Goal: Information Seeking & Learning: Check status

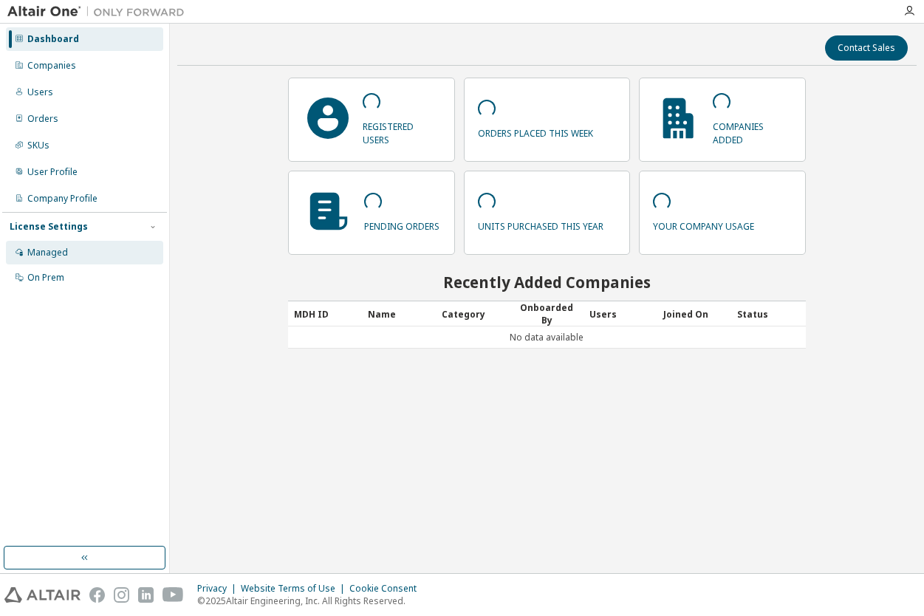
click at [58, 250] on div "Managed" at bounding box center [47, 253] width 41 height 12
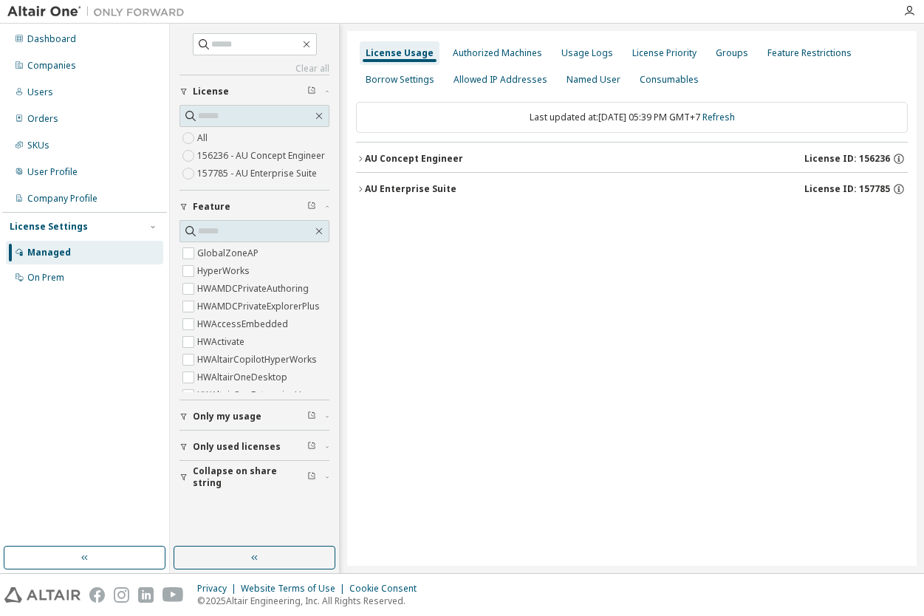
click at [594, 180] on button "AU Enterprise Suite License ID: 157785" at bounding box center [632, 189] width 552 height 32
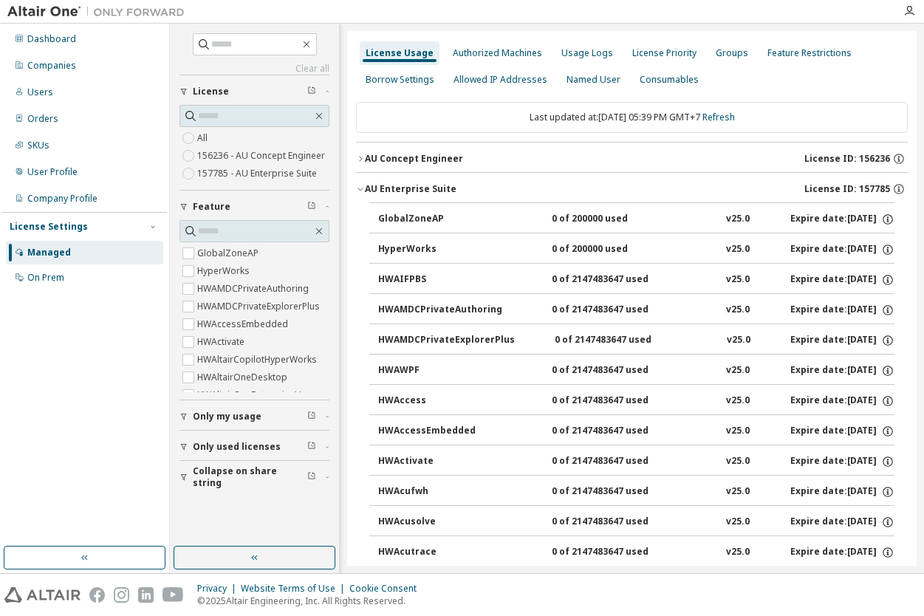
click at [470, 159] on div "AU Concept Engineer License ID: 156236" at bounding box center [636, 158] width 543 height 13
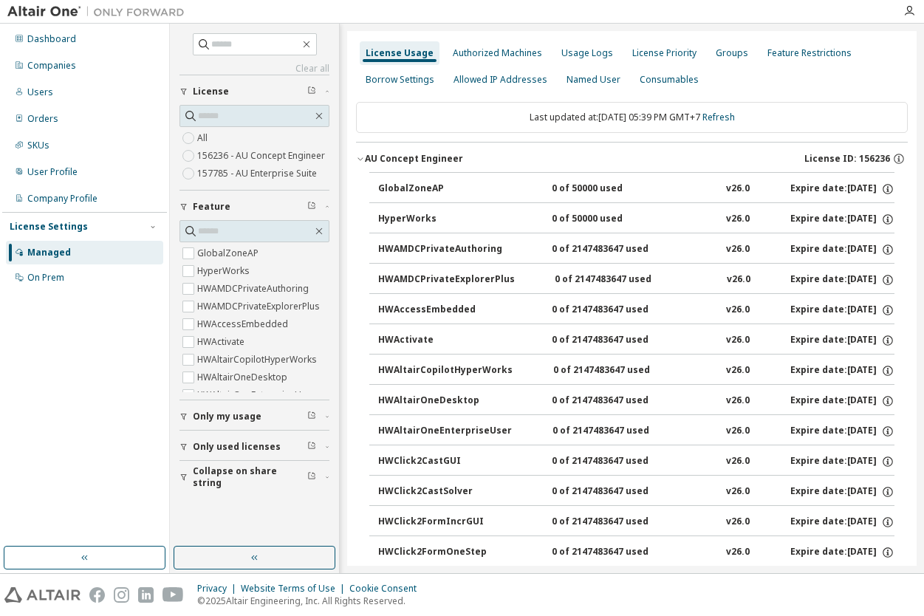
click at [470, 159] on div "AU Concept Engineer License ID: 156236" at bounding box center [636, 158] width 543 height 13
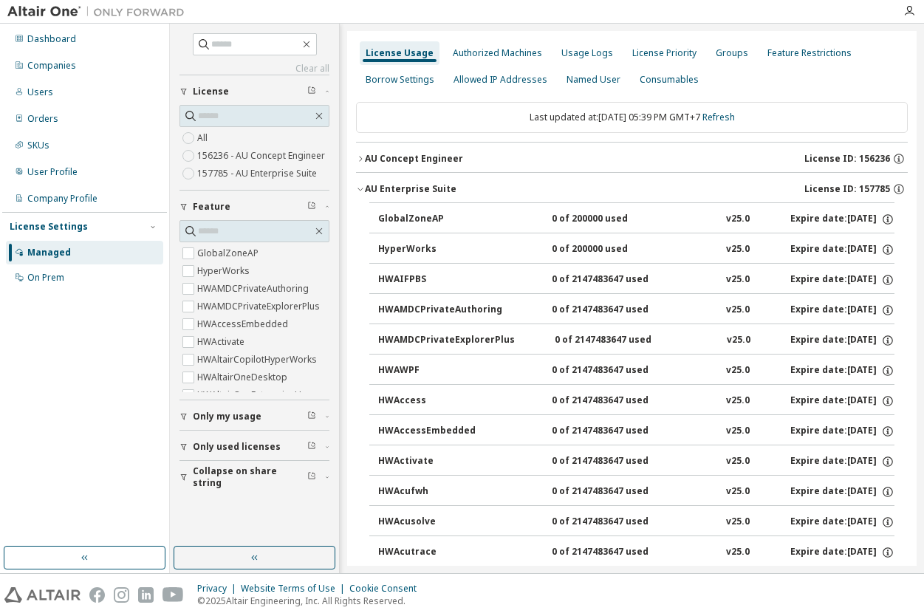
click at [416, 207] on button "GlobalZoneAP 0 of 200000 used v25.0 Expire date: 2025-12-21" at bounding box center [636, 219] width 516 height 32
click at [441, 222] on div "GlobalZoneAP" at bounding box center [444, 219] width 133 height 13
click at [439, 183] on div "AU Enterprise Suite" at bounding box center [411, 189] width 92 height 12
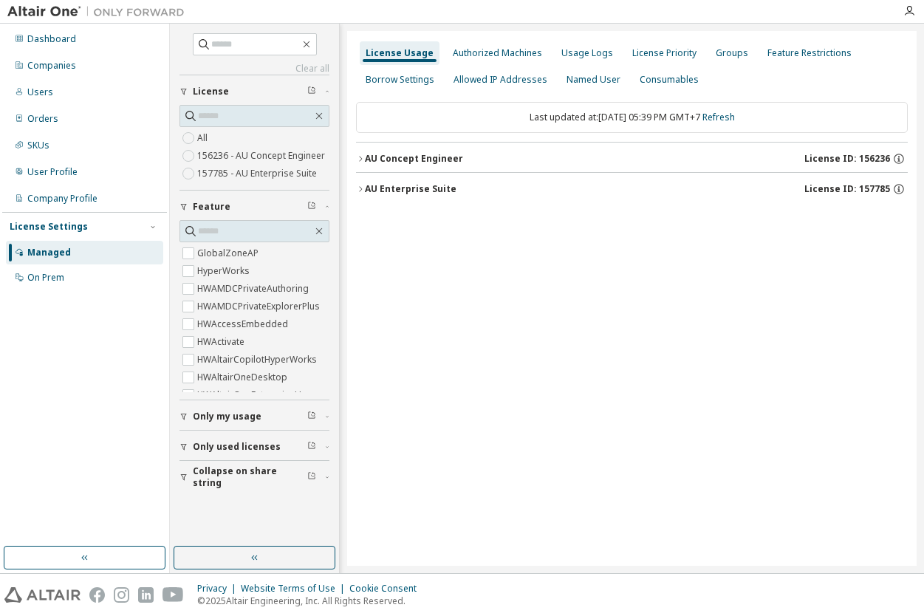
click at [439, 183] on div "AU Enterprise Suite" at bounding box center [411, 189] width 92 height 12
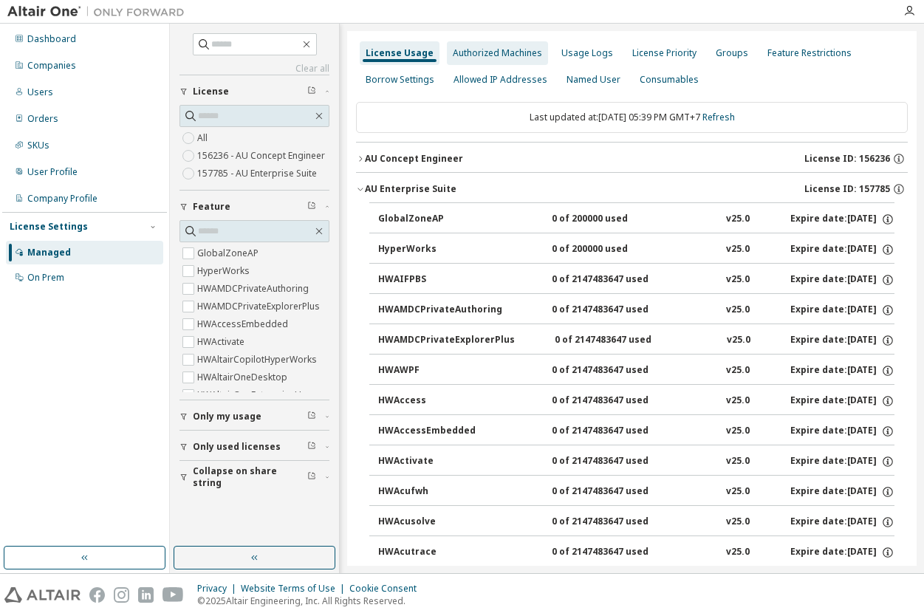
click at [504, 64] on div "Authorized Machines" at bounding box center [497, 53] width 101 height 24
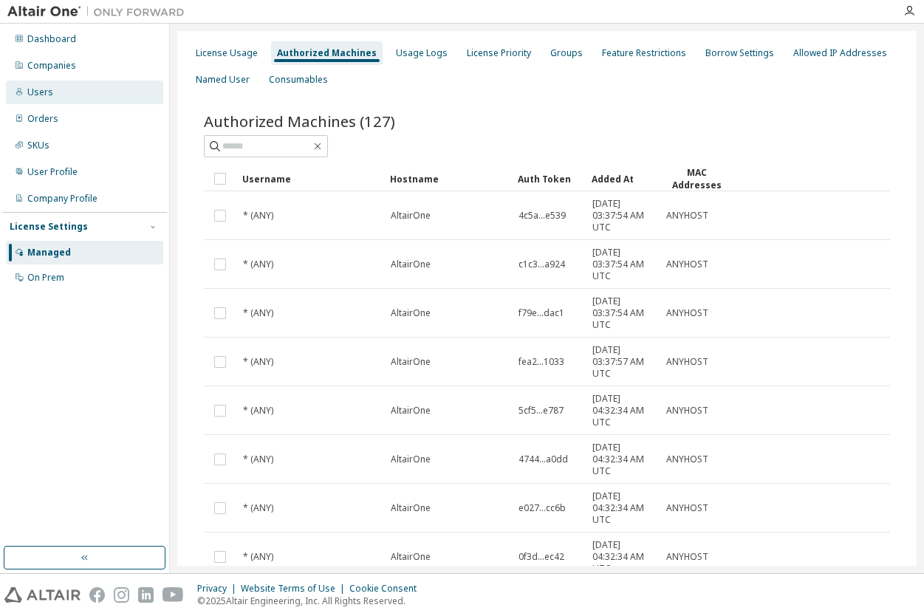
click at [52, 92] on div "Users" at bounding box center [84, 92] width 157 height 24
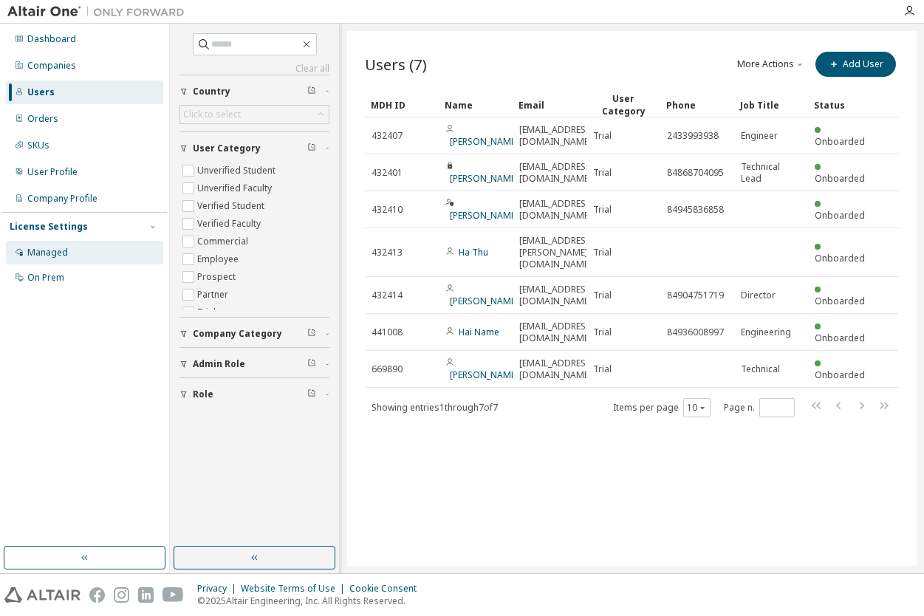
click at [66, 249] on div "Managed" at bounding box center [47, 253] width 41 height 12
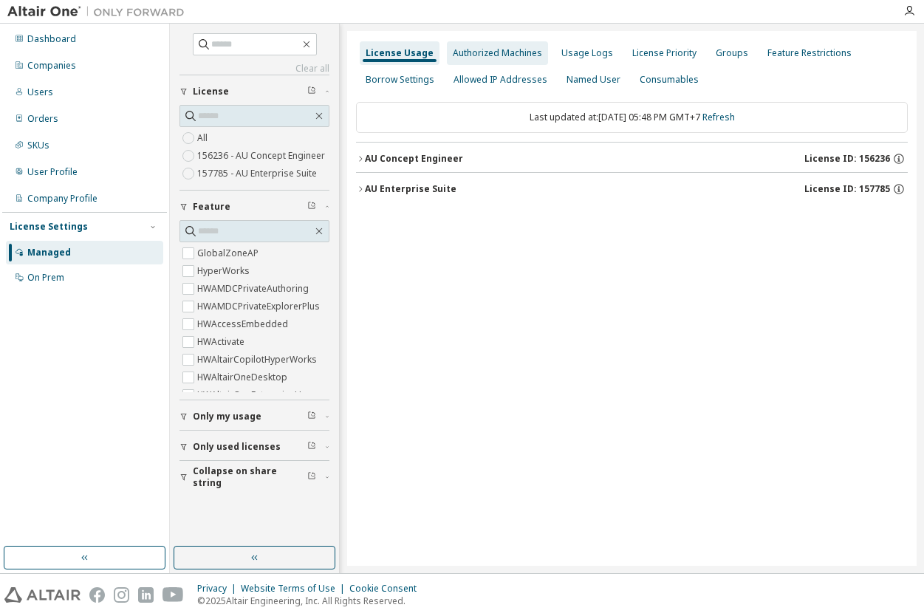
click at [507, 58] on div "Authorized Machines" at bounding box center [497, 53] width 89 height 12
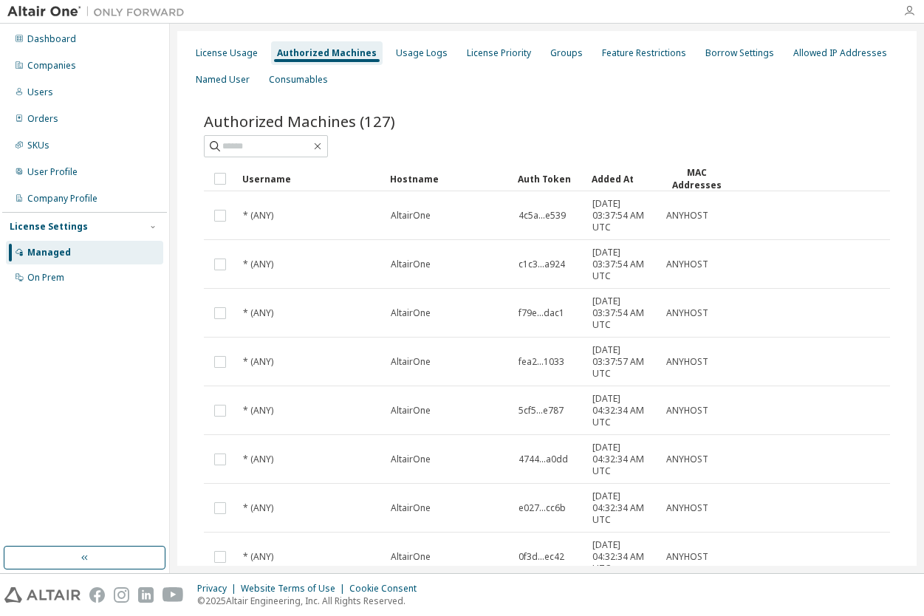
click at [907, 12] on icon "button" at bounding box center [909, 11] width 12 height 12
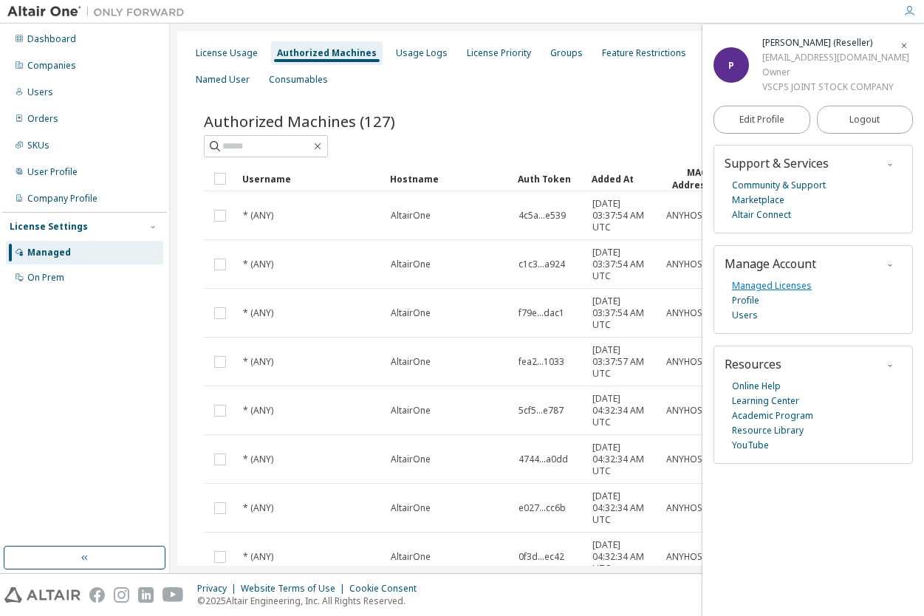
click at [753, 285] on link "Managed Licenses" at bounding box center [772, 285] width 80 height 15
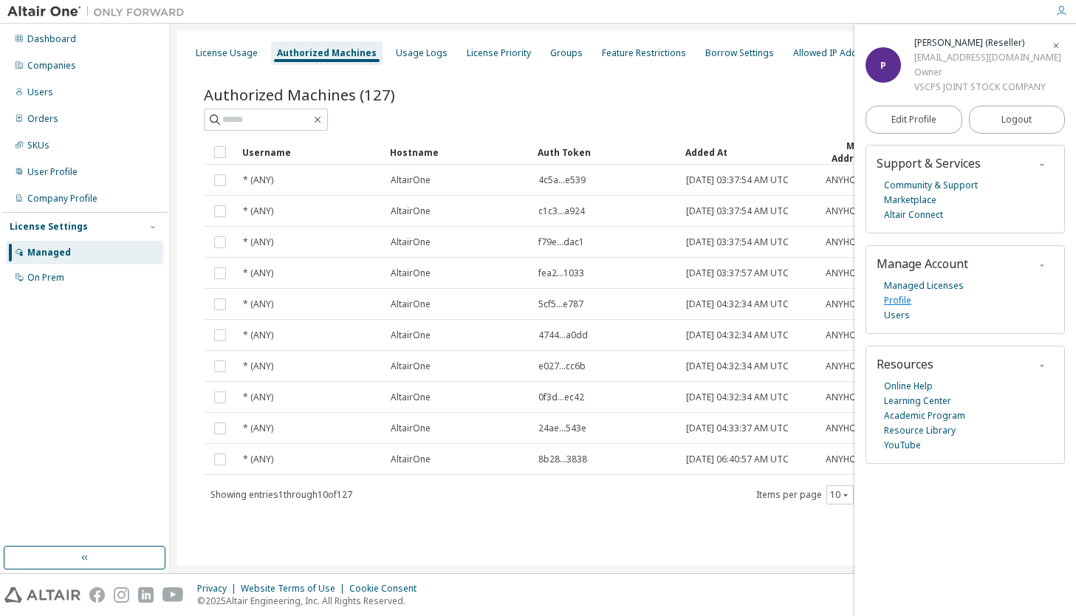
click at [906, 302] on link "Profile" at bounding box center [897, 300] width 27 height 15
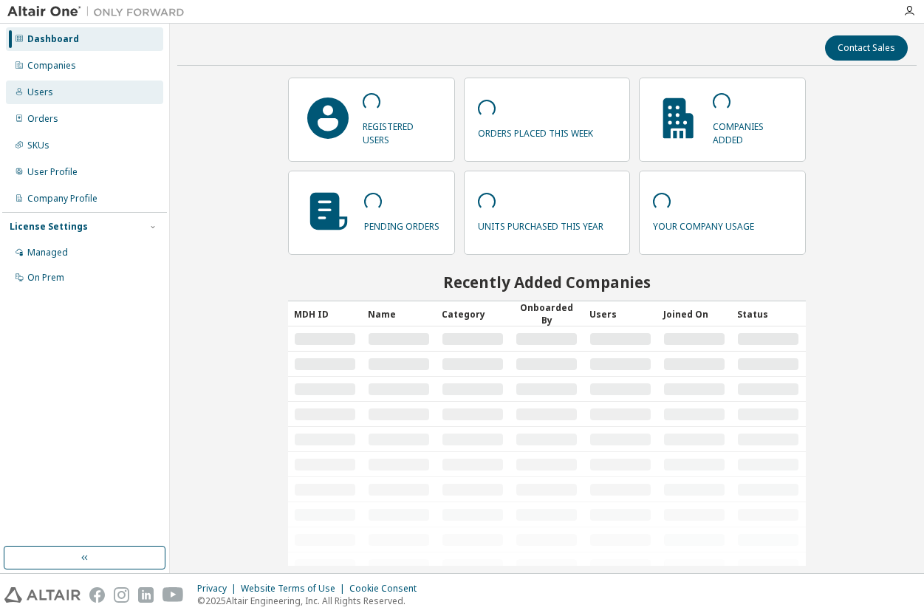
drag, startPoint x: 32, startPoint y: 97, endPoint x: 42, endPoint y: 100, distance: 10.3
click at [32, 97] on div "Users" at bounding box center [40, 92] width 26 height 12
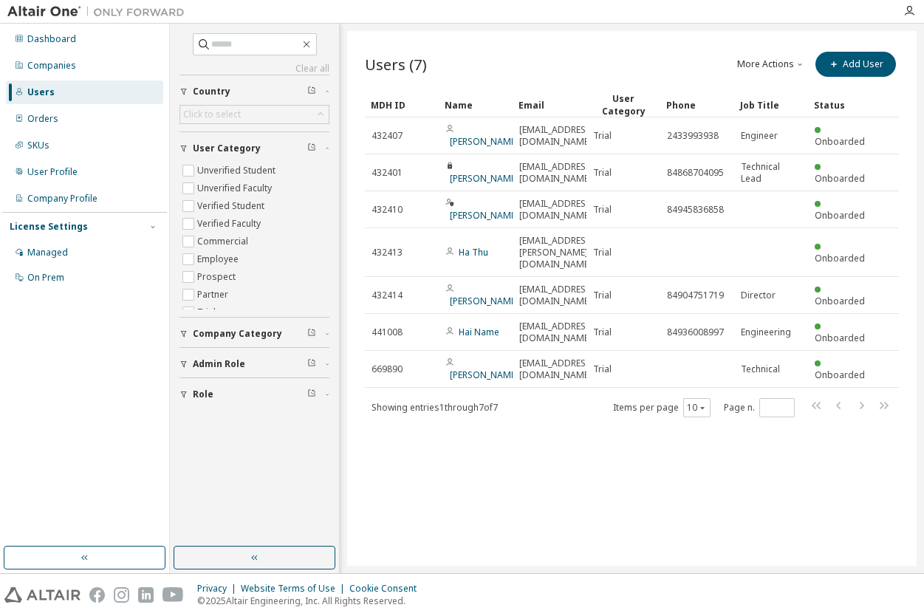
click at [792, 63] on button "More Actions" at bounding box center [770, 64] width 71 height 25
click at [847, 59] on button "Add User" at bounding box center [855, 64] width 80 height 25
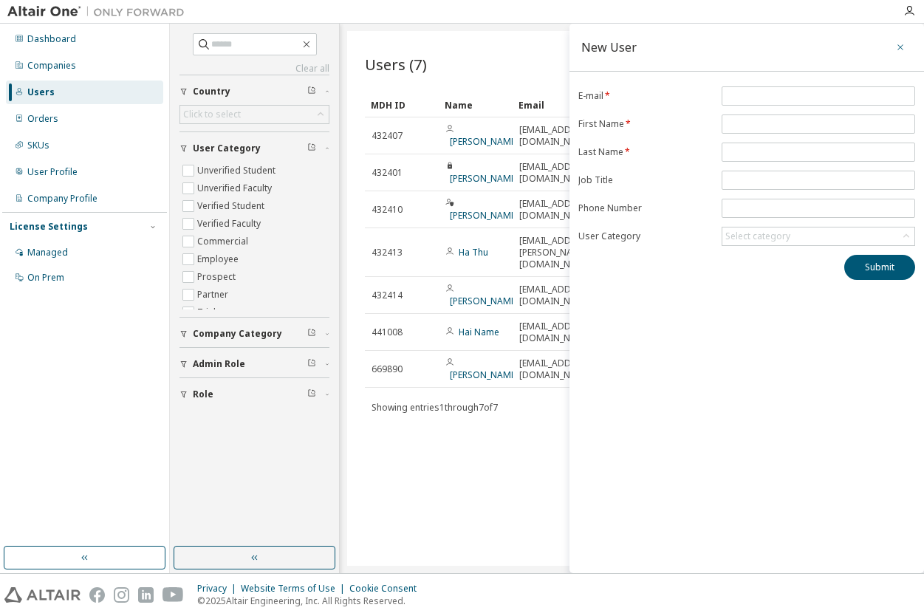
click at [902, 41] on icon "button" at bounding box center [900, 47] width 10 height 12
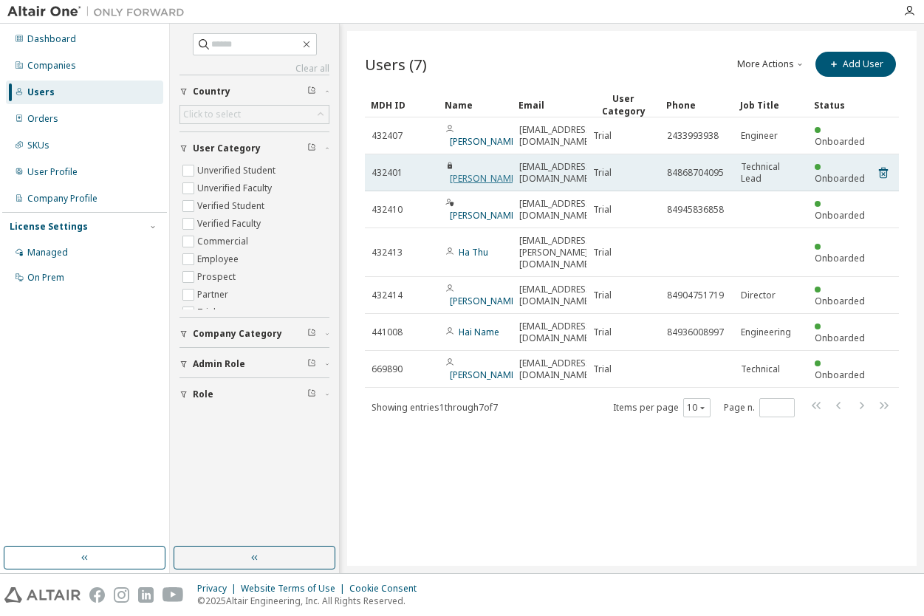
click at [486, 174] on link "Phuc Phan" at bounding box center [484, 178] width 69 height 13
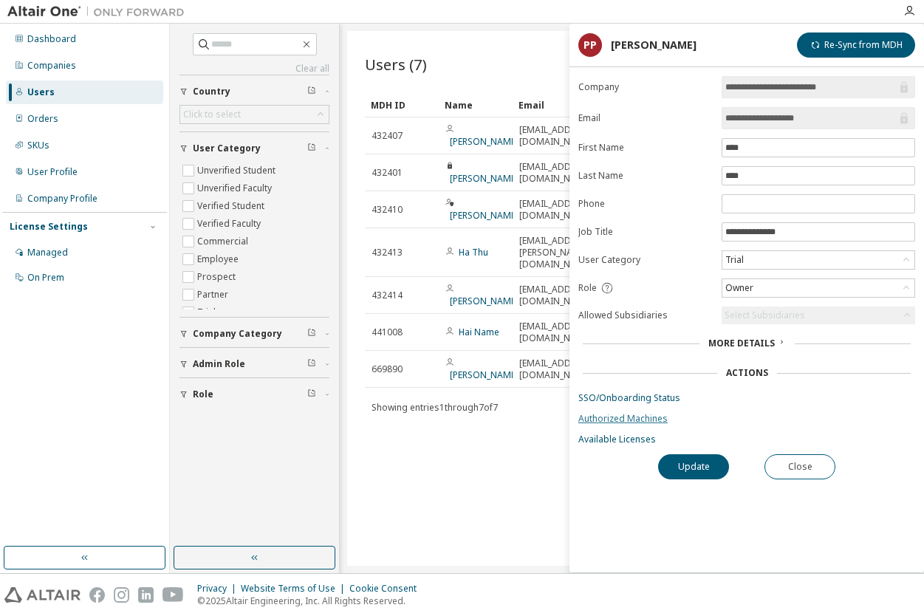
click at [652, 418] on link "Authorized Machines" at bounding box center [746, 419] width 337 height 12
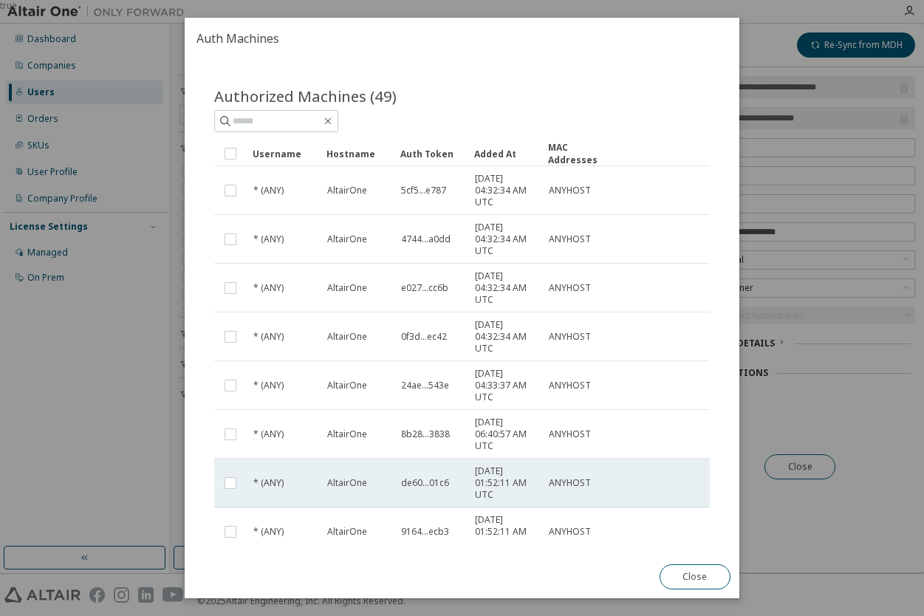
scroll to position [183, 0]
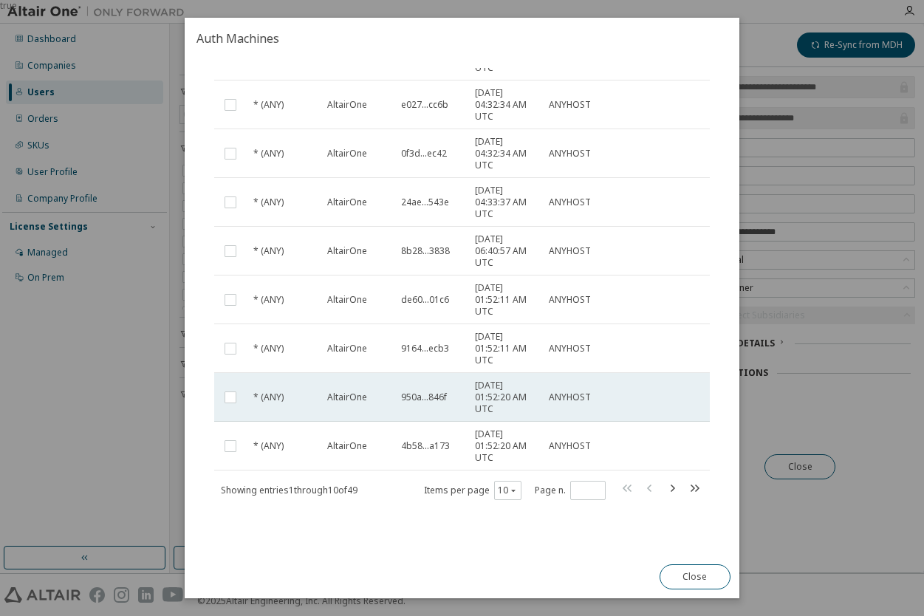
drag, startPoint x: 711, startPoint y: 572, endPoint x: 557, endPoint y: 382, distance: 244.7
click at [565, 393] on div "Auth Machines Authorized Machines (49) Clear Load Save Save As Field Operator V…" at bounding box center [462, 308] width 555 height 580
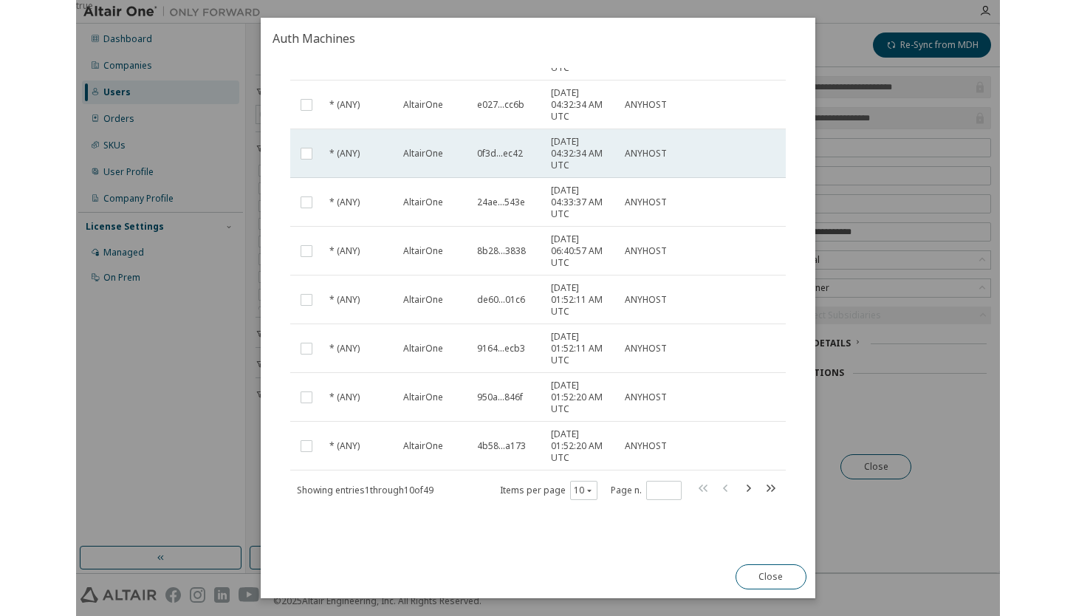
scroll to position [0, 0]
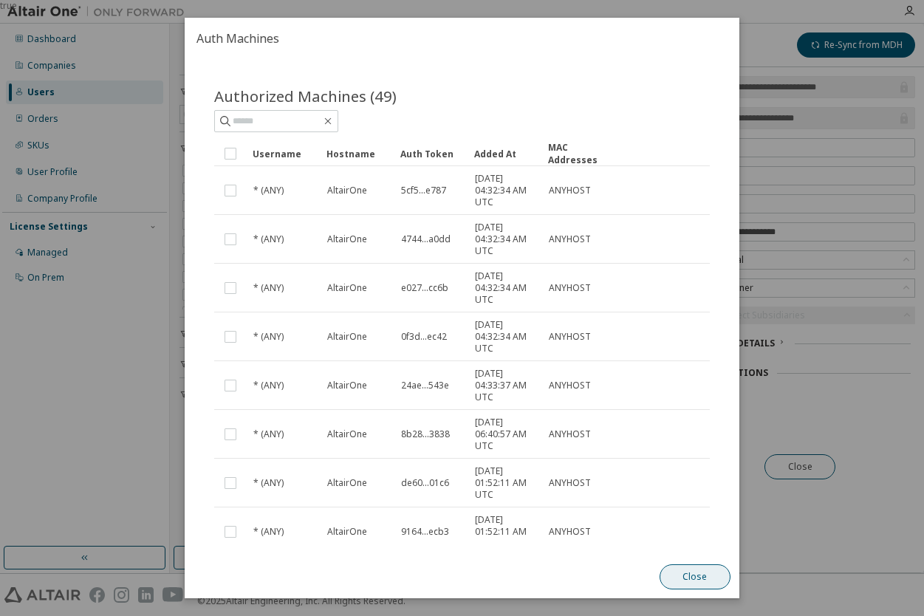
click at [687, 571] on button "Close" at bounding box center [694, 576] width 71 height 25
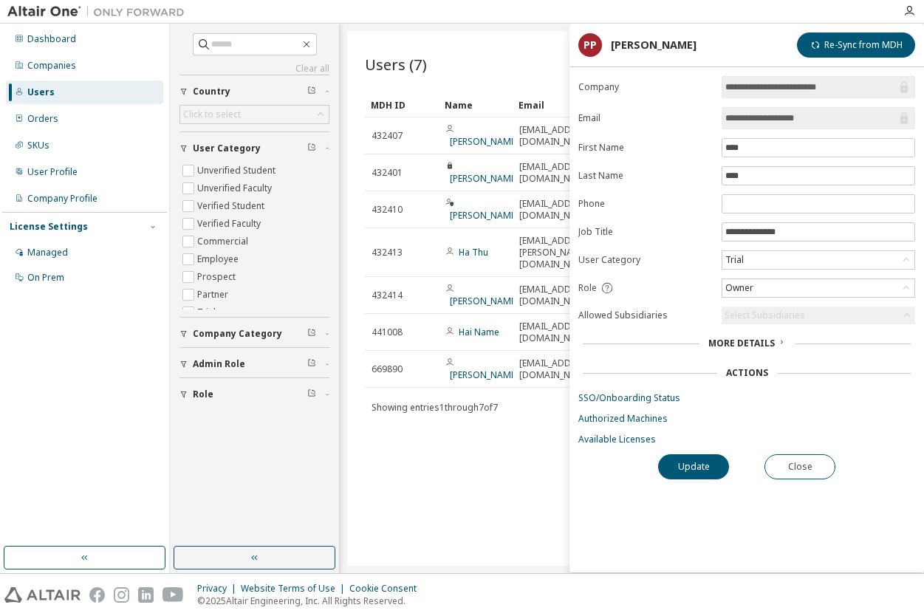
click at [738, 340] on span "More Details" at bounding box center [741, 343] width 66 height 13
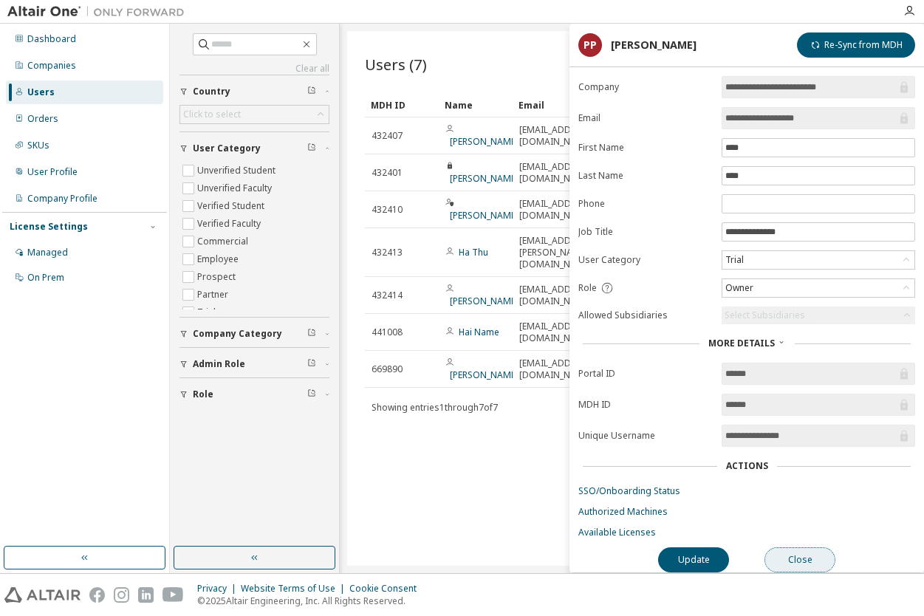
click at [802, 557] on button "Close" at bounding box center [799, 559] width 71 height 25
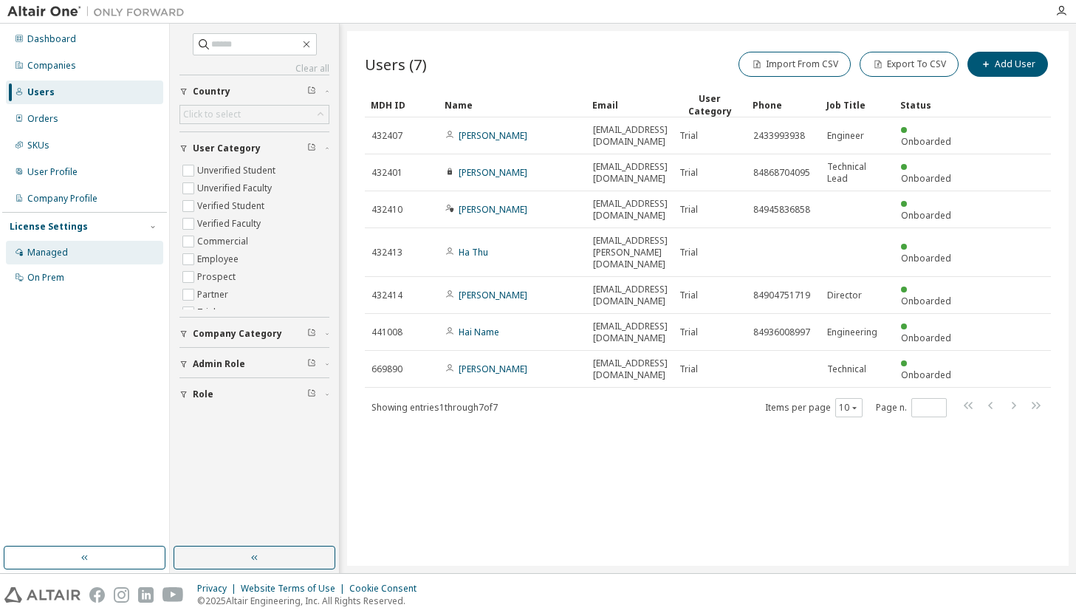
click at [63, 250] on div "Managed" at bounding box center [47, 253] width 41 height 12
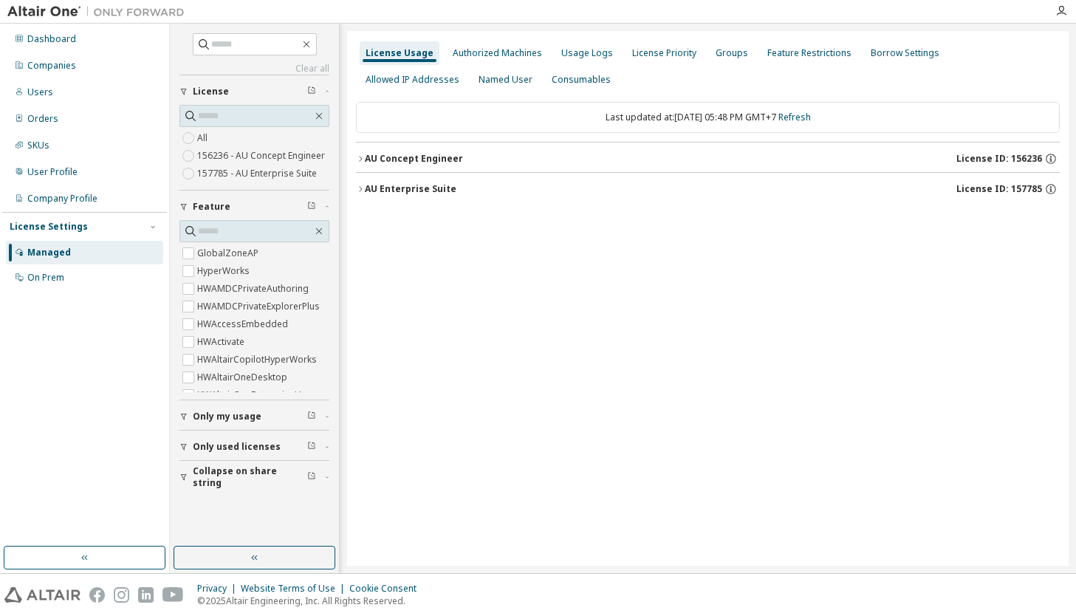
click at [471, 159] on div "AU Concept Engineer License ID: 156236" at bounding box center [712, 158] width 695 height 13
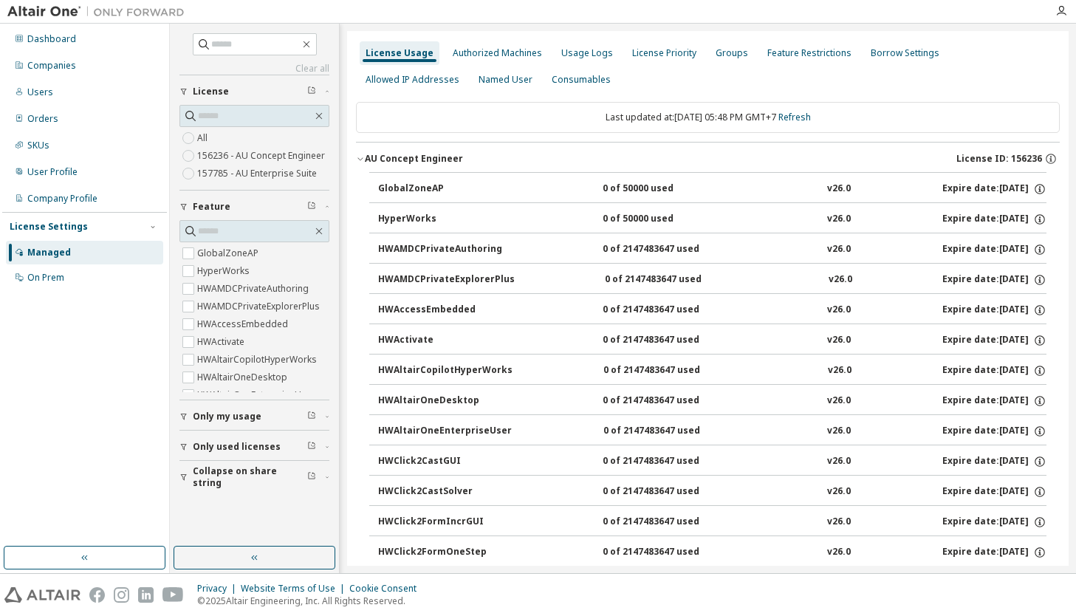
click at [428, 166] on button "AU Concept Engineer License ID: 156236" at bounding box center [708, 159] width 704 height 32
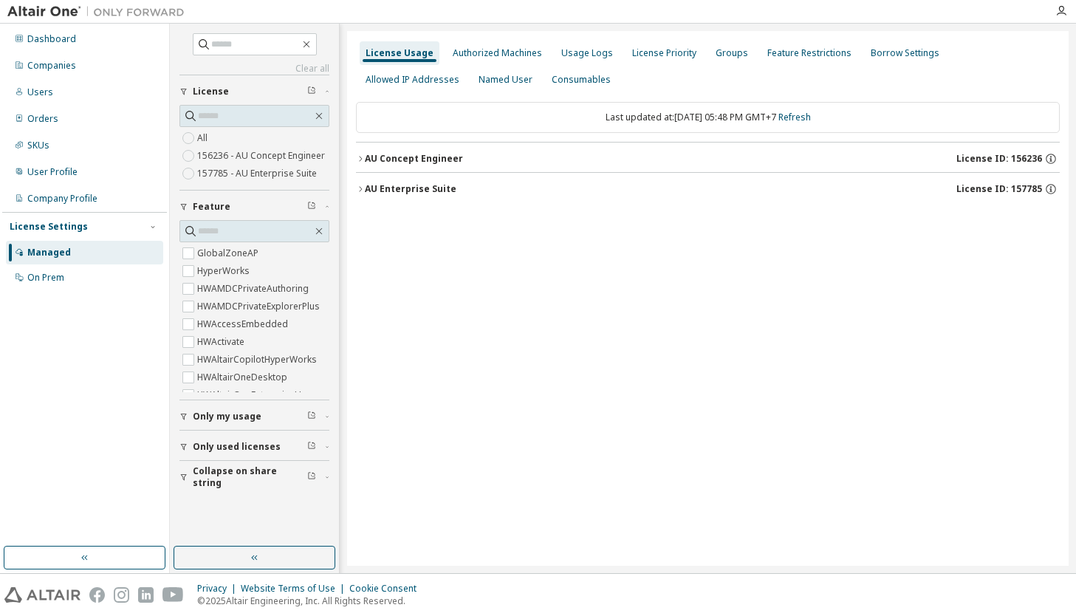
drag, startPoint x: 414, startPoint y: 207, endPoint x: 419, endPoint y: 200, distance: 8.4
click at [414, 207] on div "Last updated at: Tue 2025-09-30 05:48 PM GMT+7 Refresh AU Concept Engineer Lice…" at bounding box center [708, 153] width 704 height 121
click at [424, 192] on div "AU Enterprise Suite" at bounding box center [411, 189] width 92 height 12
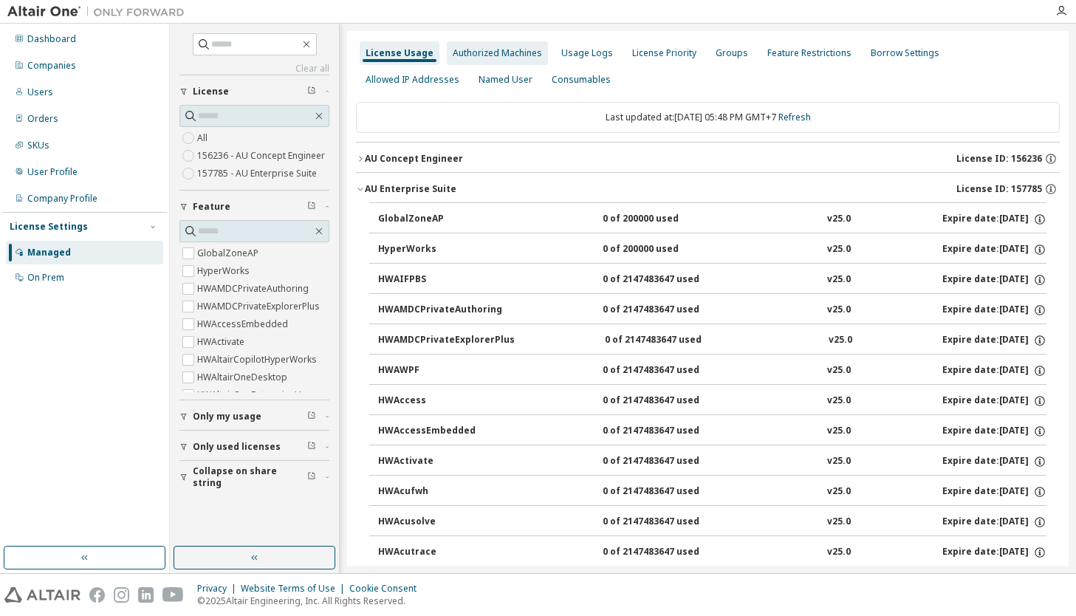
click at [466, 63] on div "Authorized Machines" at bounding box center [497, 53] width 101 height 24
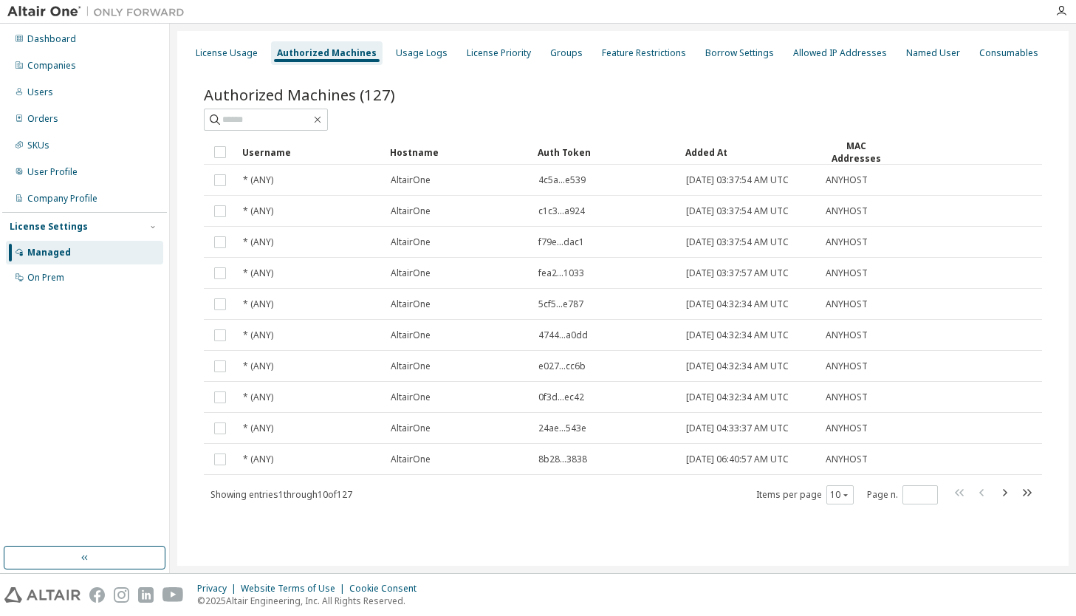
click at [435, 92] on div "Authorized Machines (127)" at bounding box center [623, 94] width 838 height 21
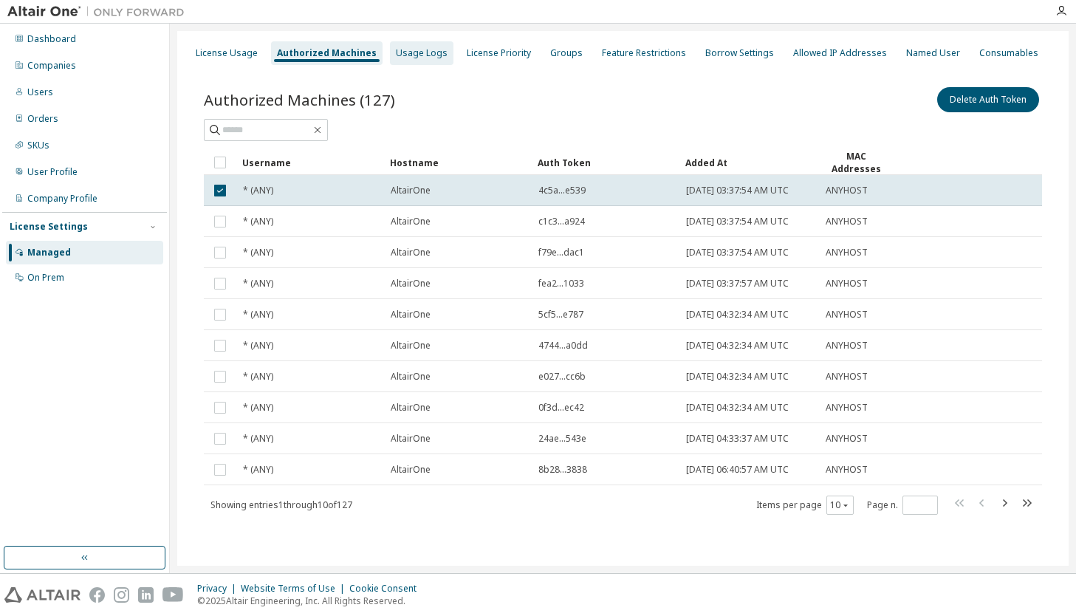
click at [439, 52] on div "Usage Logs" at bounding box center [421, 53] width 63 height 24
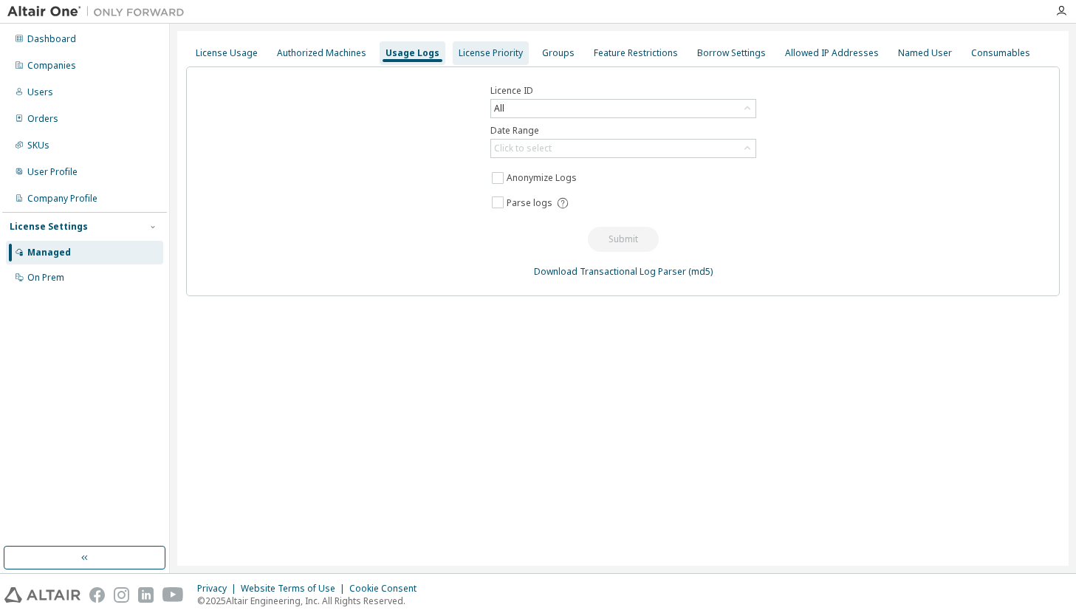
click at [492, 61] on div "License Priority" at bounding box center [491, 53] width 76 height 24
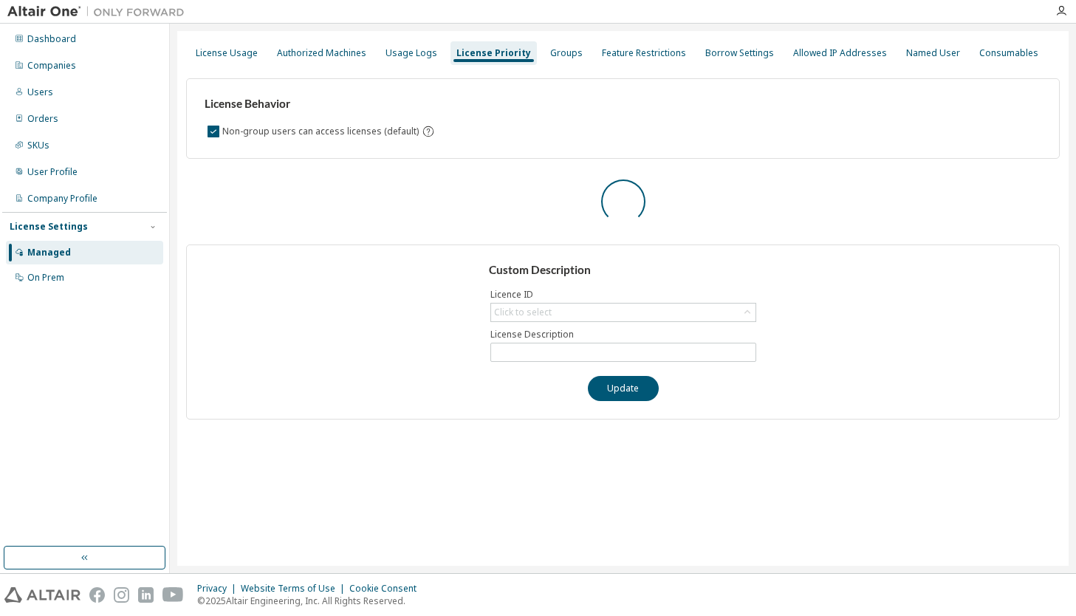
click at [574, 54] on div "License Usage Authorized Machines Usage Logs License Priority Groups Feature Re…" at bounding box center [622, 53] width 873 height 27
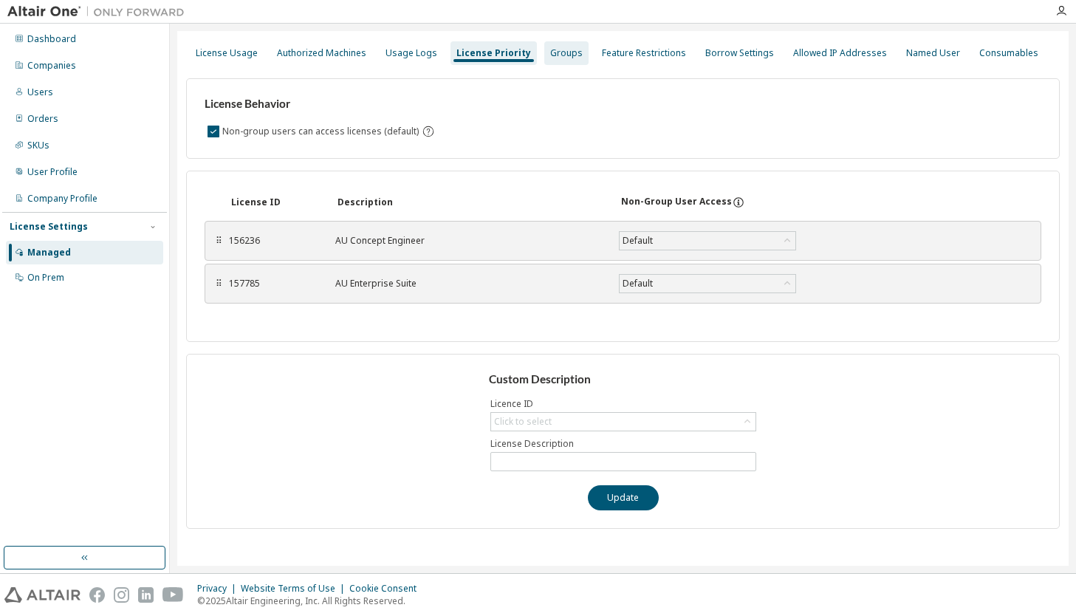
click at [561, 52] on div "Groups" at bounding box center [566, 53] width 32 height 12
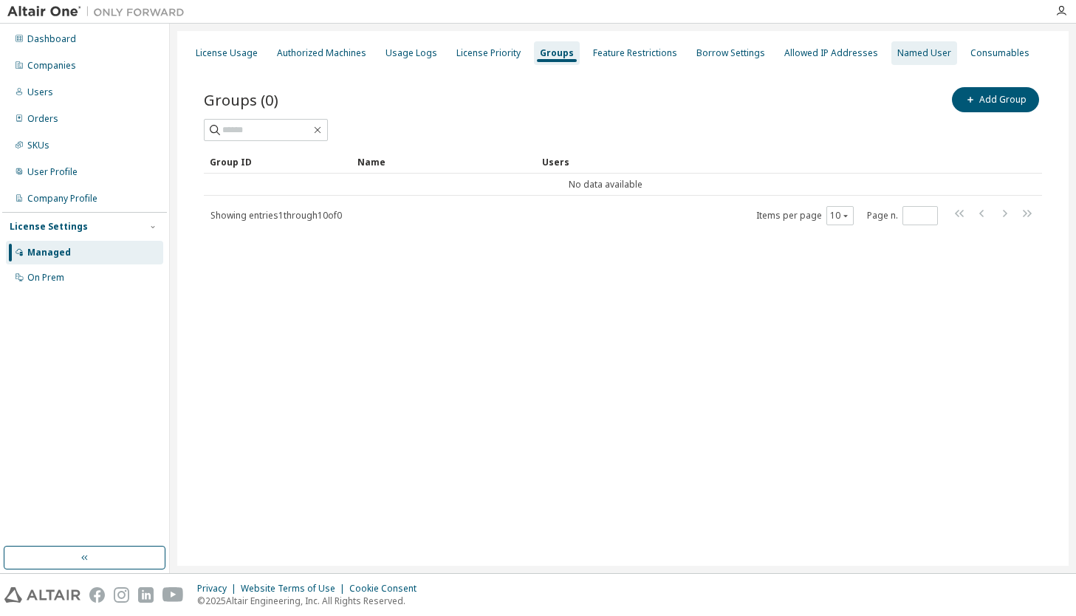
click at [902, 54] on div "Named User" at bounding box center [924, 53] width 54 height 12
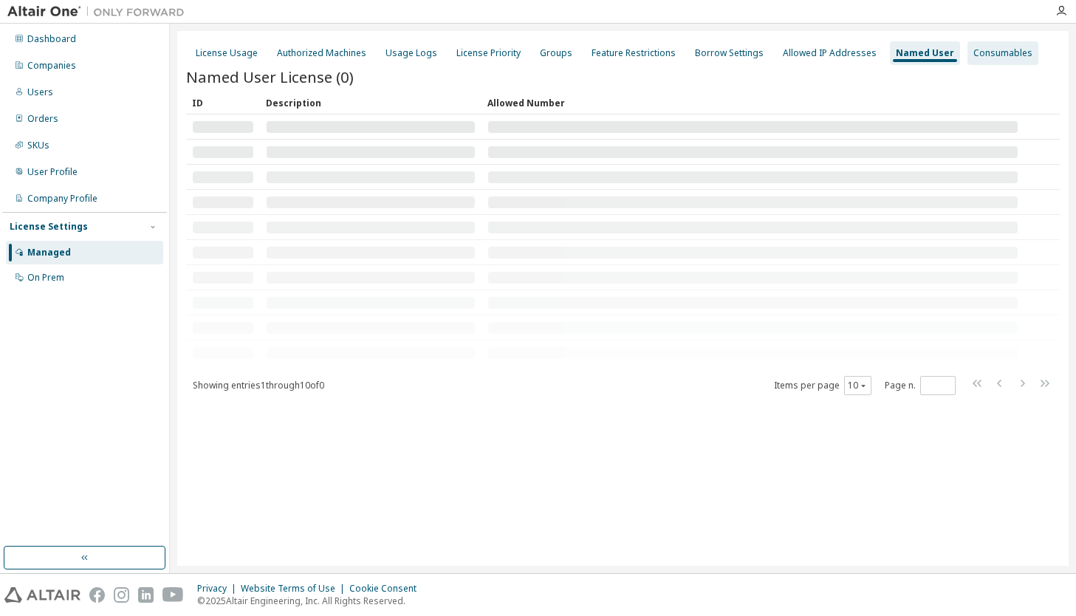
click at [923, 52] on div "Consumables" at bounding box center [1002, 53] width 59 height 12
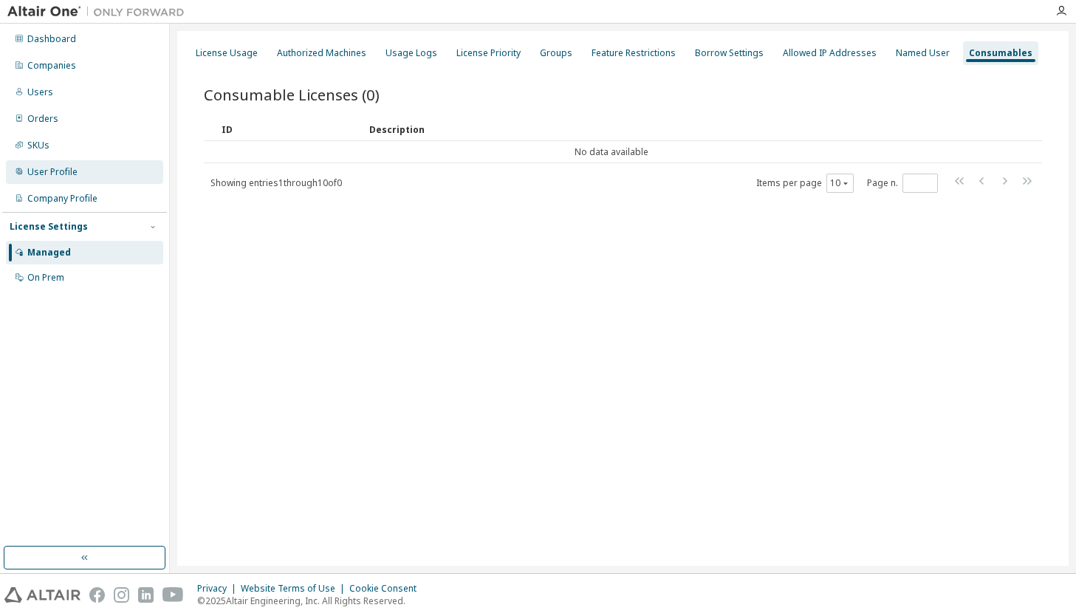
click at [69, 162] on div "User Profile" at bounding box center [84, 172] width 157 height 24
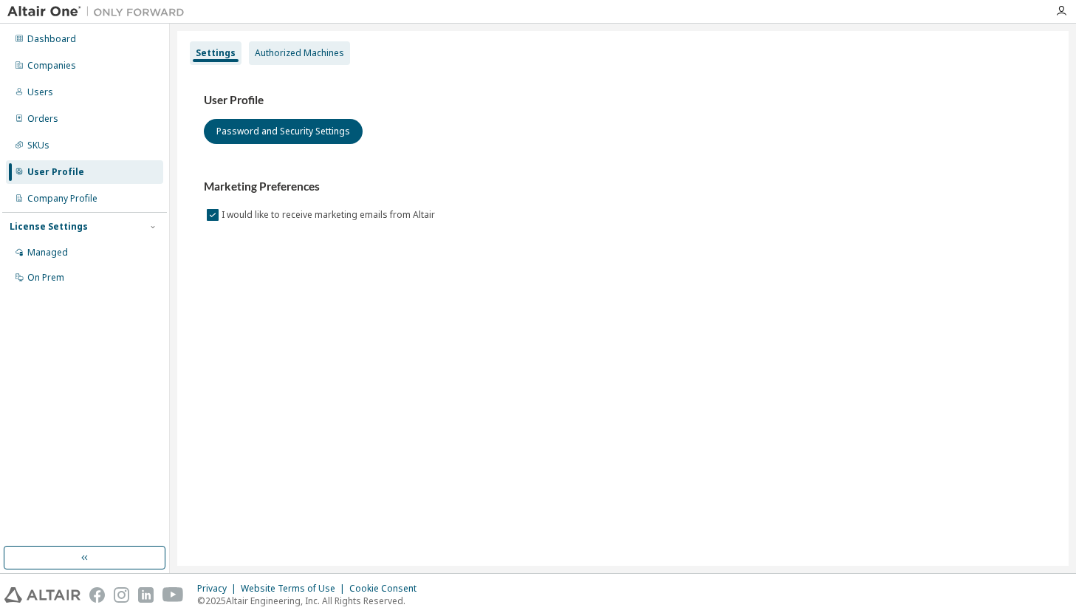
click at [302, 63] on div "Authorized Machines" at bounding box center [299, 53] width 101 height 24
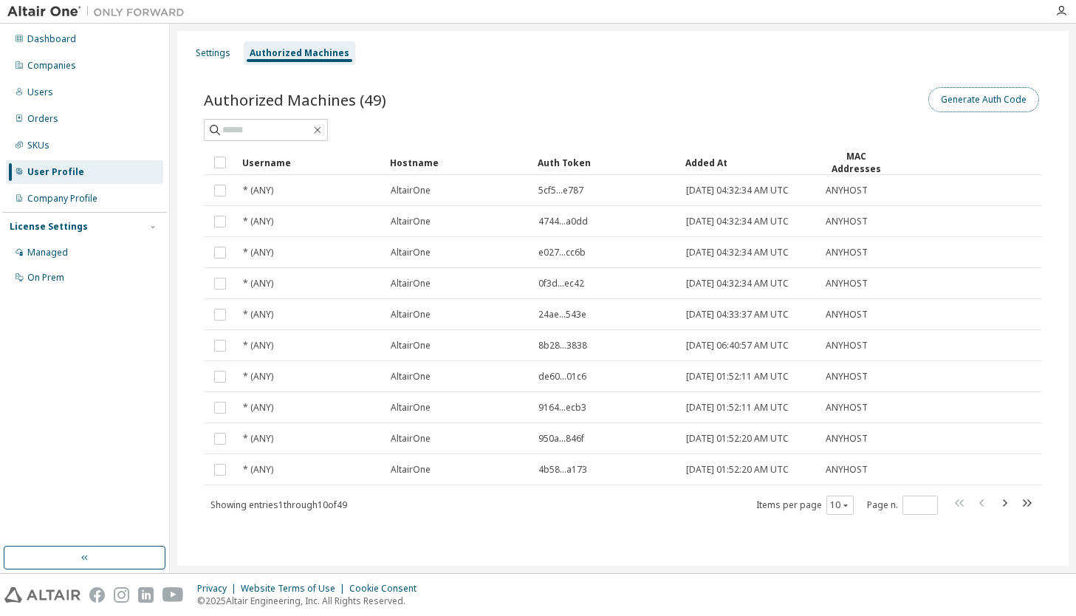
click at [923, 100] on button "Generate Auth Code" at bounding box center [983, 99] width 111 height 25
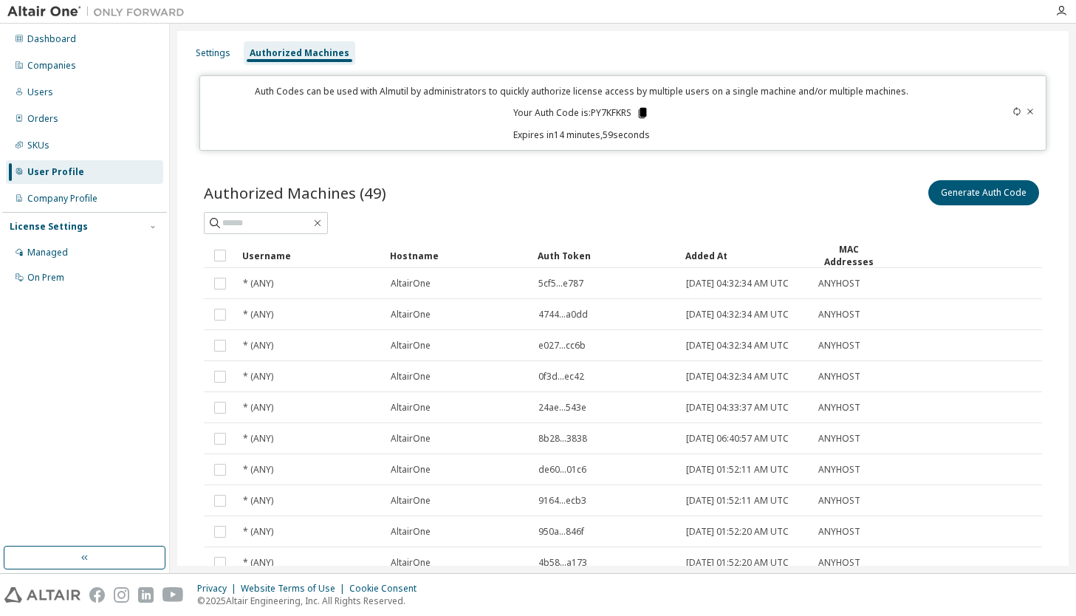
click at [639, 111] on icon at bounding box center [643, 113] width 8 height 10
click at [49, 239] on div "License Settings Managed On Prem" at bounding box center [84, 251] width 165 height 79
click at [47, 247] on div "Managed" at bounding box center [47, 253] width 41 height 12
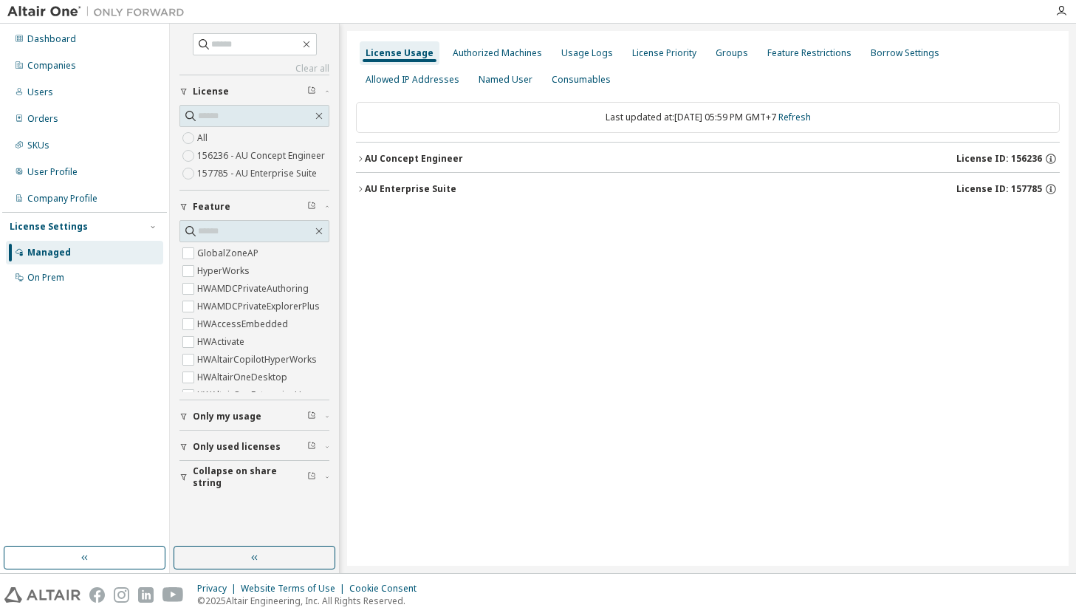
click at [540, 204] on button "AU Enterprise Suite License ID: 157785" at bounding box center [708, 189] width 704 height 32
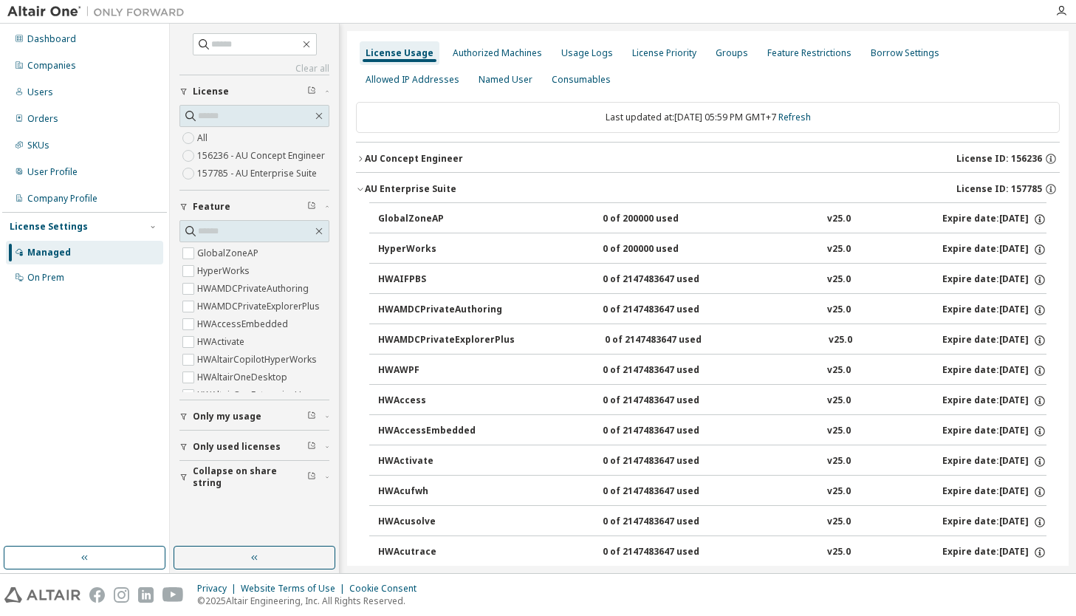
click at [535, 195] on div "AU Enterprise Suite License ID: 157785" at bounding box center [712, 188] width 695 height 13
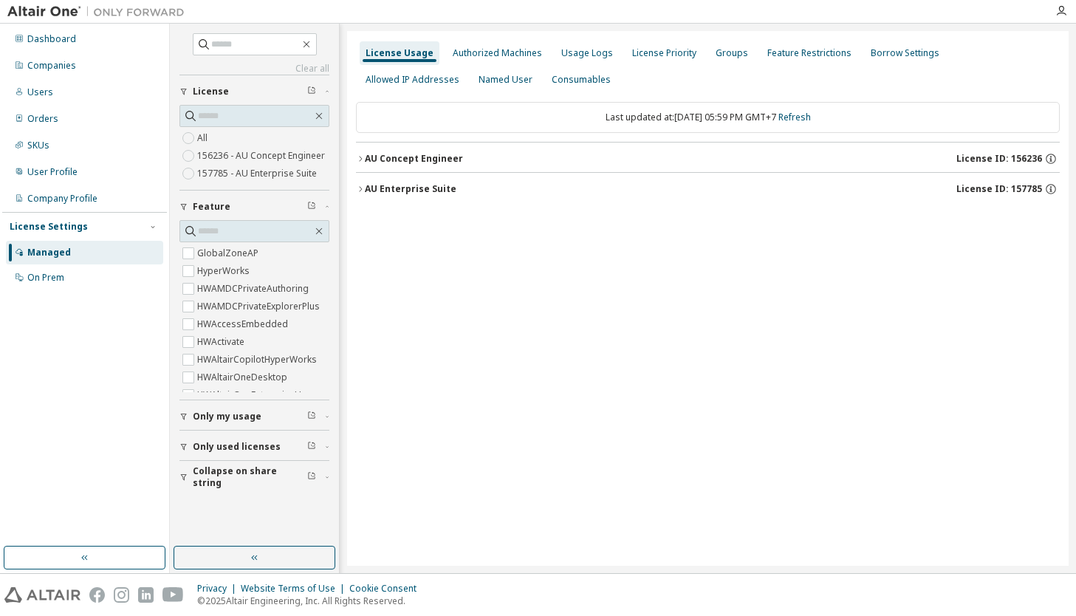
click at [535, 195] on div "AU Enterprise Suite License ID: 157785" at bounding box center [712, 188] width 695 height 13
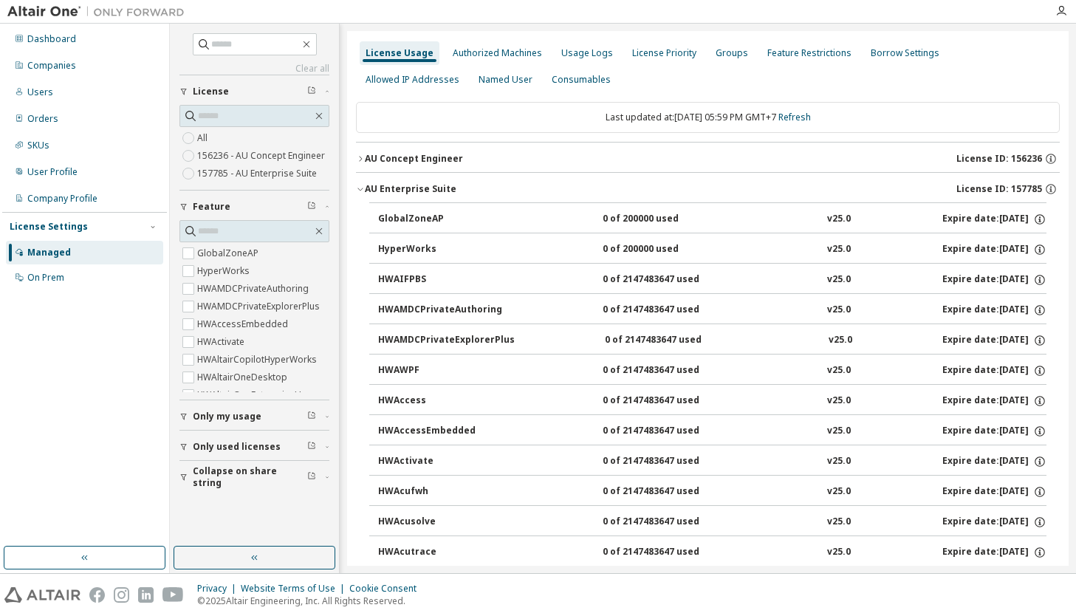
click at [414, 197] on button "AU Enterprise Suite License ID: 157785" at bounding box center [708, 189] width 704 height 32
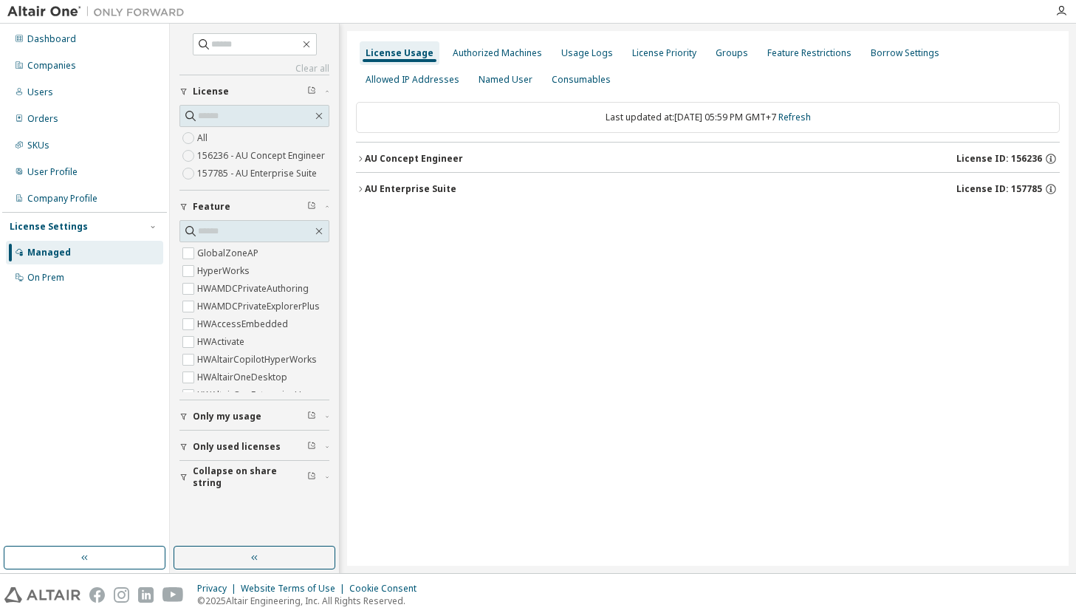
click at [427, 190] on div "AU Enterprise Suite" at bounding box center [411, 189] width 92 height 12
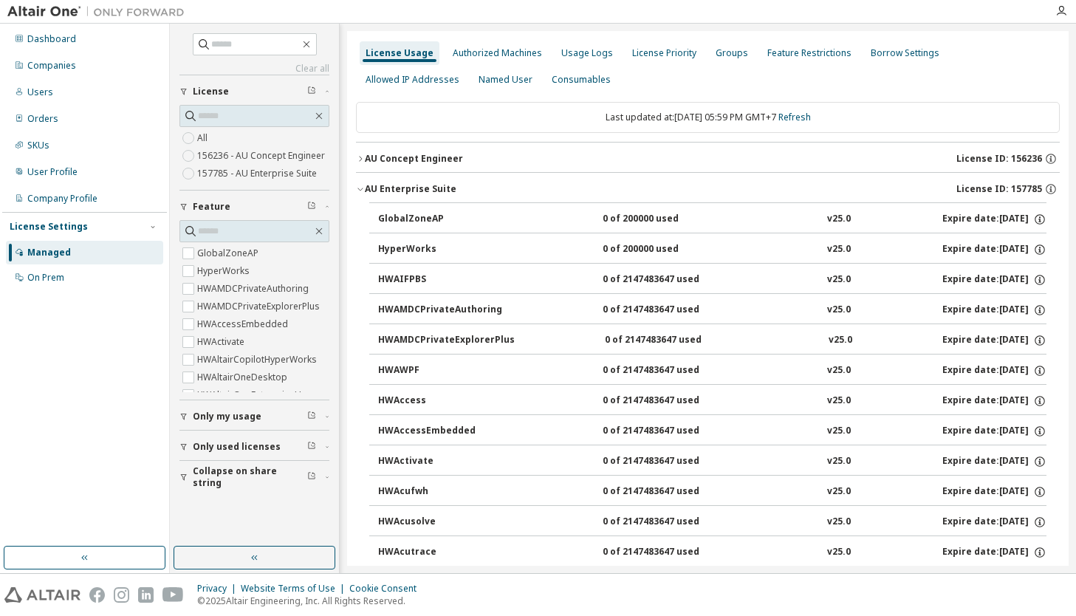
click at [432, 223] on div "GlobalZoneAP" at bounding box center [444, 219] width 133 height 13
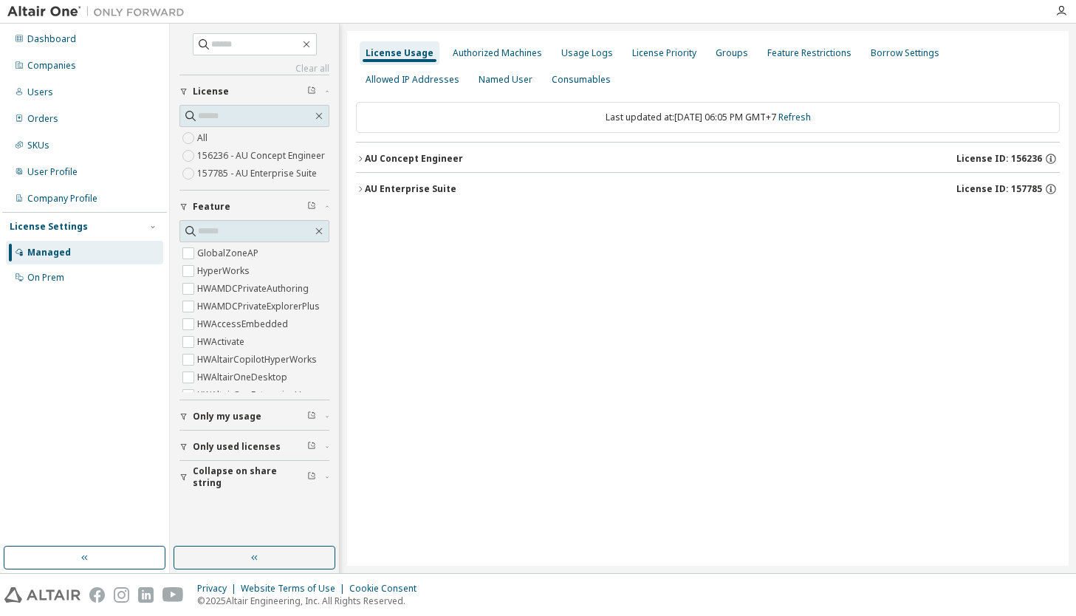
click at [414, 194] on div "AU Enterprise Suite" at bounding box center [411, 189] width 92 height 12
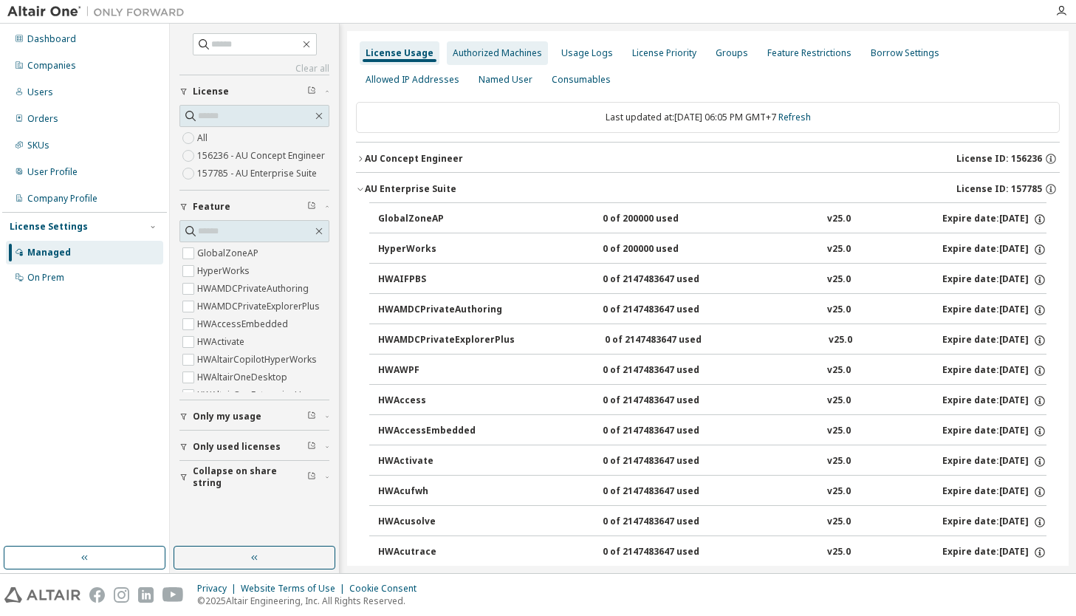
click at [492, 54] on div "Authorized Machines" at bounding box center [497, 53] width 89 height 12
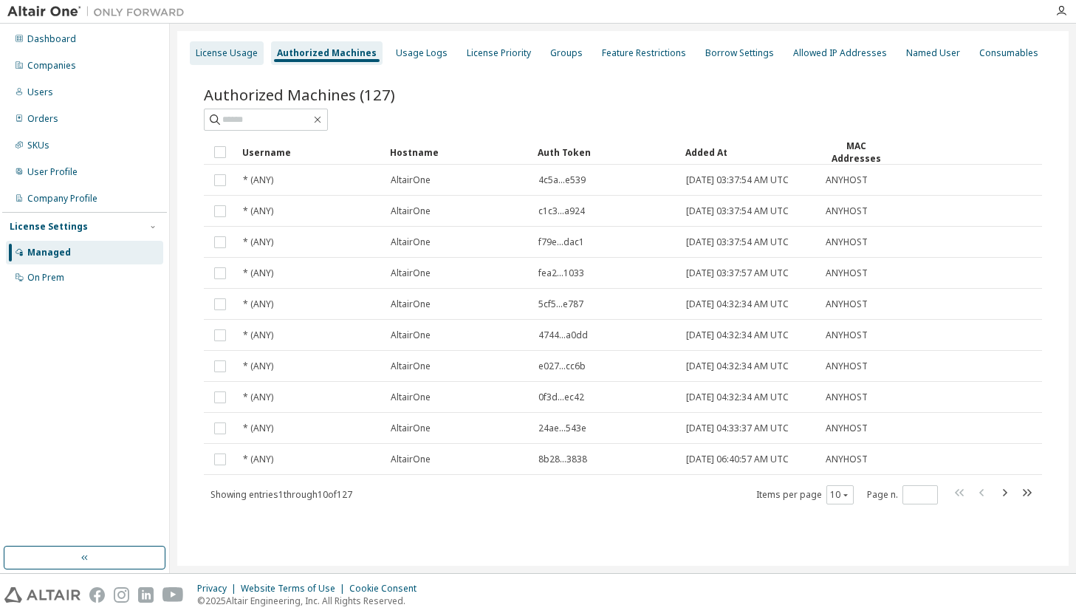
click at [210, 64] on div "License Usage" at bounding box center [227, 53] width 74 height 24
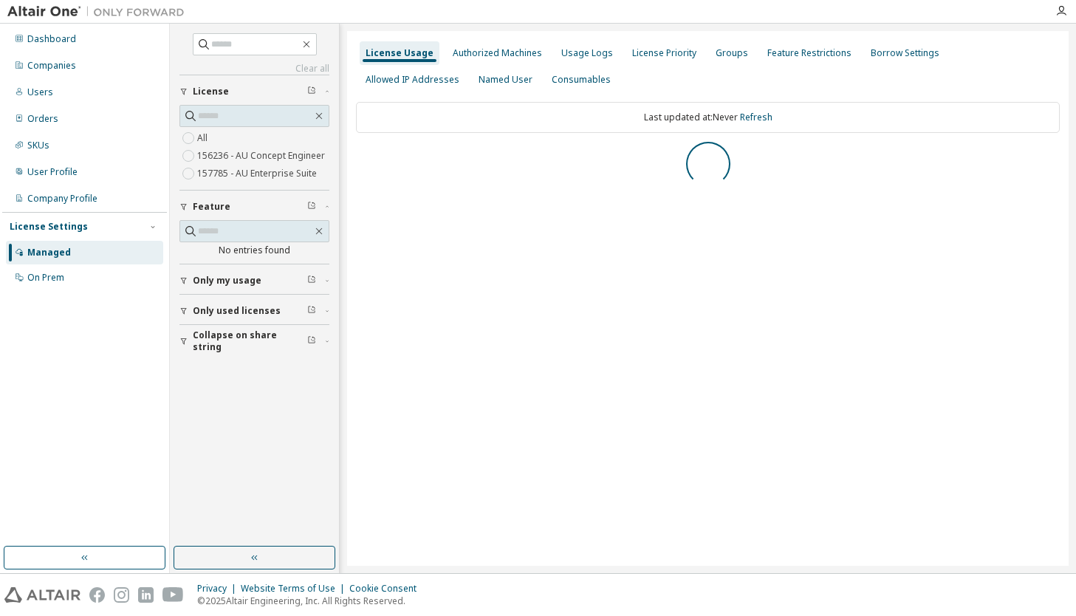
click at [281, 168] on label "157785 - AU Enterprise Suite" at bounding box center [258, 174] width 123 height 18
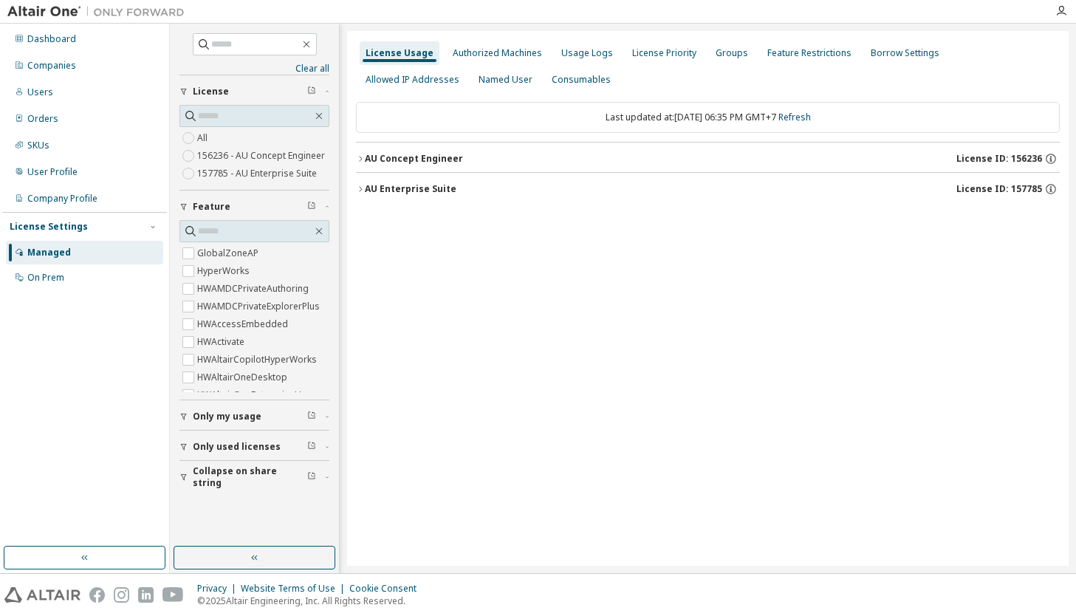
click at [439, 193] on div "AU Enterprise Suite" at bounding box center [411, 189] width 92 height 12
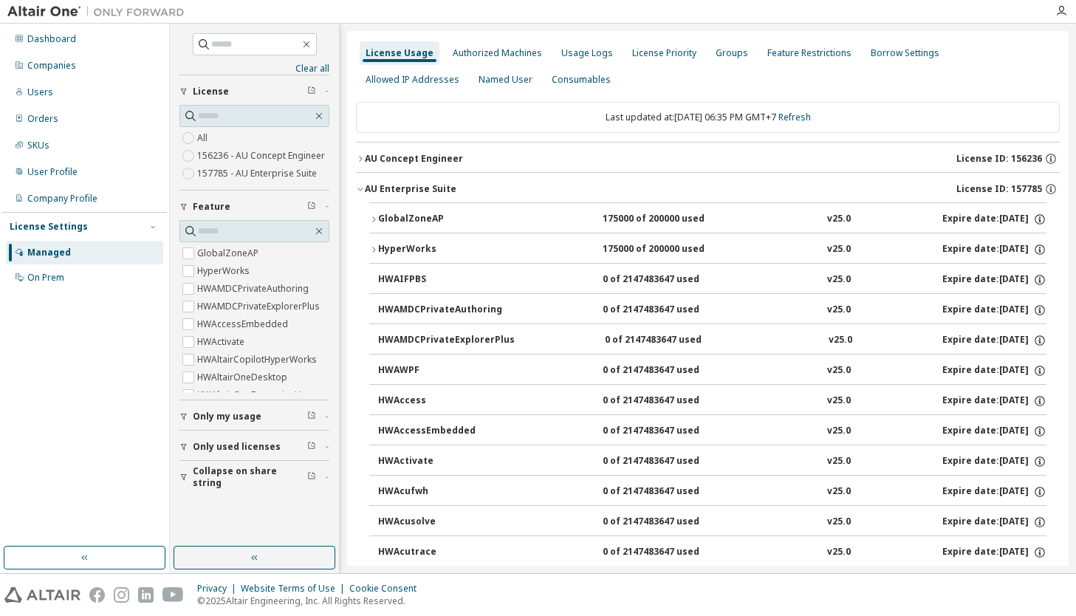
click at [371, 248] on icon "button" at bounding box center [373, 249] width 9 height 9
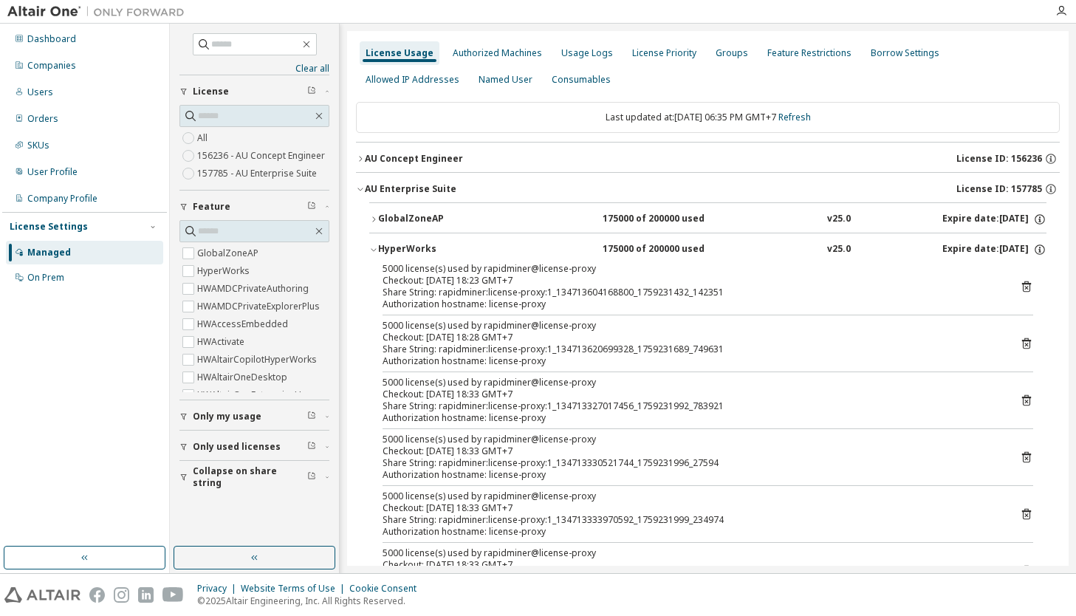
click at [411, 220] on div "GlobalZoneAP" at bounding box center [444, 219] width 133 height 13
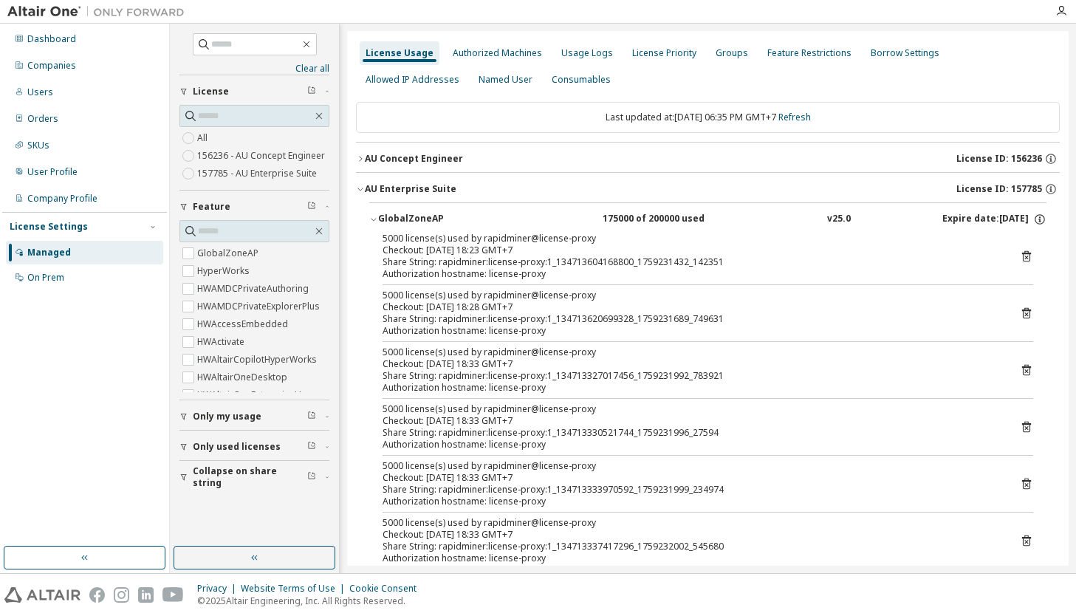
click at [411, 220] on div "GlobalZoneAP" at bounding box center [444, 219] width 133 height 13
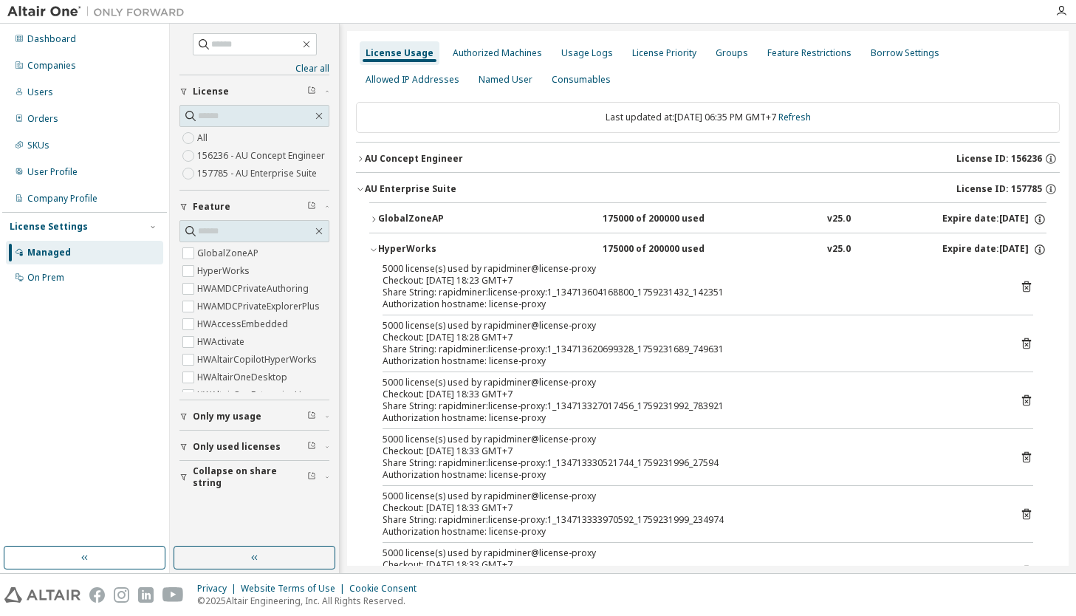
click at [396, 252] on div "HyperWorks" at bounding box center [444, 249] width 133 height 13
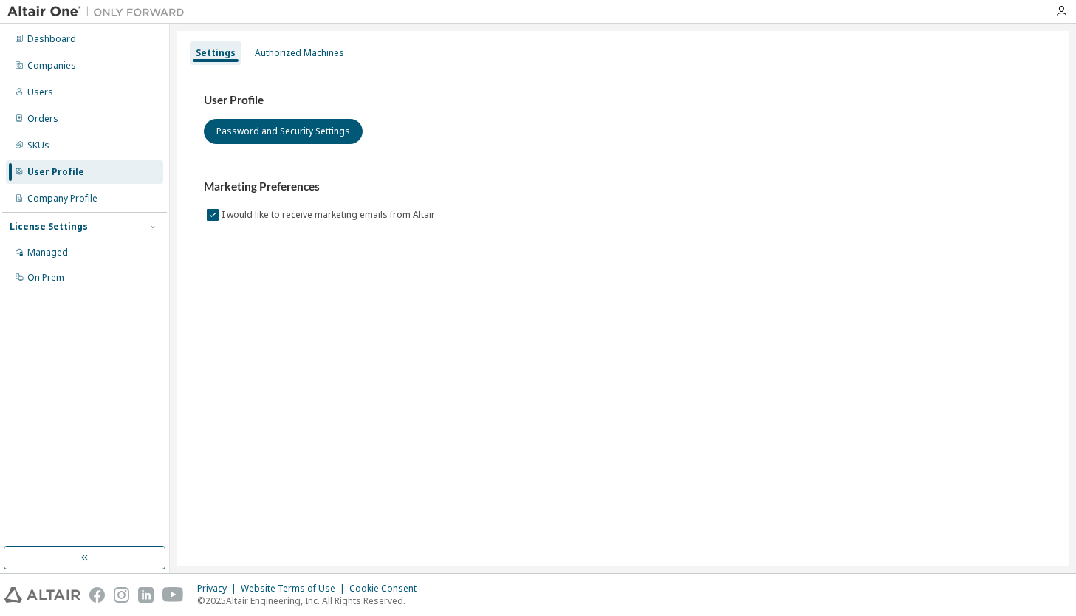
click at [234, 40] on div "Settings Authorized Machines" at bounding box center [622, 53] width 873 height 27
click at [259, 47] on div "Authorized Machines" at bounding box center [299, 53] width 89 height 12
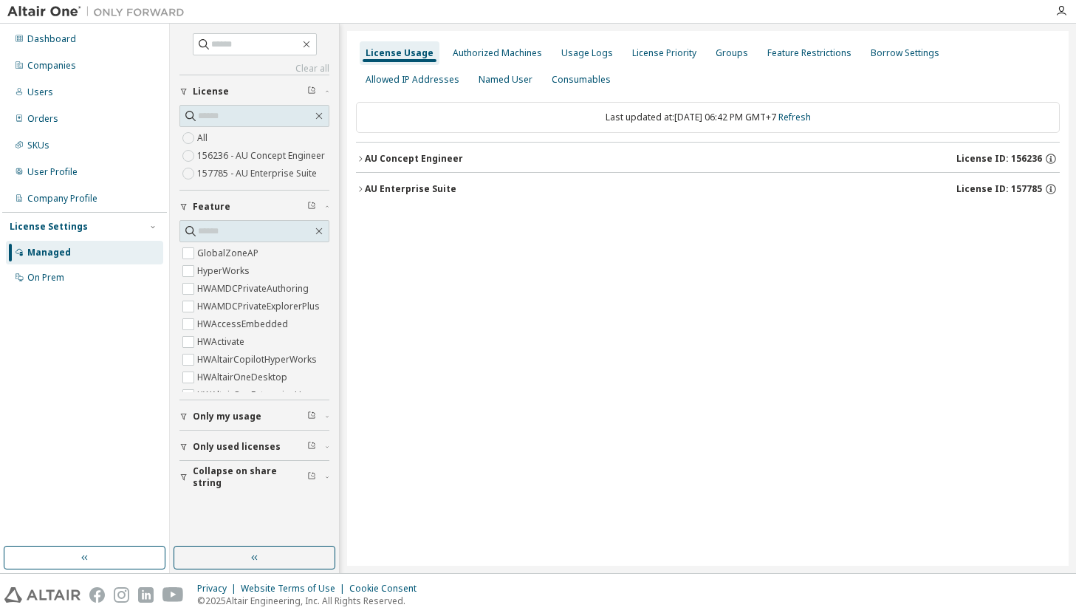
click at [468, 188] on div "AU Enterprise Suite License ID: 157785" at bounding box center [712, 188] width 695 height 13
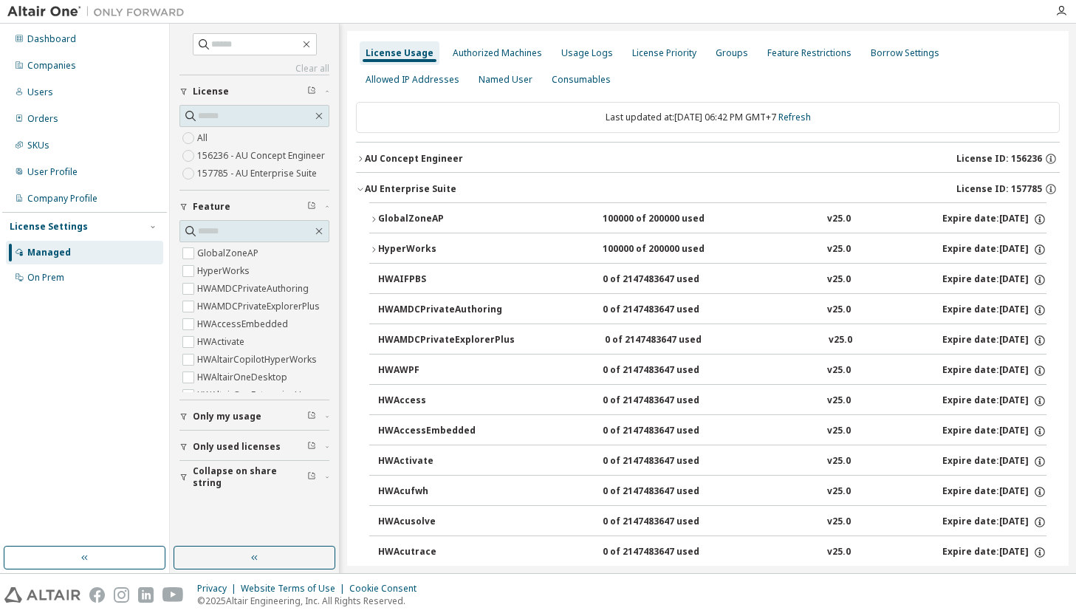
click at [637, 227] on button "GlobalZoneAP 100000 of 200000 used v25.0 Expire date: [DATE]" at bounding box center [707, 219] width 677 height 32
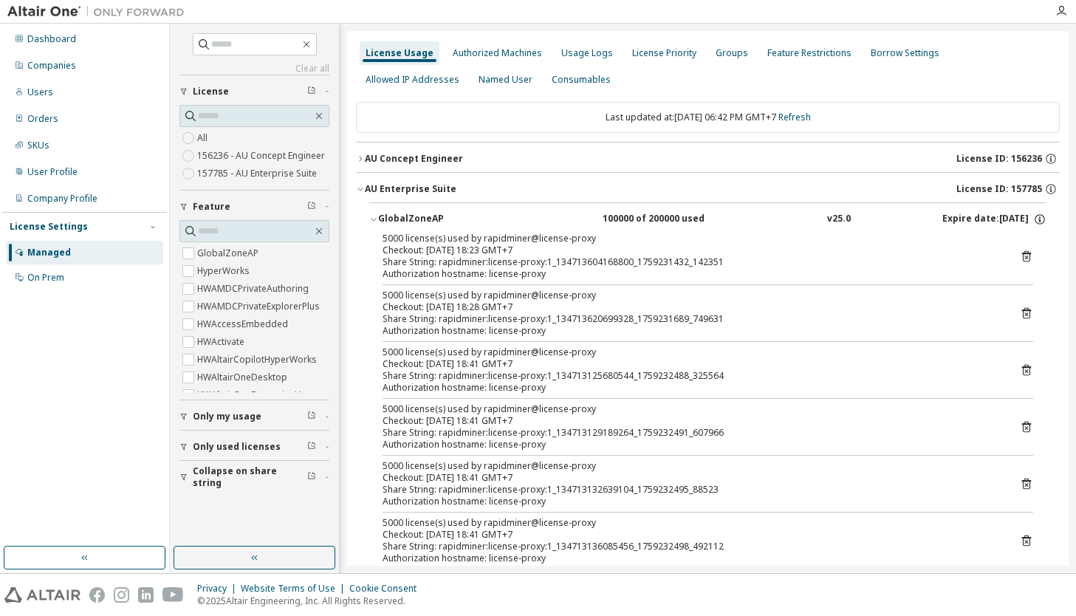
click at [637, 227] on button "GlobalZoneAP 100000 of 200000 used v25.0 Expire date: [DATE]" at bounding box center [707, 219] width 677 height 32
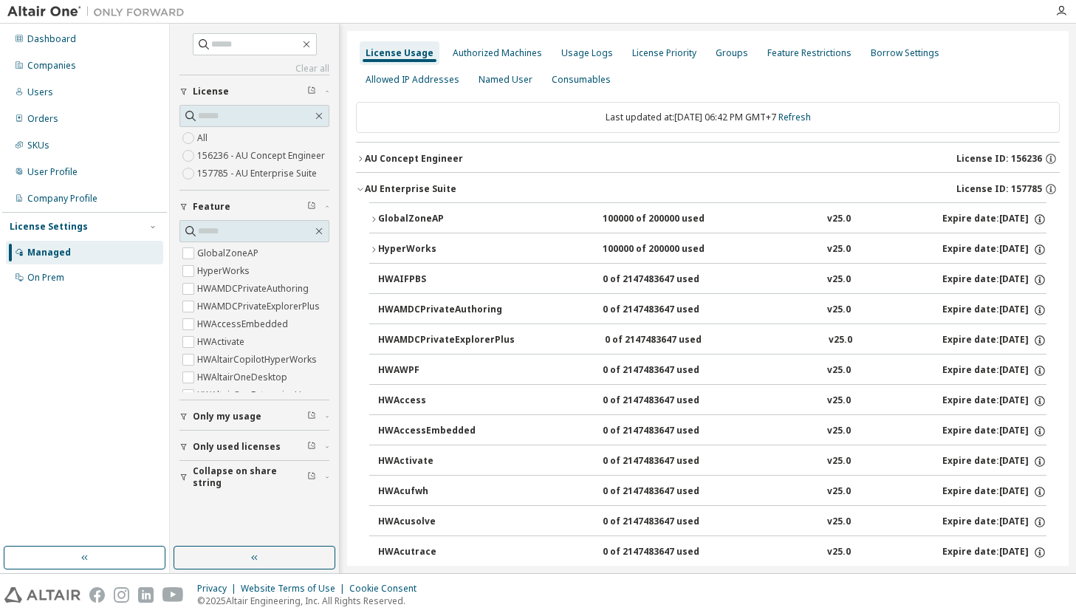
click at [637, 227] on button "GlobalZoneAP 100000 of 200000 used v25.0 Expire date: [DATE]" at bounding box center [707, 219] width 677 height 32
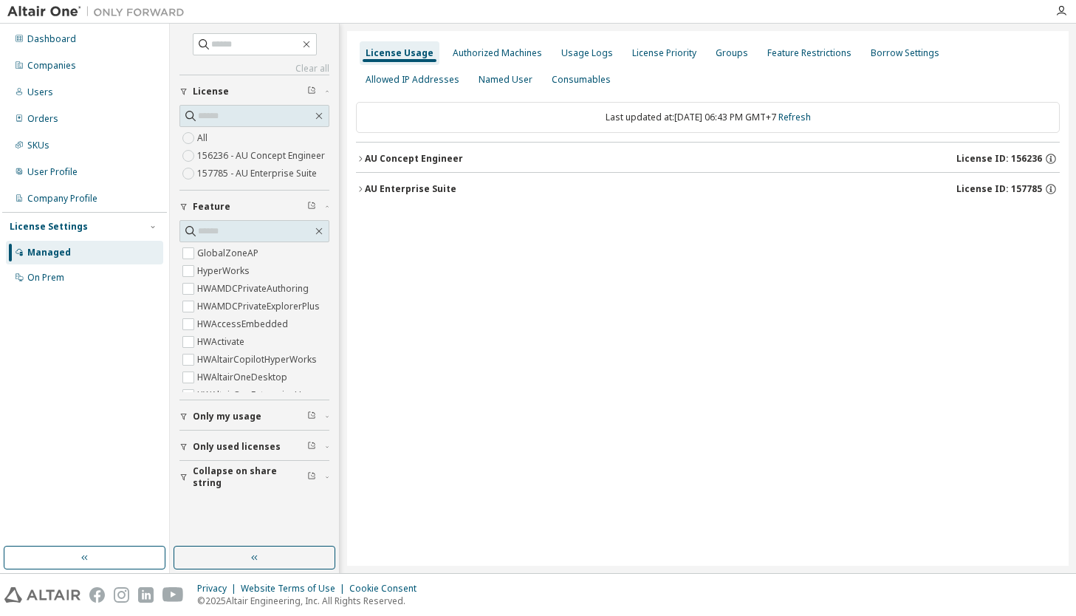
click at [495, 196] on button "AU Enterprise Suite License ID: 157785" at bounding box center [708, 189] width 704 height 32
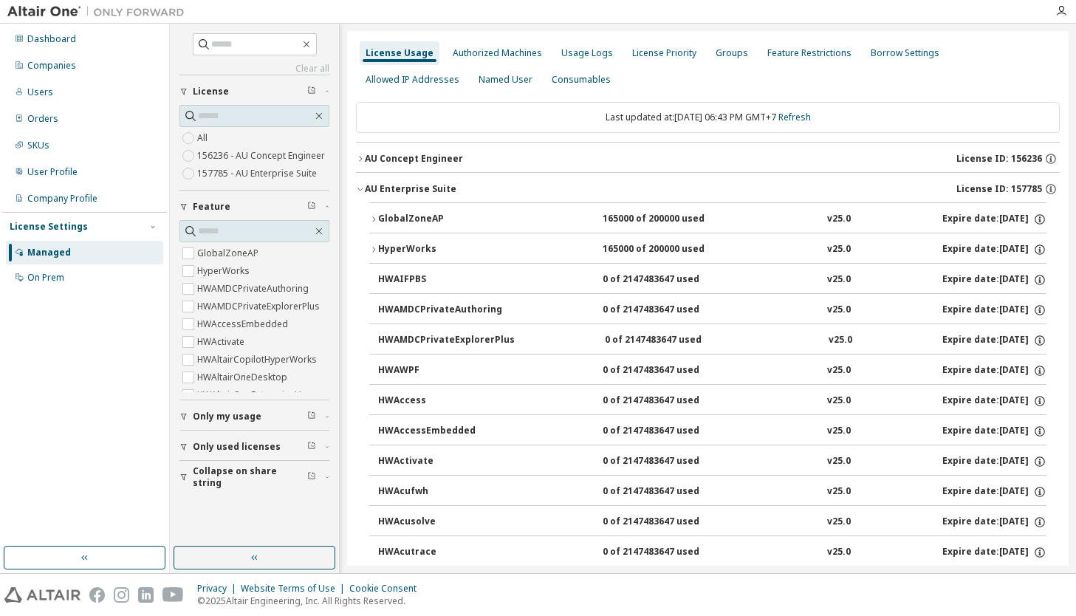
click at [600, 258] on button "HyperWorks 165000 of 200000 used v25.0 Expire date: 2025-12-21" at bounding box center [707, 249] width 677 height 32
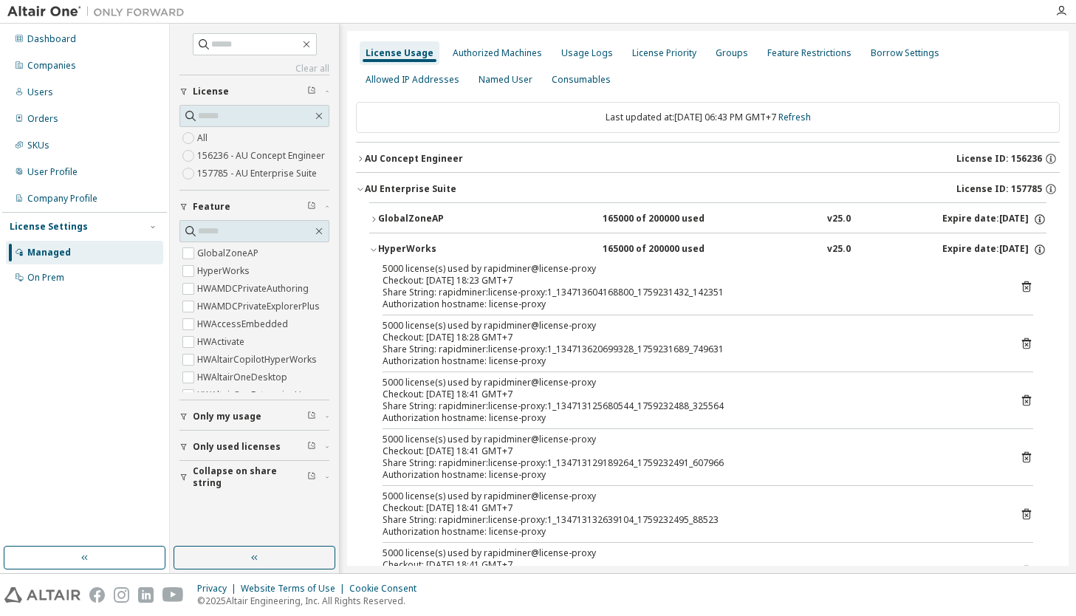
click at [602, 253] on div "165000 of 200000 used" at bounding box center [668, 249] width 133 height 13
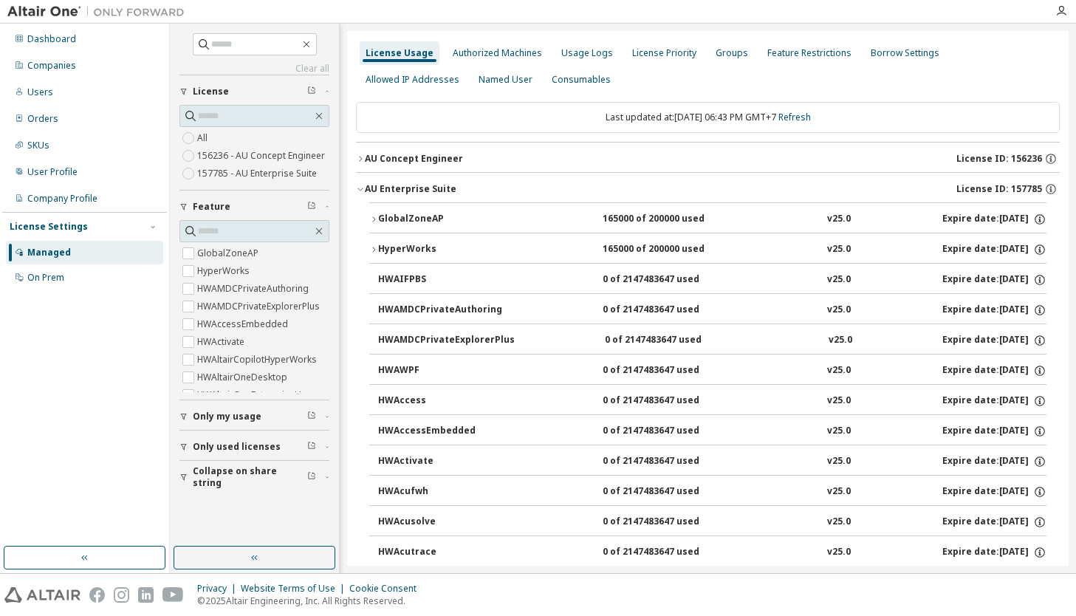
click at [644, 240] on button "HyperWorks 165000 of 200000 used v25.0 Expire date: 2025-12-21" at bounding box center [707, 249] width 677 height 32
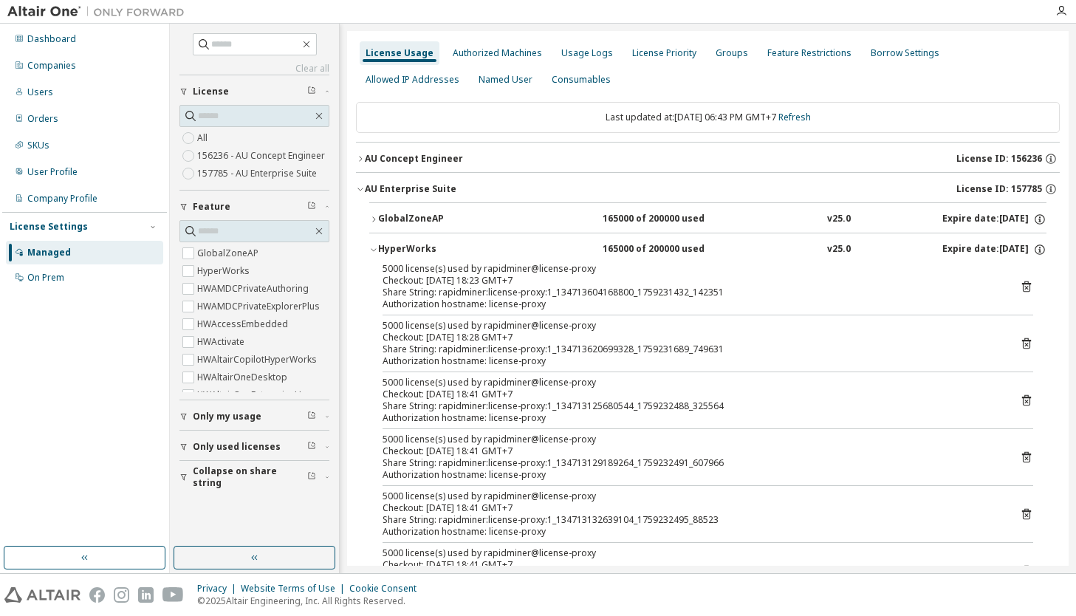
click at [624, 222] on div "165000 of 200000 used" at bounding box center [668, 219] width 133 height 13
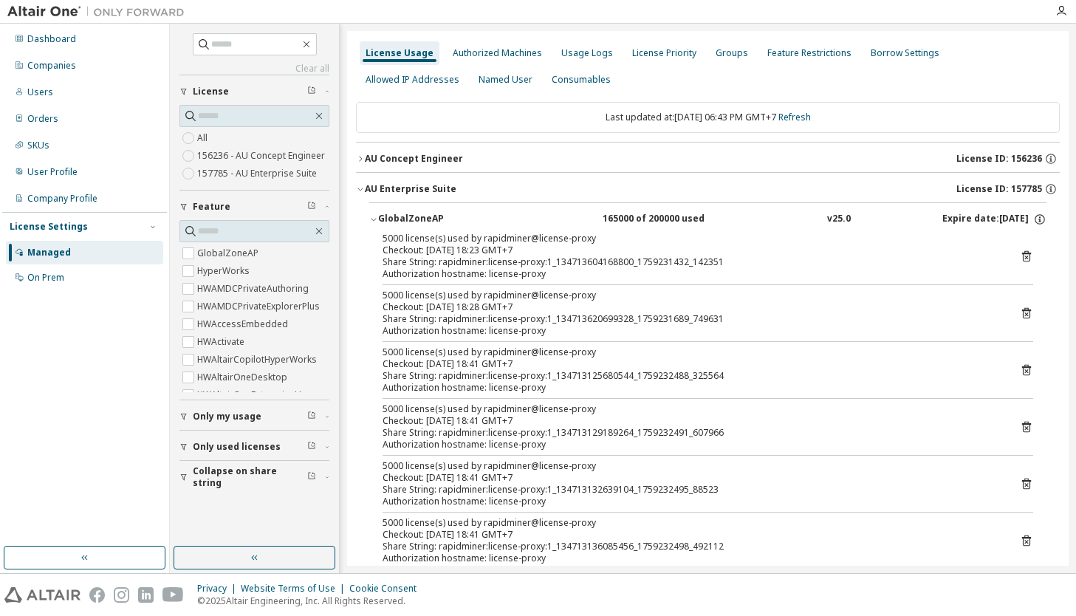
click at [439, 222] on div "GlobalZoneAP" at bounding box center [444, 219] width 133 height 13
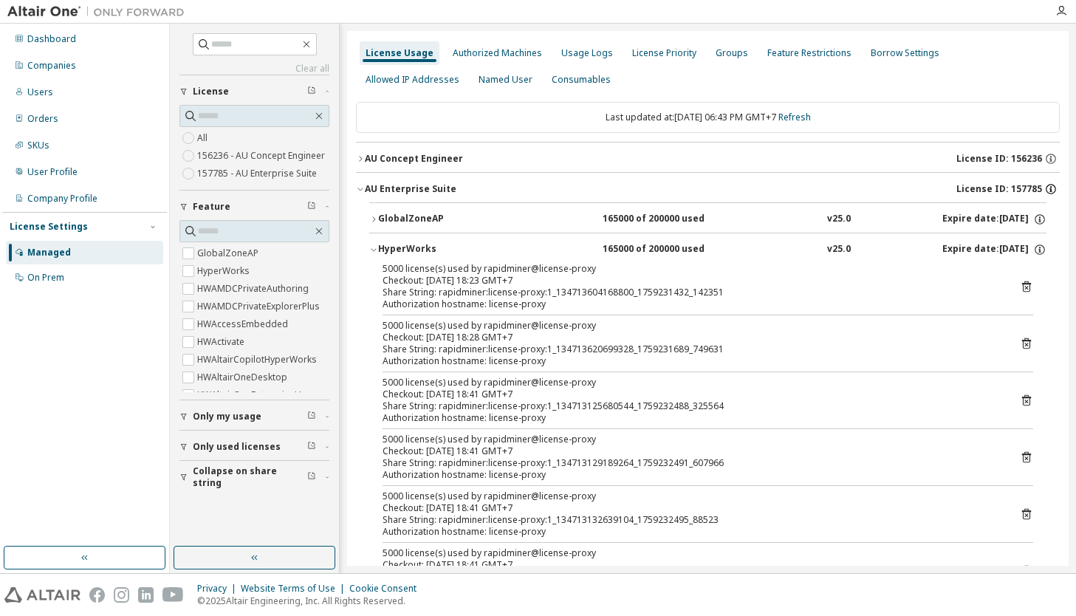
click at [1047, 190] on icon "button" at bounding box center [1050, 188] width 13 height 13
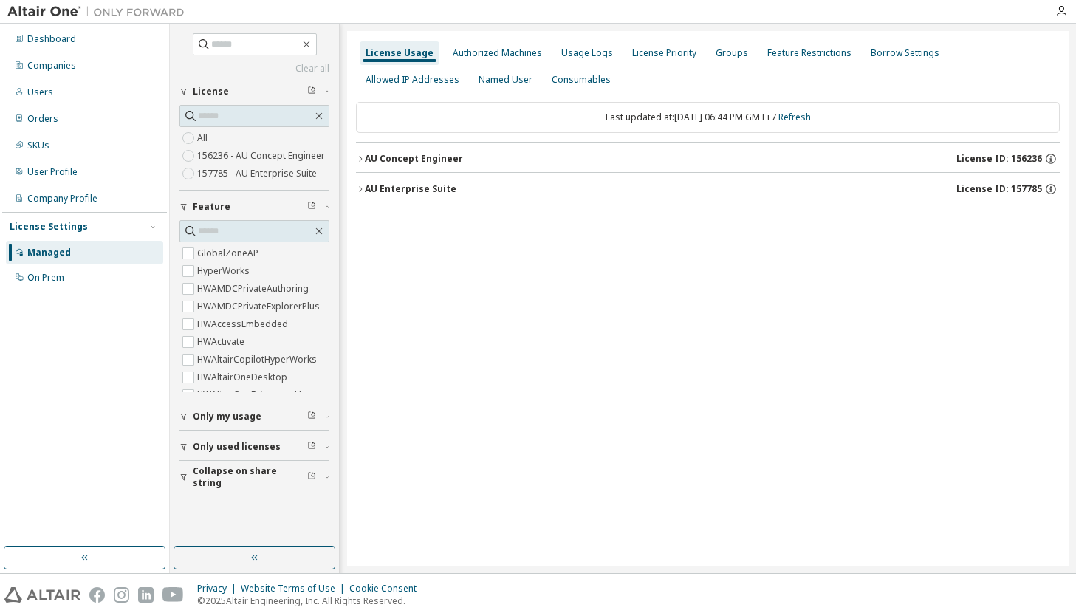
click at [460, 159] on div "AU Concept Engineer License ID: 156236" at bounding box center [712, 158] width 695 height 13
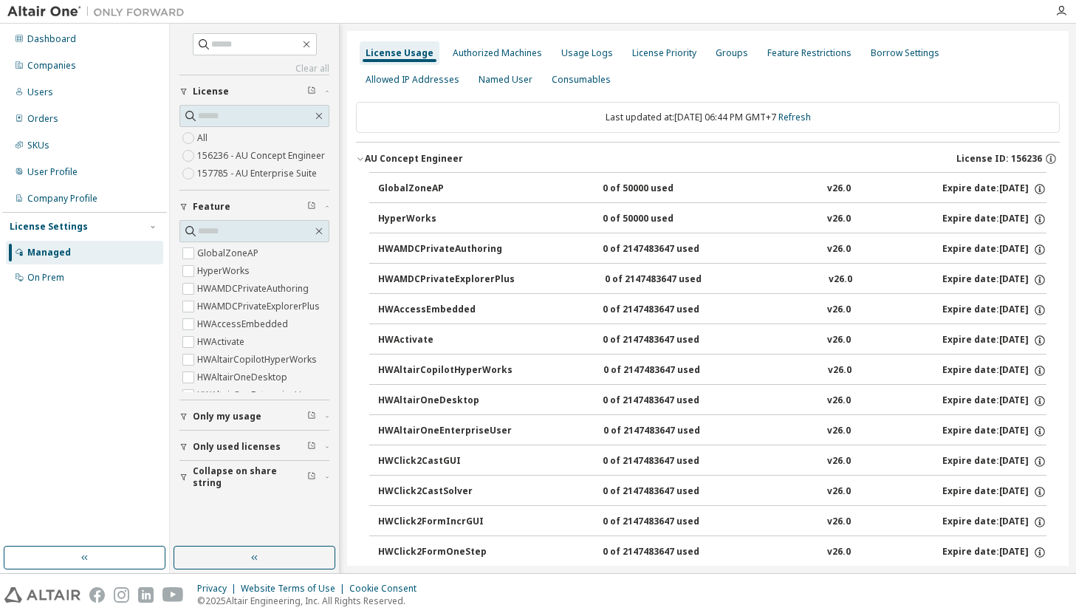
click at [420, 151] on button "AU Concept Engineer License ID: 156236" at bounding box center [708, 159] width 704 height 32
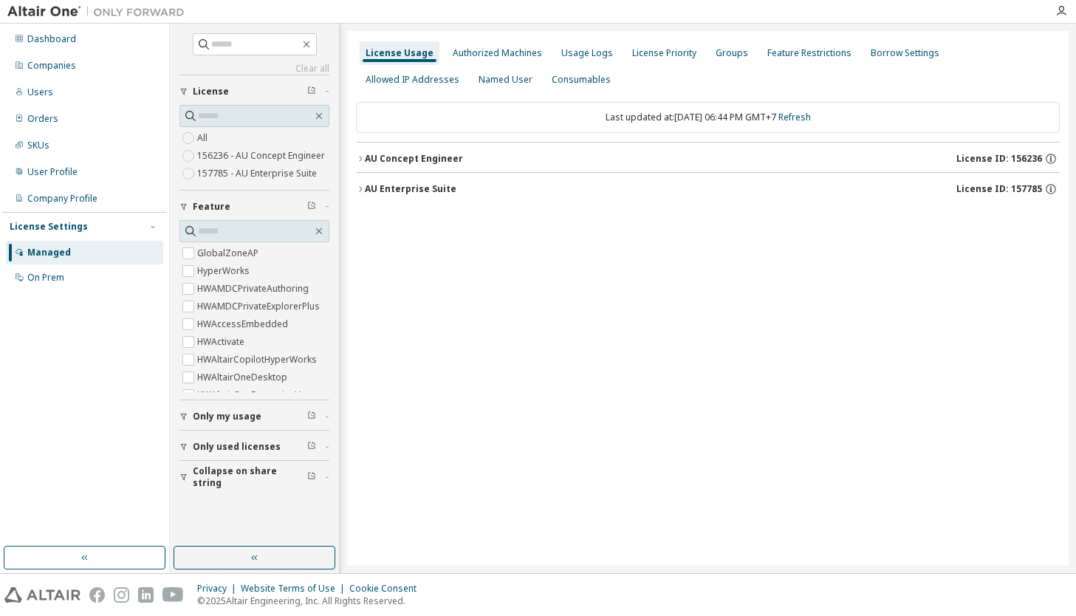
click at [412, 200] on button "AU Enterprise Suite License ID: 157785" at bounding box center [708, 189] width 704 height 32
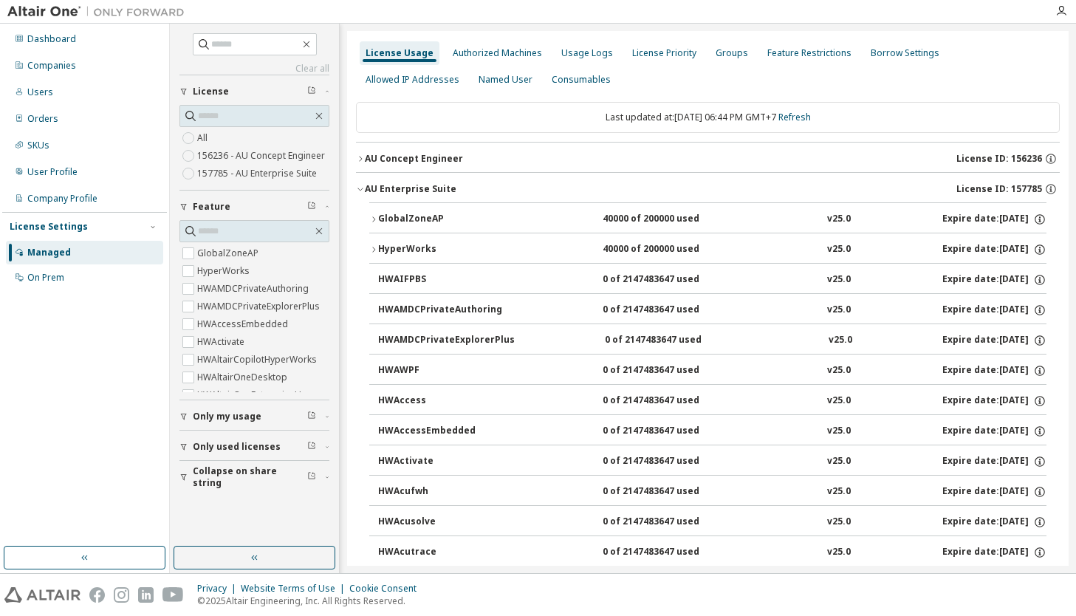
click at [471, 223] on div "GlobalZoneAP" at bounding box center [444, 219] width 133 height 13
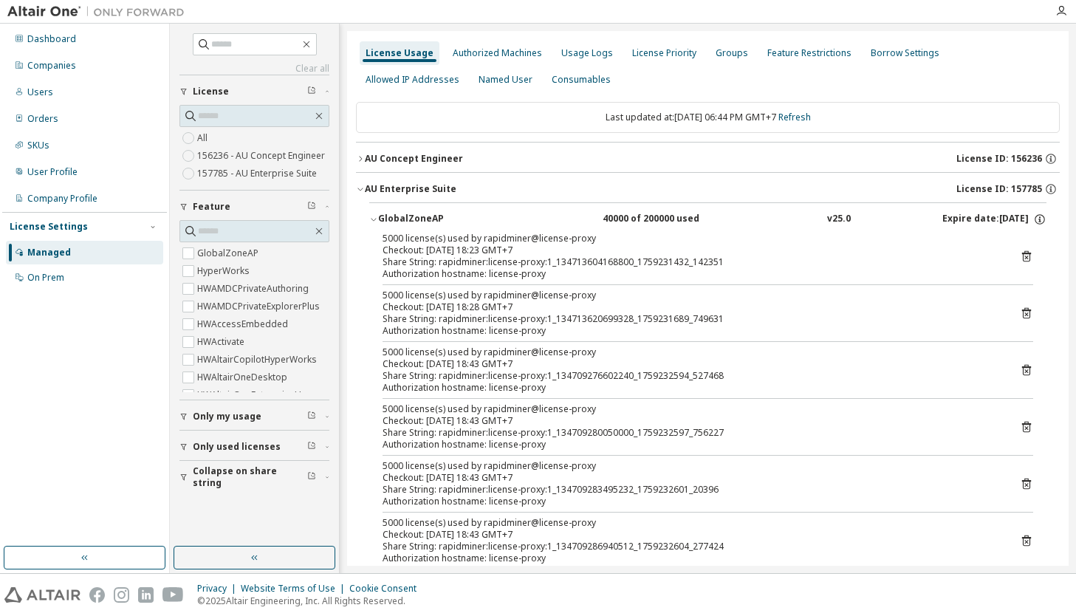
click at [471, 223] on div "GlobalZoneAP" at bounding box center [444, 219] width 133 height 13
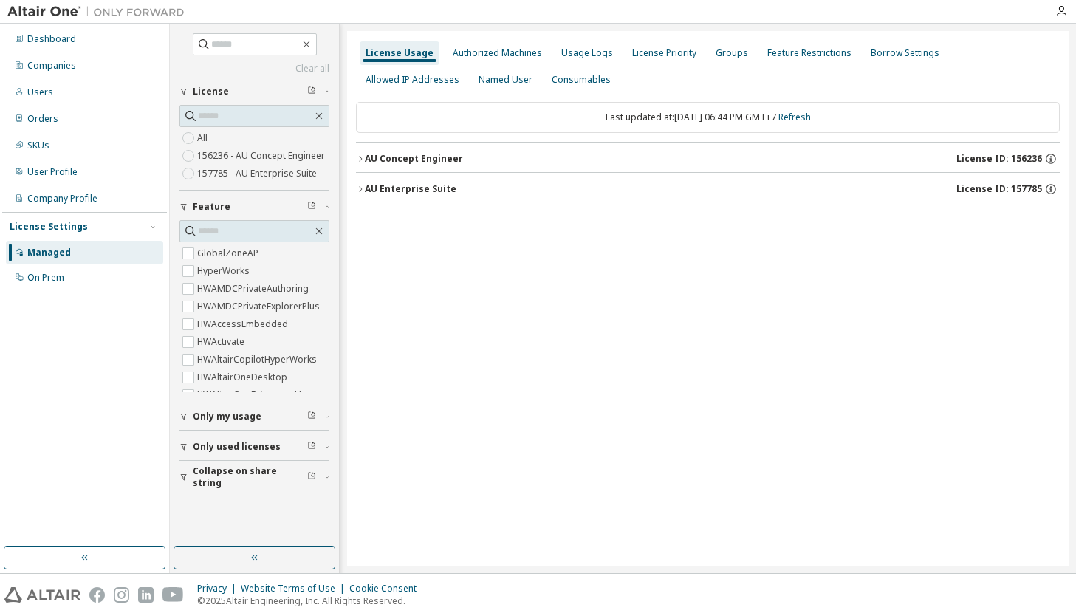
click at [396, 193] on div "AU Enterprise Suite" at bounding box center [411, 189] width 92 height 12
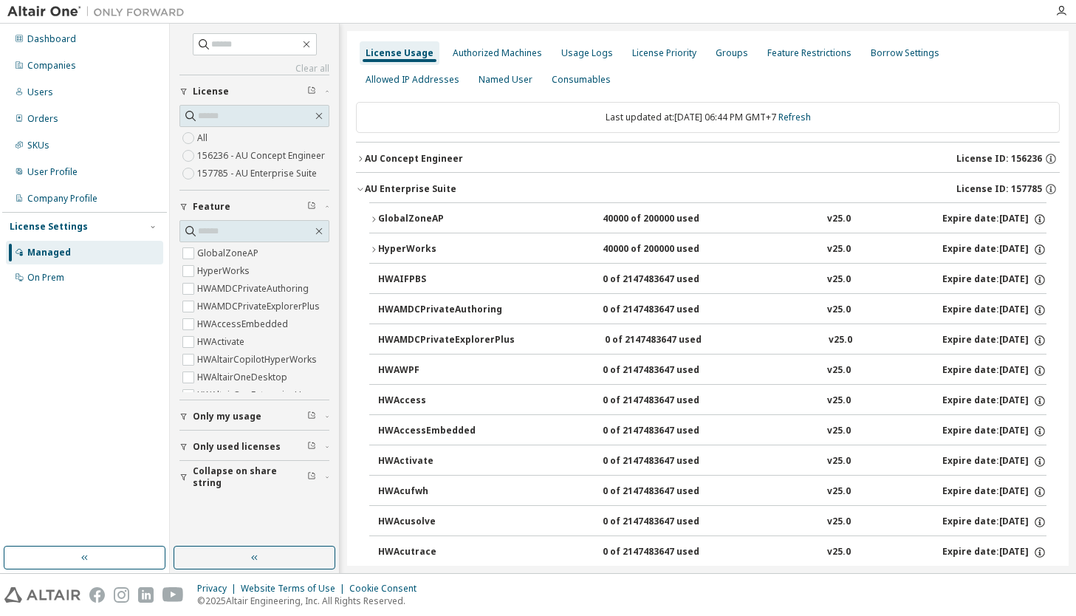
click at [593, 254] on div "HyperWorks 40000 of 200000 used v25.0 Expire date: [DATE]" at bounding box center [712, 249] width 668 height 13
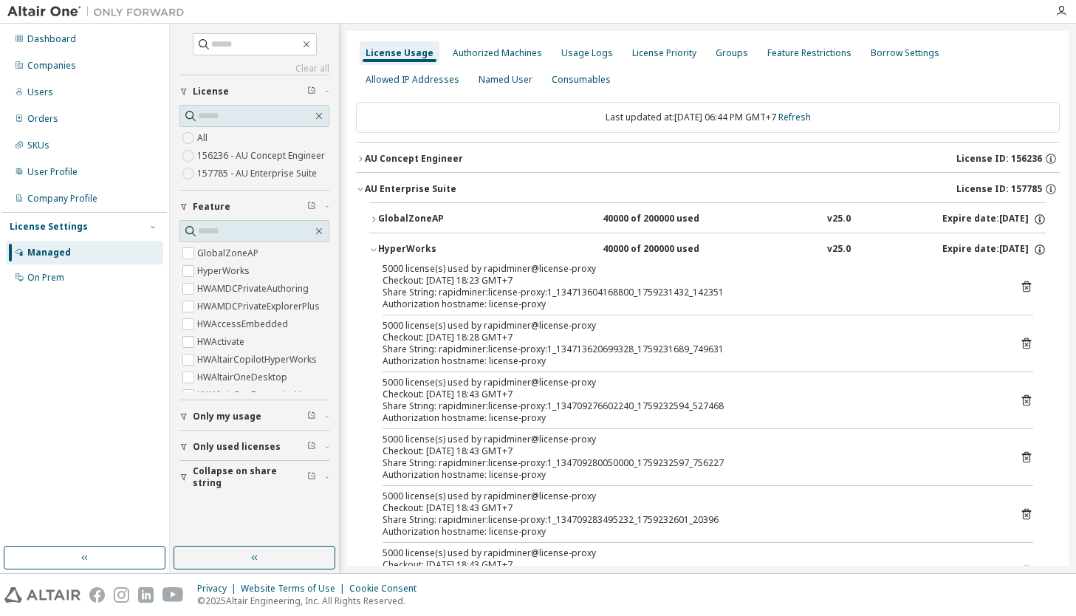
click at [1022, 284] on icon at bounding box center [1026, 286] width 9 height 11
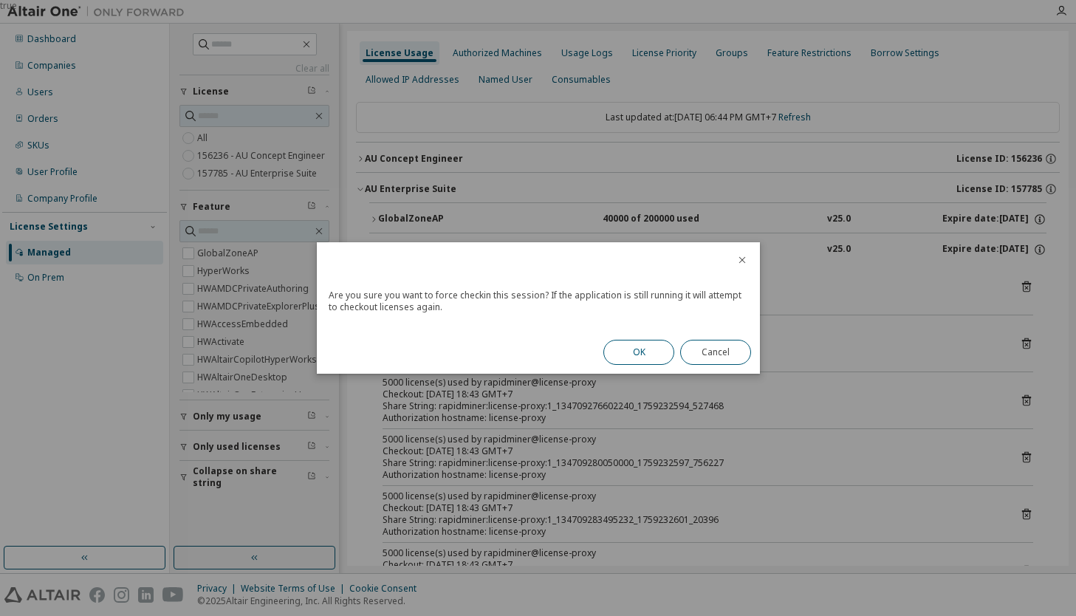
click at [627, 348] on button "OK" at bounding box center [638, 352] width 71 height 25
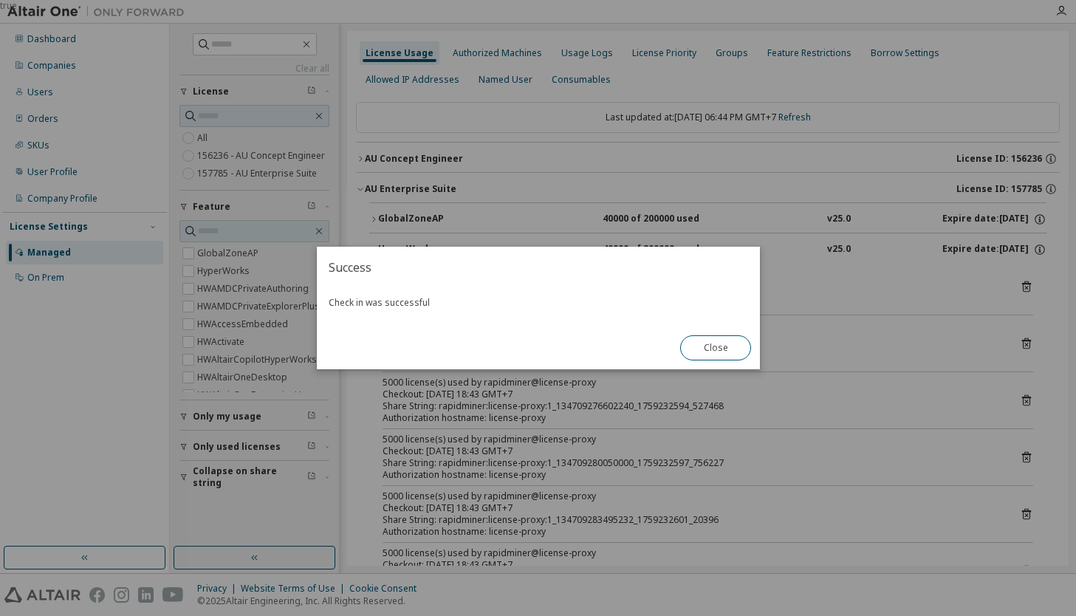
click at [691, 338] on button "Close" at bounding box center [715, 347] width 71 height 25
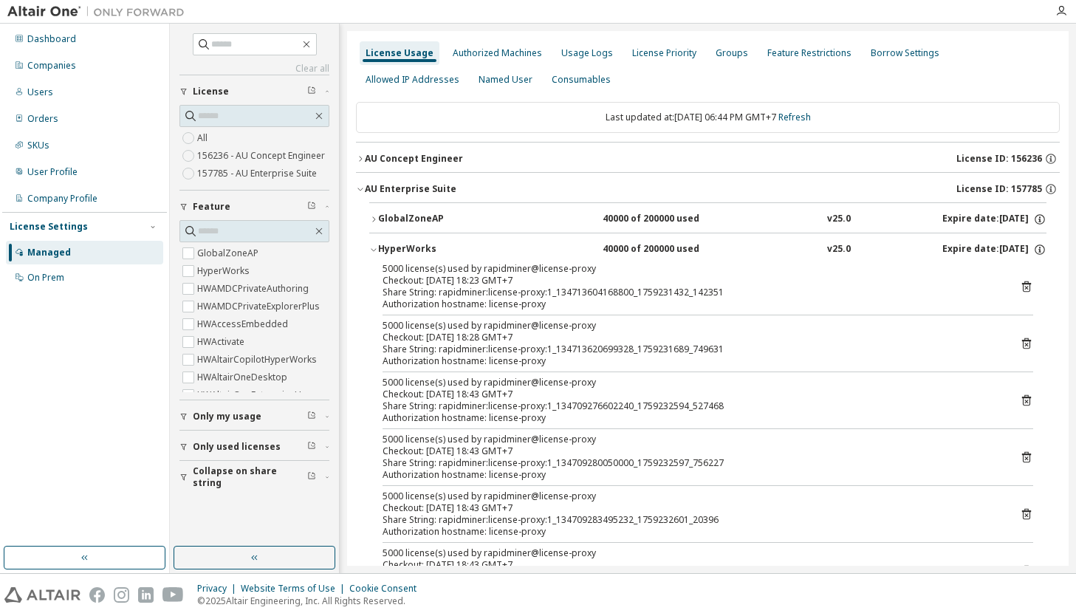
click at [1022, 284] on icon at bounding box center [1026, 286] width 9 height 11
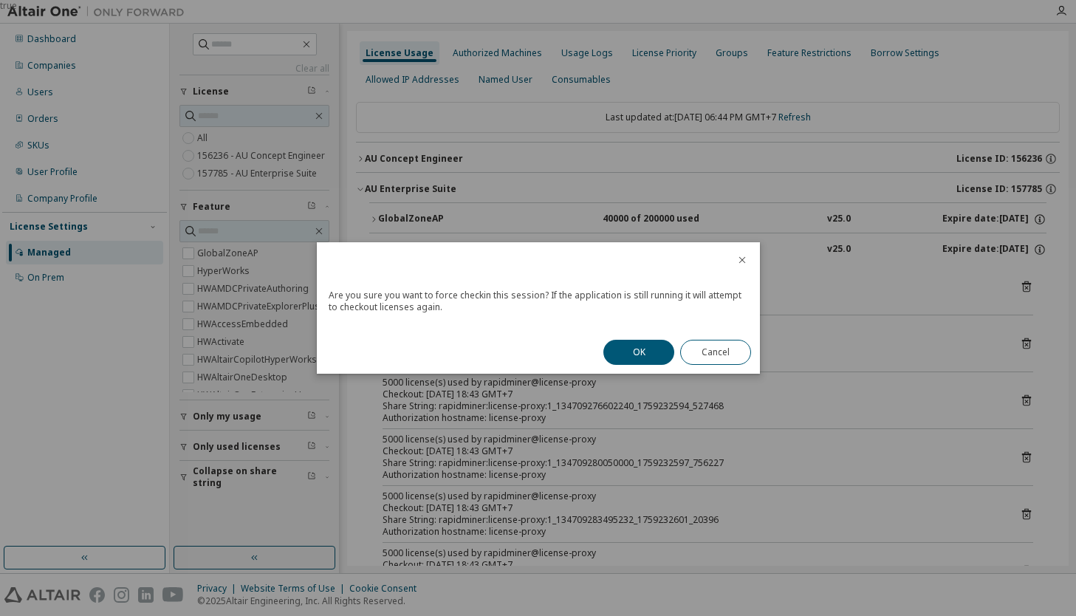
click at [613, 346] on button "OK" at bounding box center [638, 352] width 71 height 25
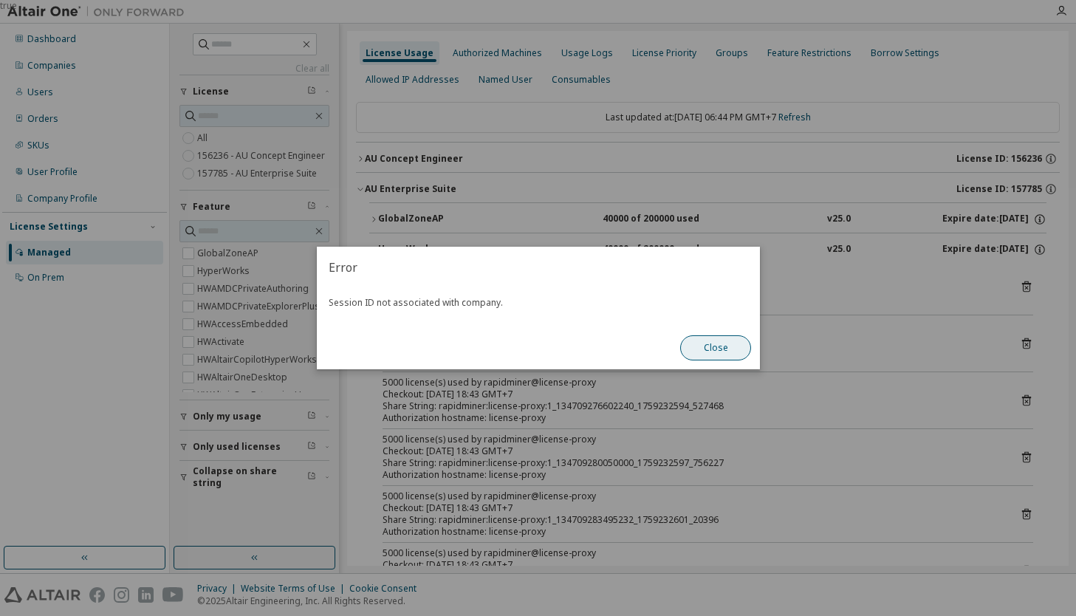
click at [715, 353] on button "Close" at bounding box center [715, 347] width 71 height 25
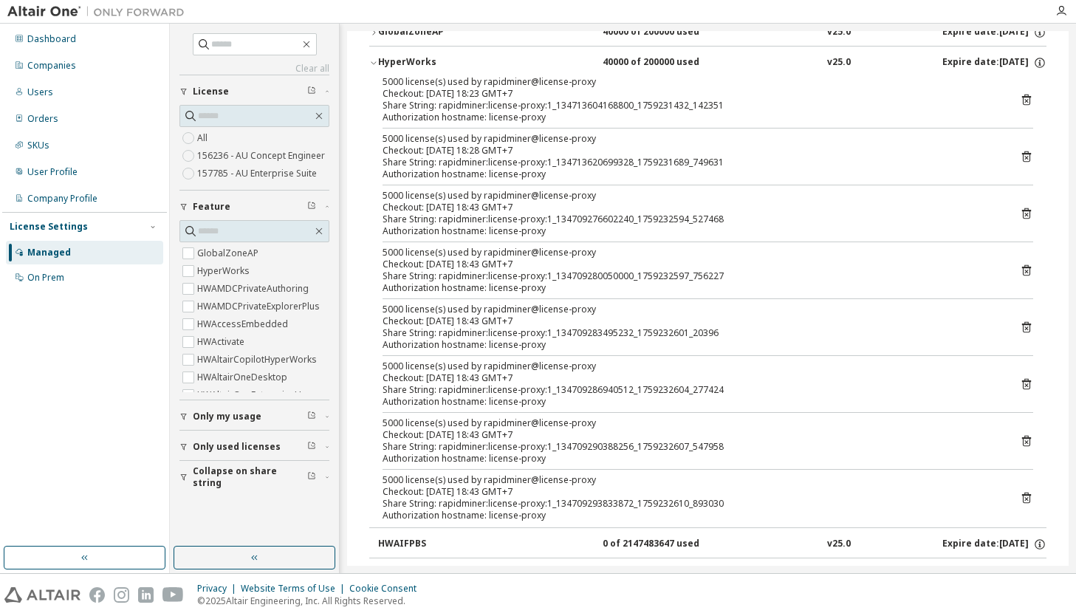
scroll to position [287, 0]
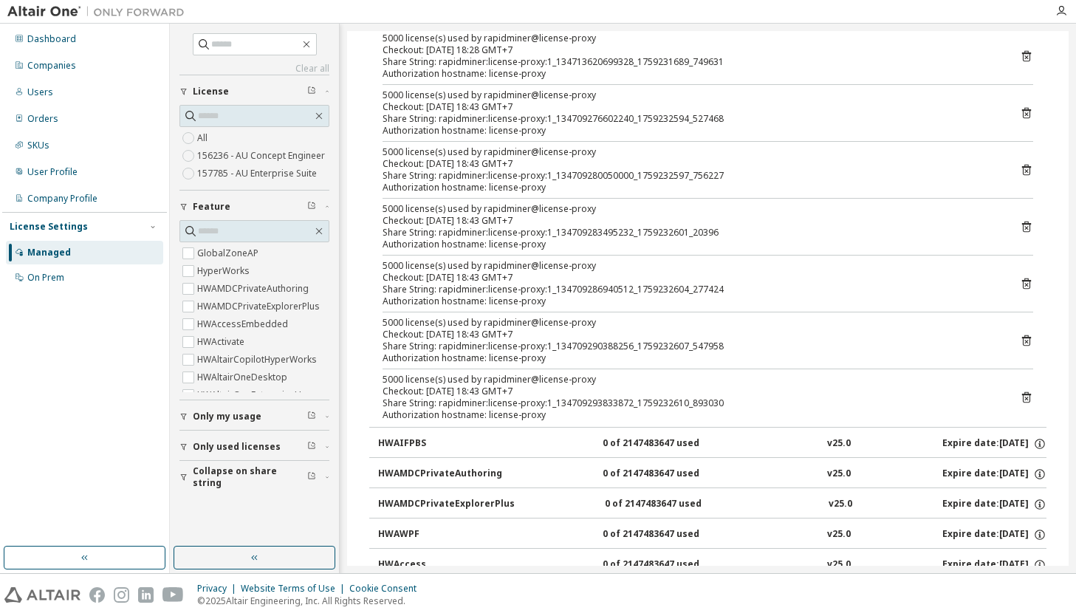
click at [1024, 396] on icon at bounding box center [1026, 397] width 13 height 13
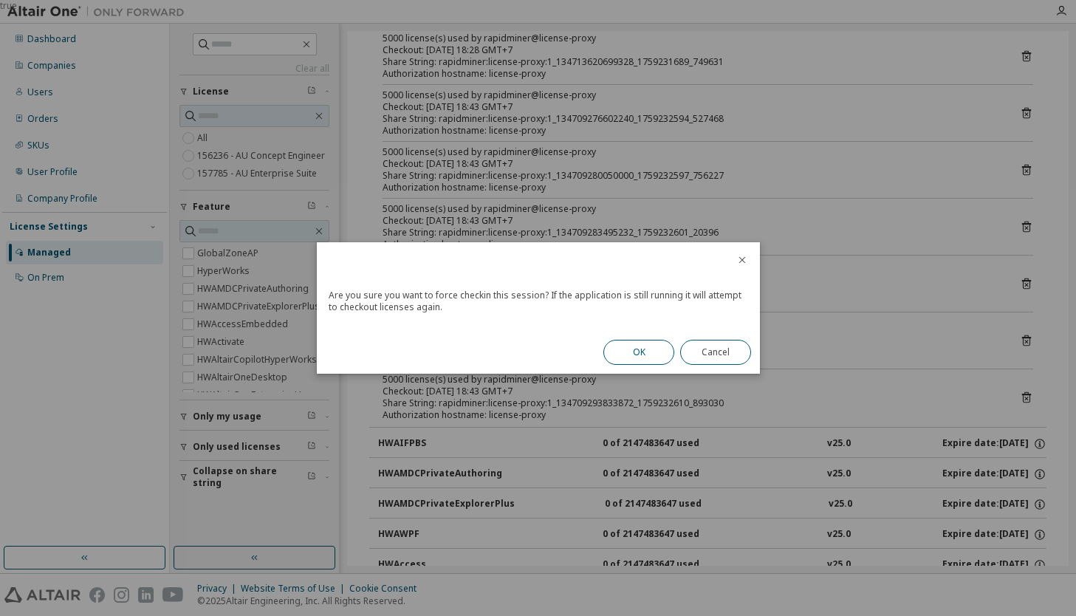
click at [614, 352] on button "OK" at bounding box center [638, 352] width 71 height 25
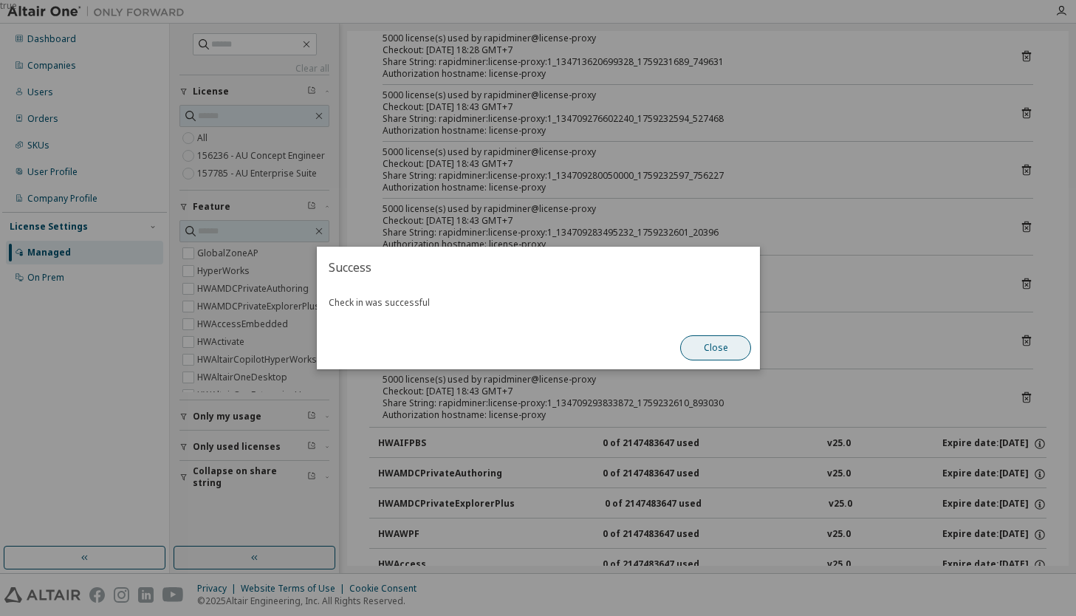
click at [724, 359] on button "Close" at bounding box center [715, 347] width 71 height 25
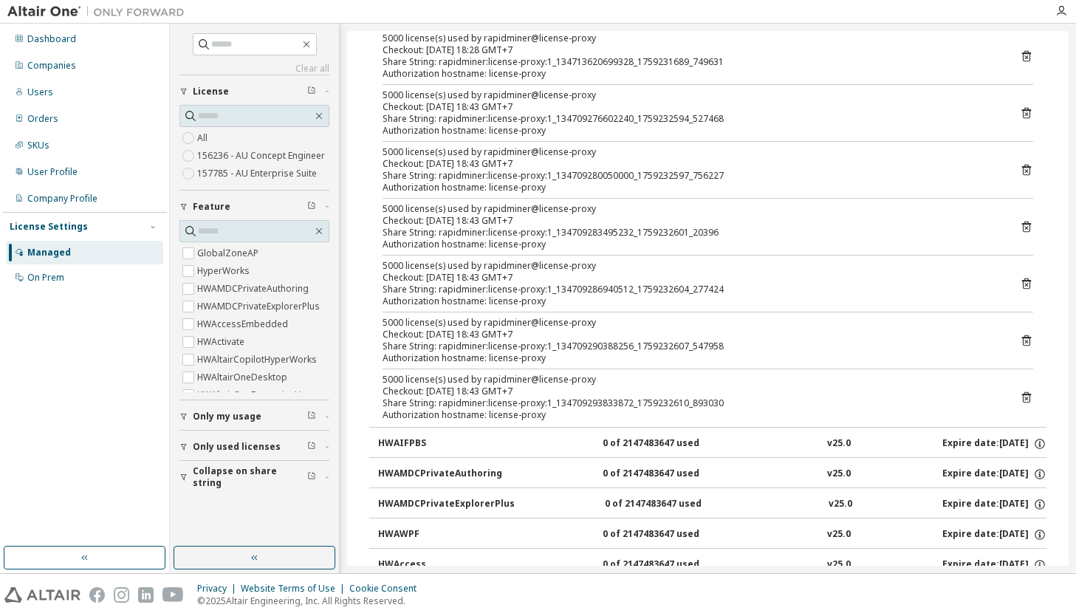
scroll to position [0, 0]
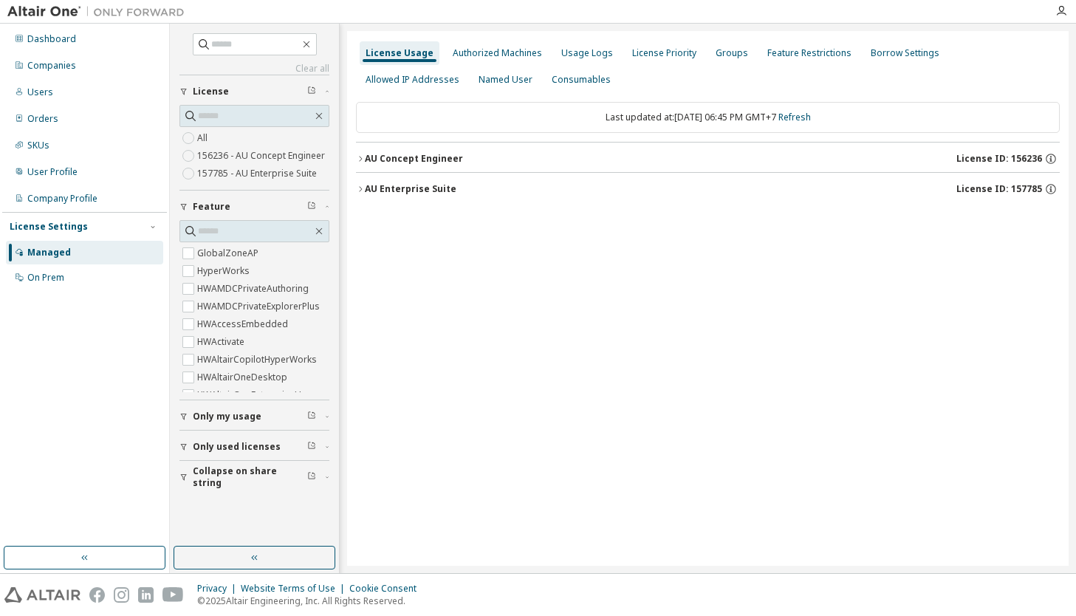
click at [431, 183] on div "AU Enterprise Suite" at bounding box center [411, 189] width 92 height 12
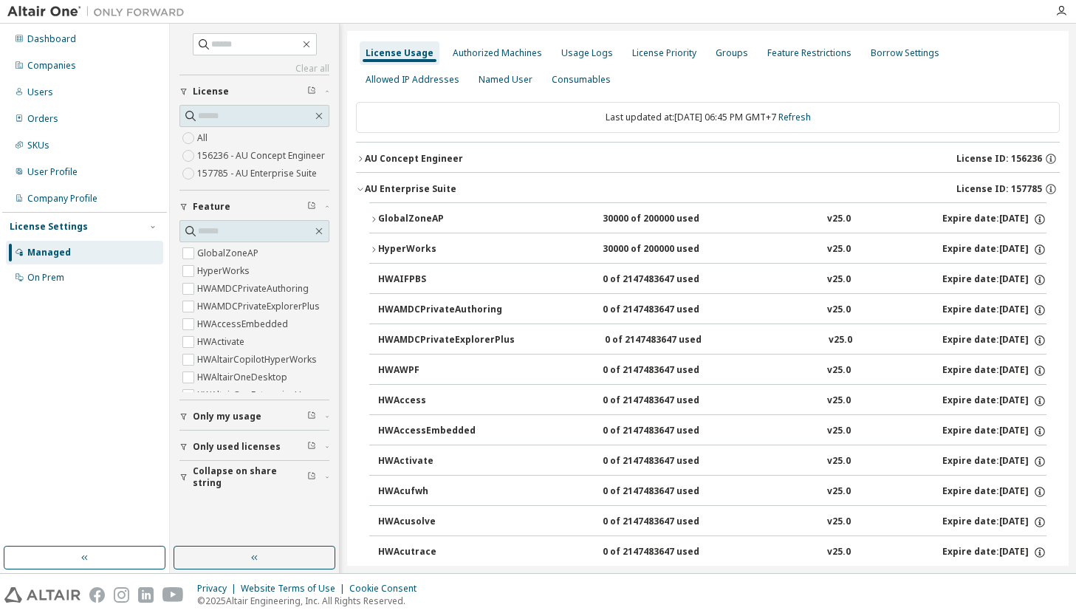
click at [640, 250] on div "30000 of 200000 used" at bounding box center [668, 249] width 133 height 13
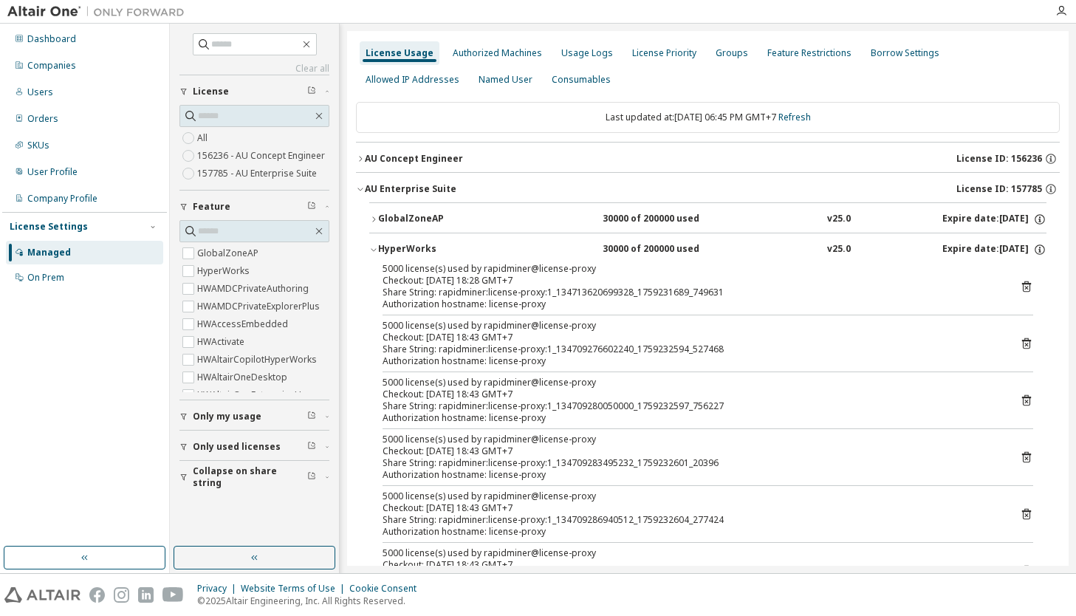
click at [1022, 343] on icon at bounding box center [1026, 343] width 9 height 11
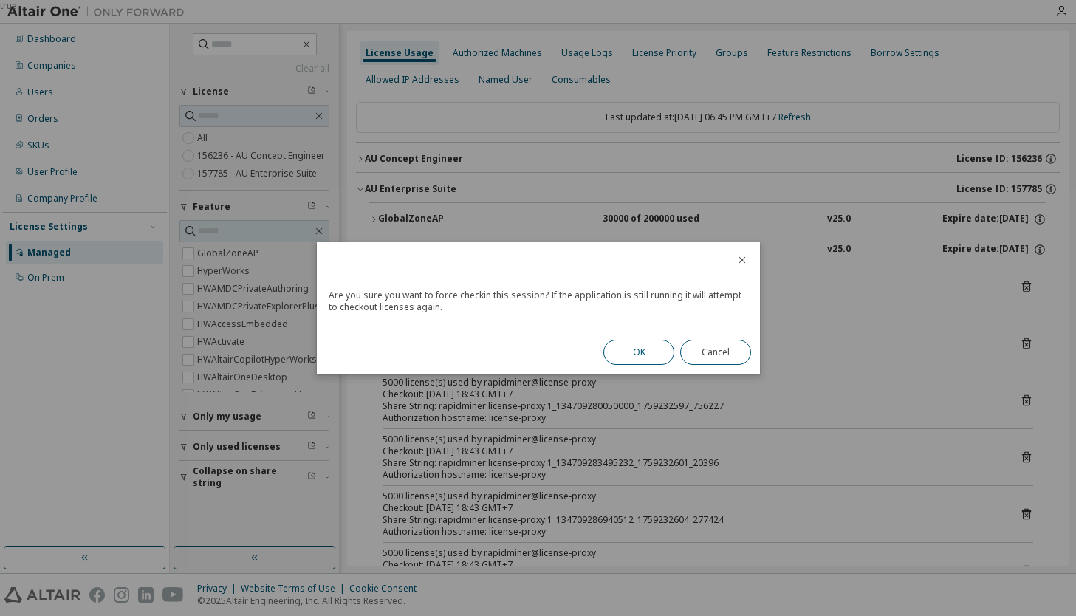
click at [641, 354] on button "OK" at bounding box center [638, 352] width 71 height 25
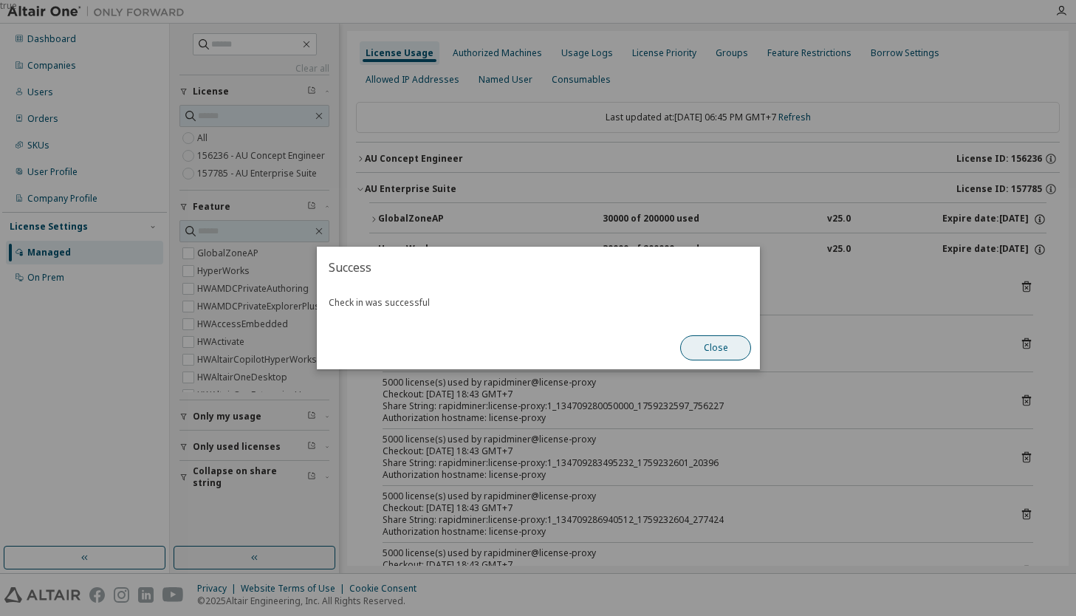
click at [708, 343] on button "Close" at bounding box center [715, 347] width 71 height 25
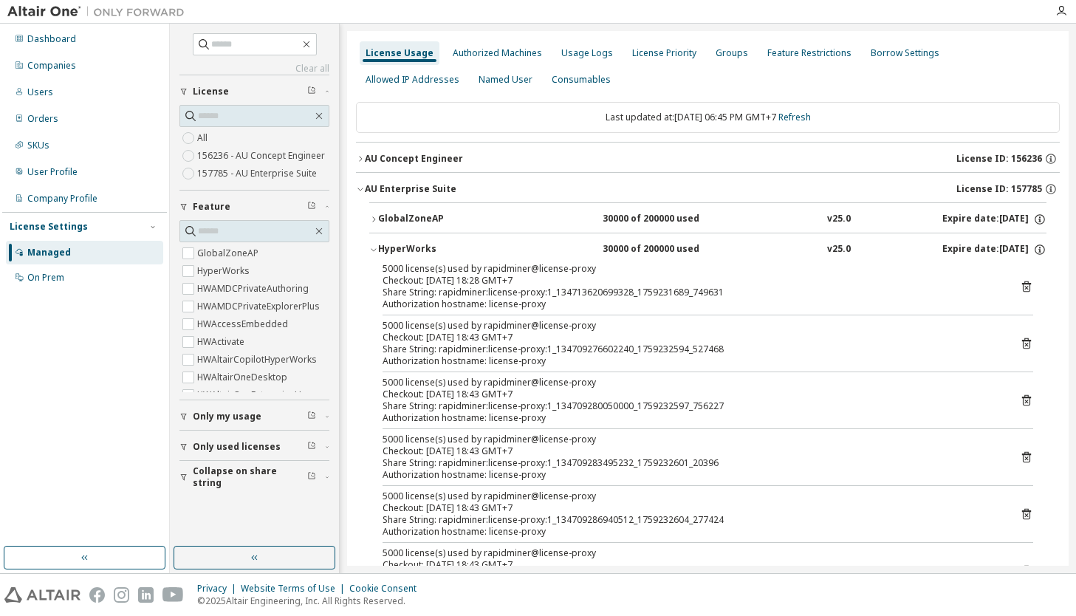
click at [1020, 396] on icon at bounding box center [1026, 400] width 13 height 13
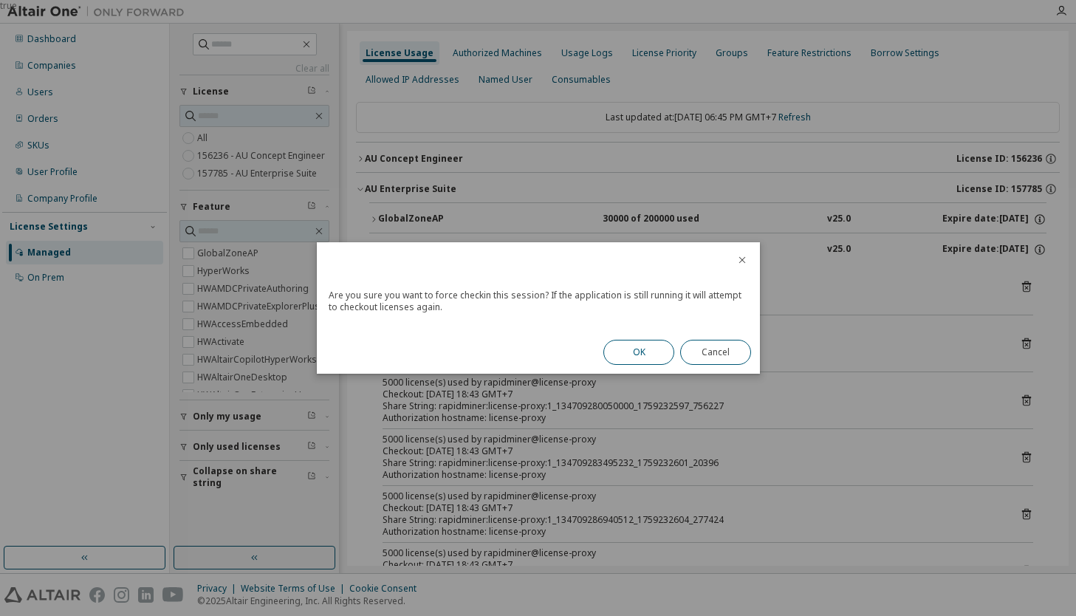
click at [631, 359] on button "OK" at bounding box center [638, 352] width 71 height 25
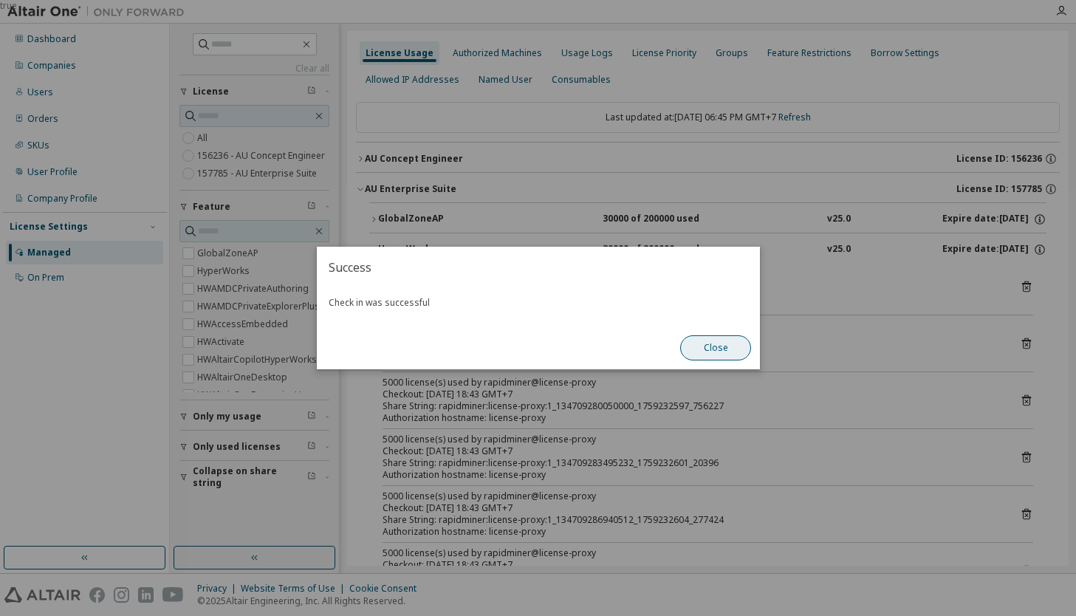
click at [701, 353] on button "Close" at bounding box center [715, 347] width 71 height 25
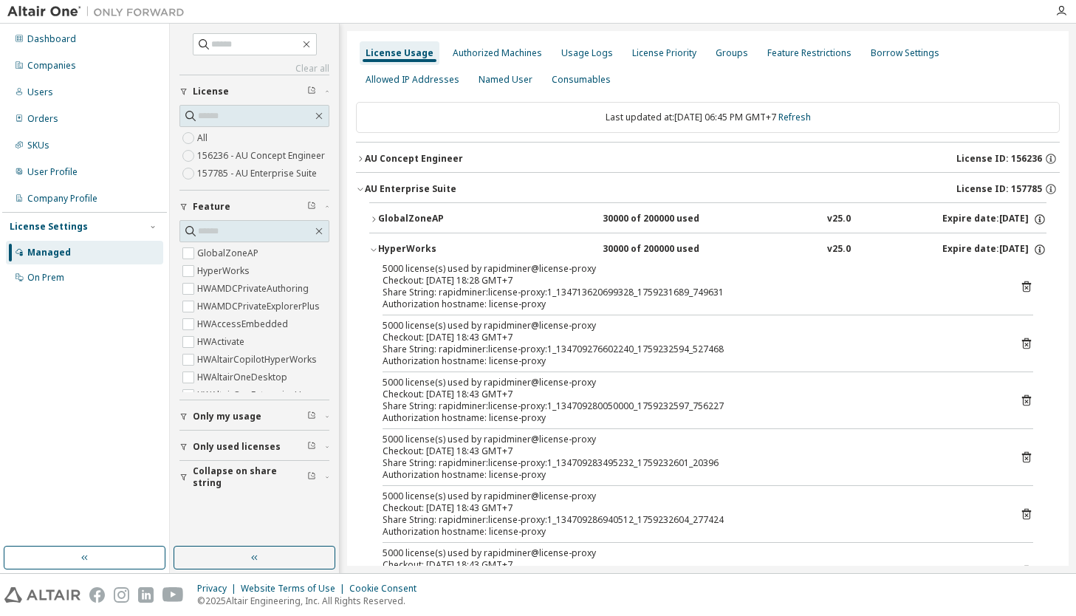
click at [1020, 291] on icon at bounding box center [1026, 286] width 13 height 13
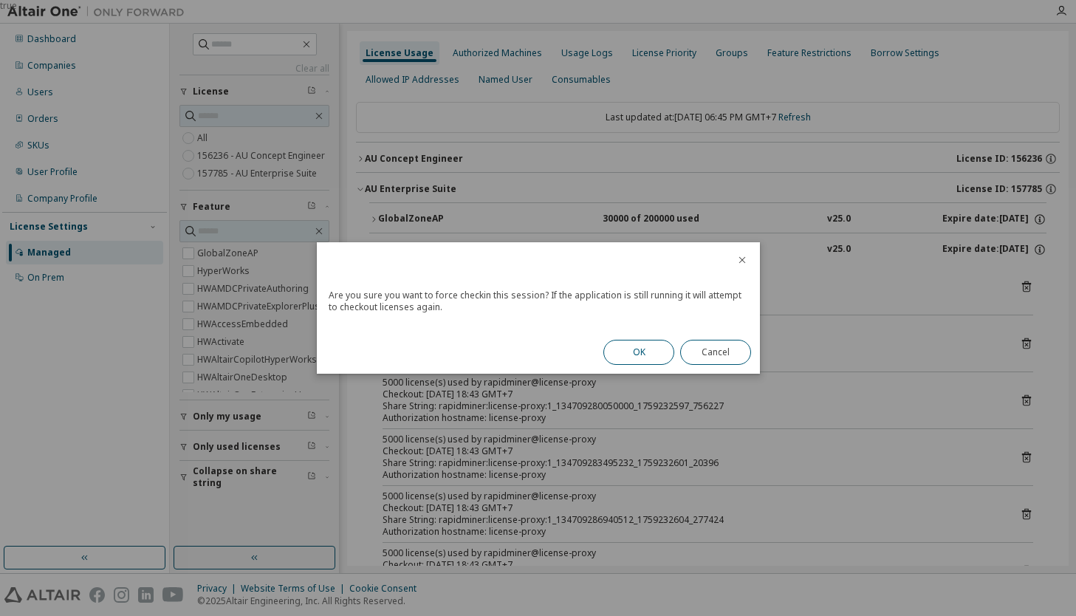
click at [646, 354] on button "OK" at bounding box center [638, 352] width 71 height 25
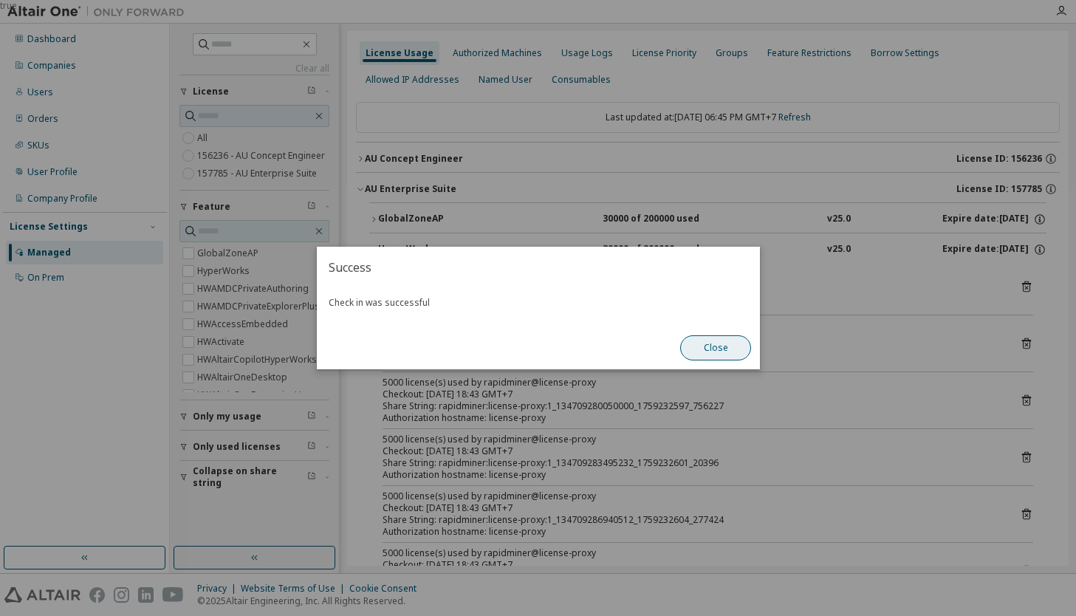
click at [707, 352] on button "Close" at bounding box center [715, 347] width 71 height 25
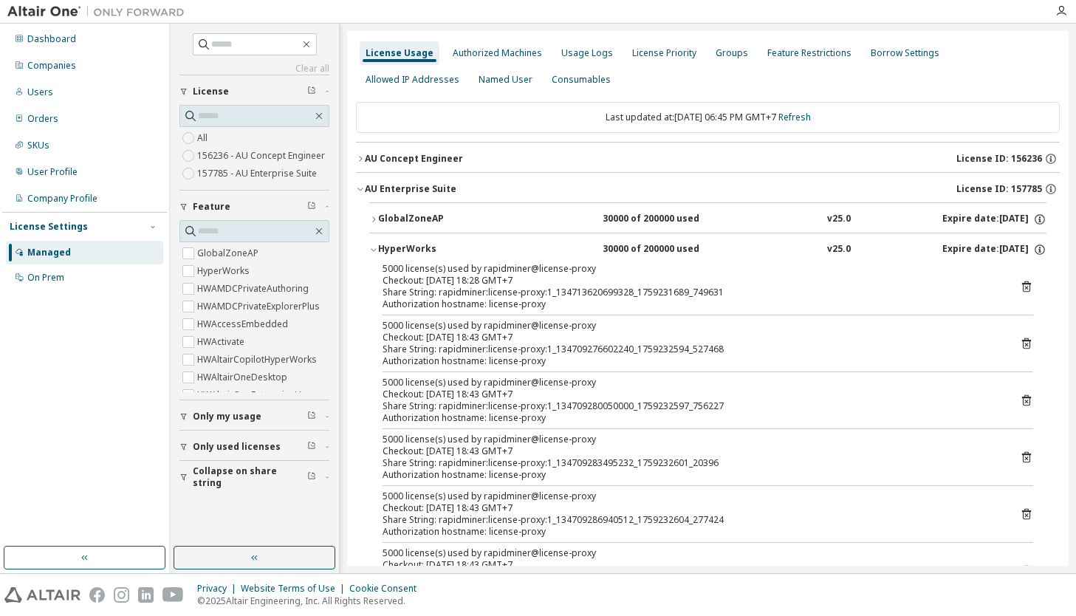
click at [1020, 514] on icon at bounding box center [1026, 513] width 13 height 13
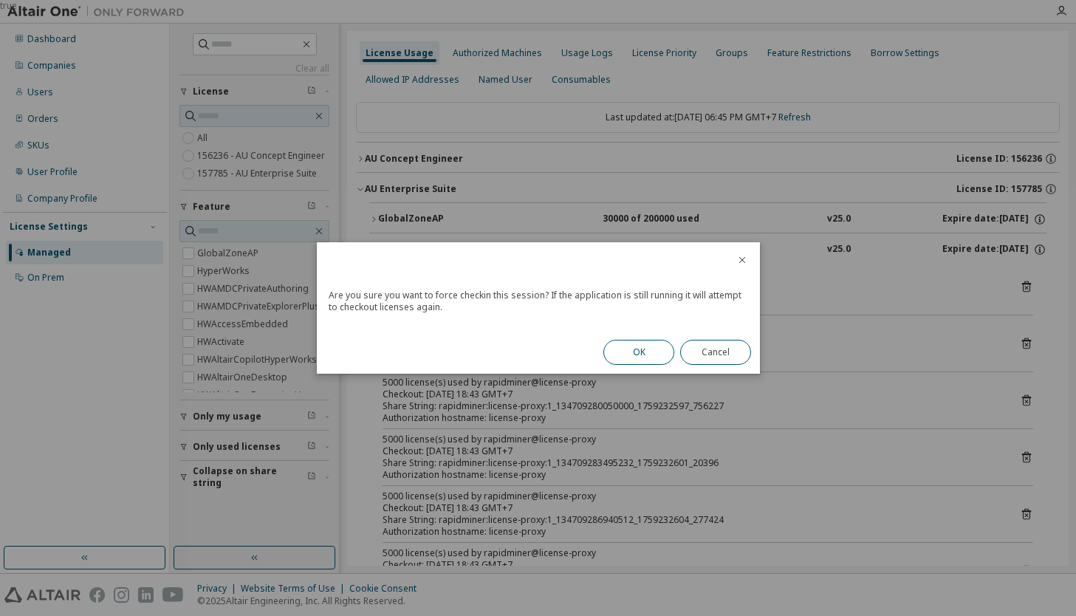
click at [636, 348] on button "OK" at bounding box center [638, 352] width 71 height 25
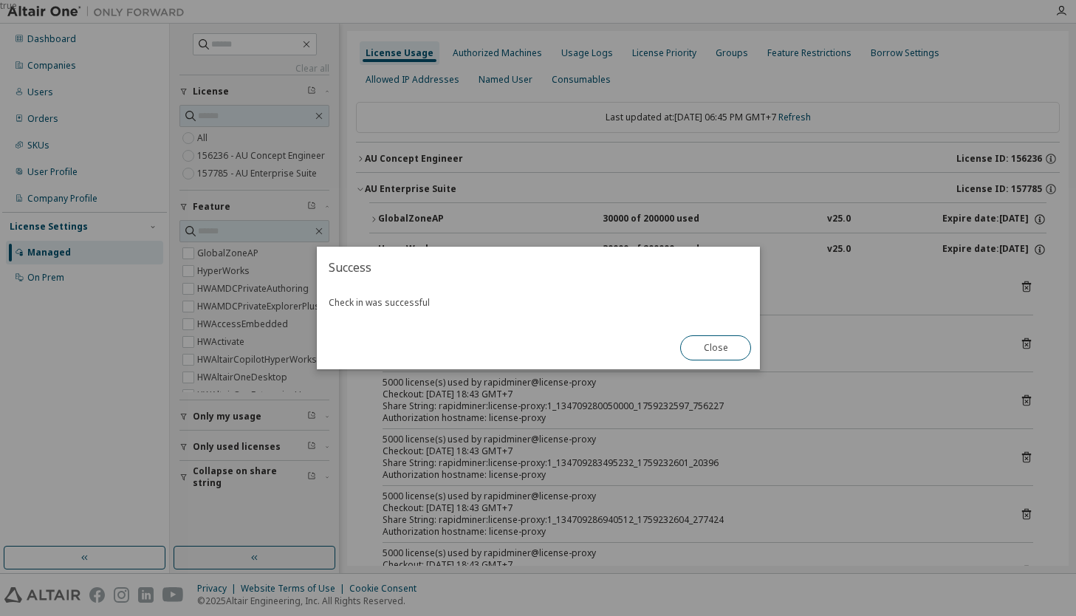
click at [723, 346] on button "Close" at bounding box center [715, 347] width 71 height 25
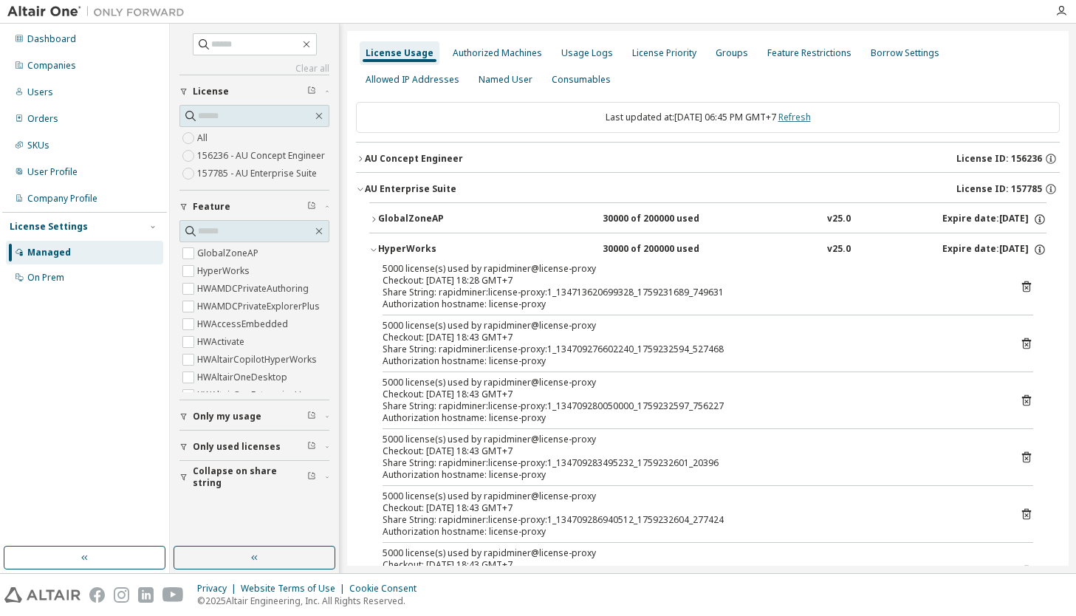
click at [811, 123] on link "Refresh" at bounding box center [794, 117] width 32 height 13
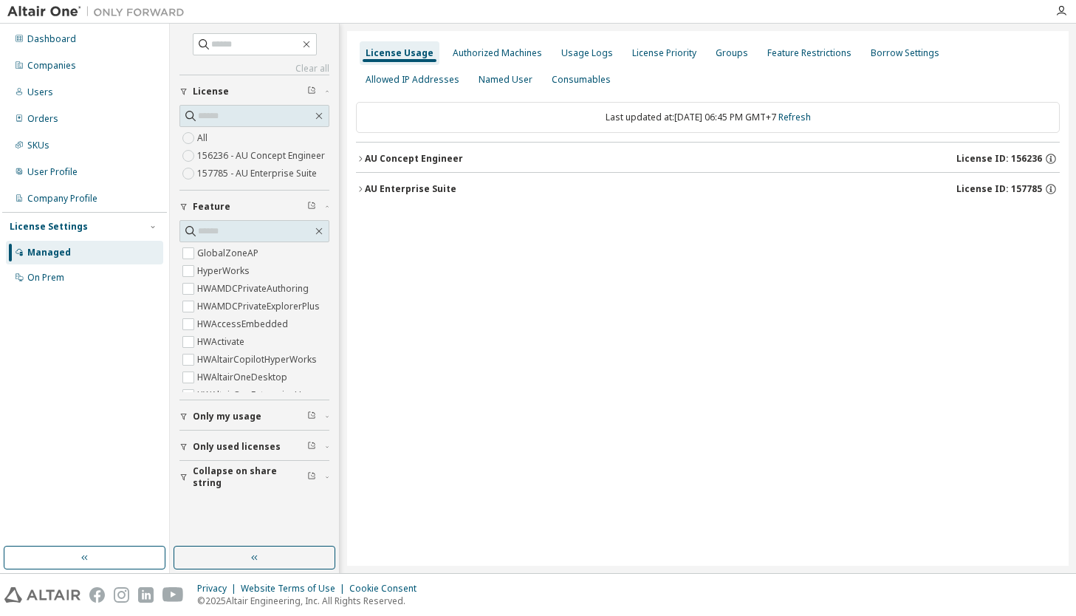
click at [428, 188] on div "AU Enterprise Suite" at bounding box center [411, 189] width 92 height 12
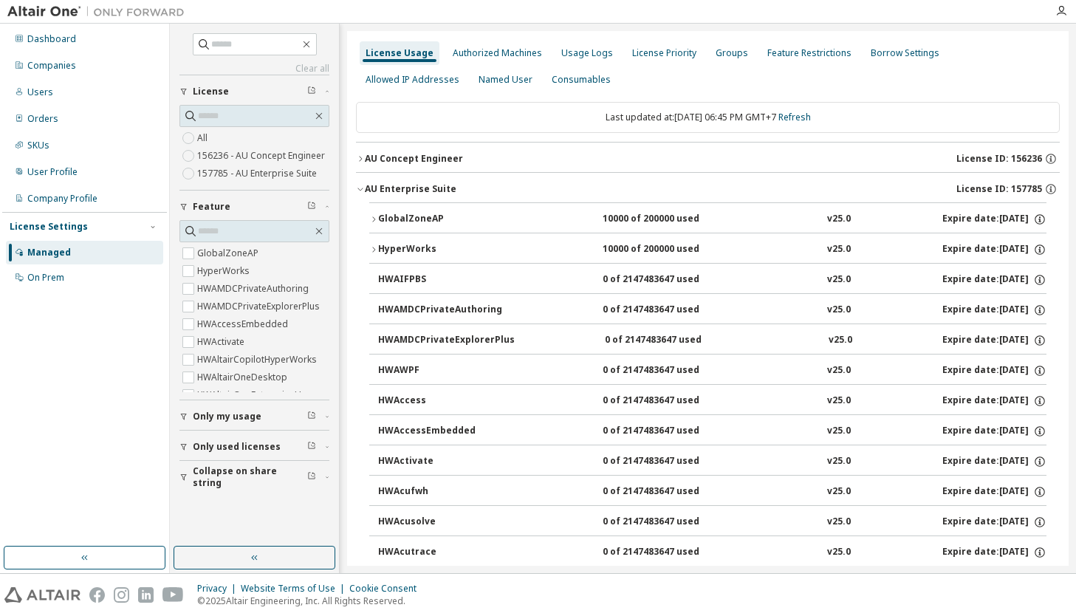
click at [532, 219] on div "GlobalZoneAP 10000 of 200000 used v25.0 Expire date: [DATE]" at bounding box center [712, 219] width 668 height 13
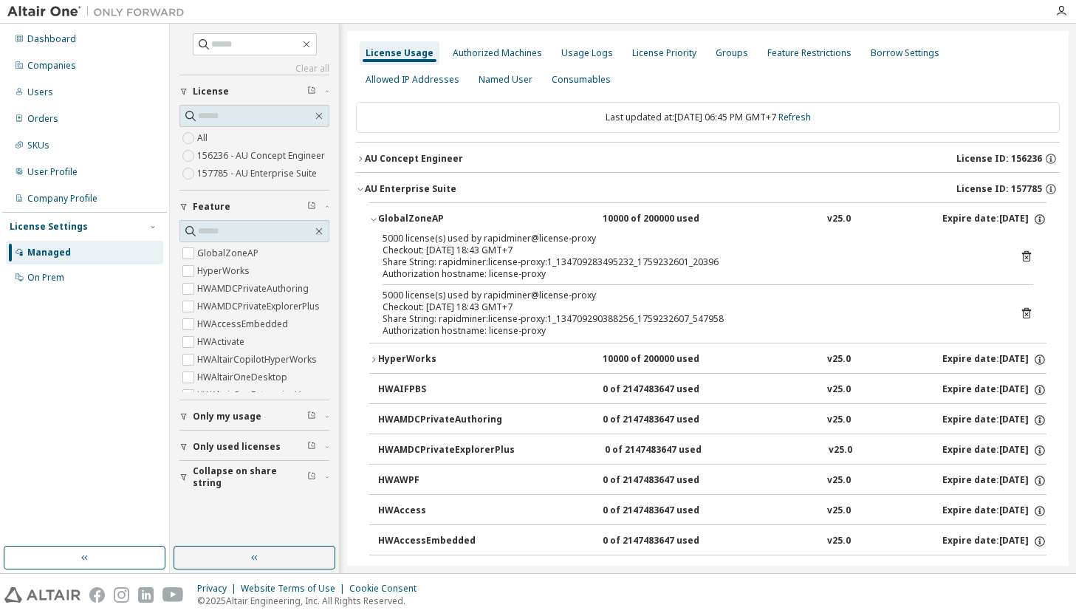
click at [1022, 253] on icon at bounding box center [1026, 256] width 9 height 11
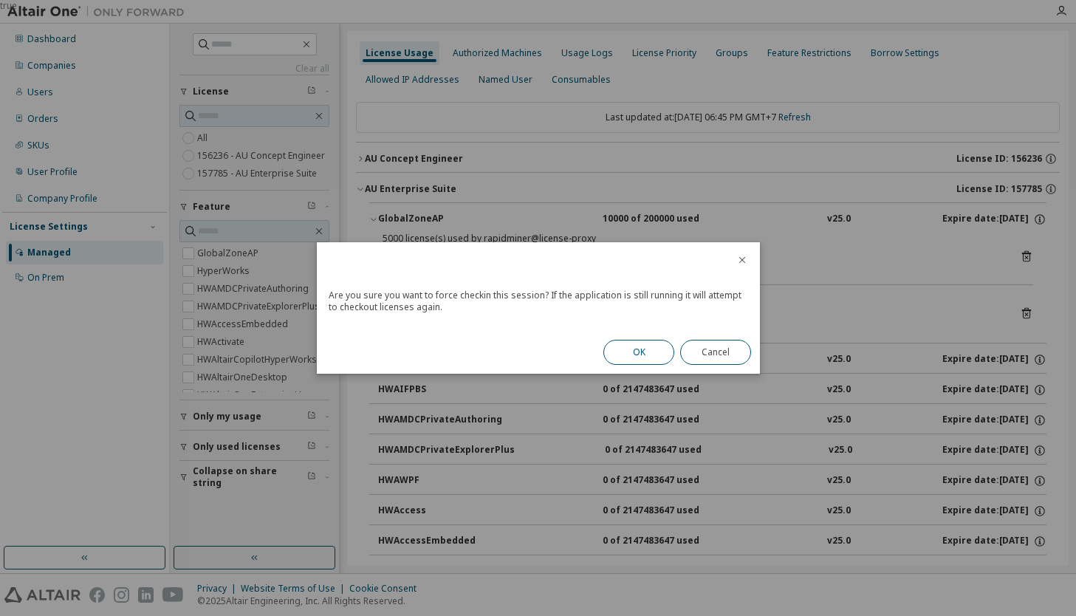
click at [647, 349] on button "OK" at bounding box center [638, 352] width 71 height 25
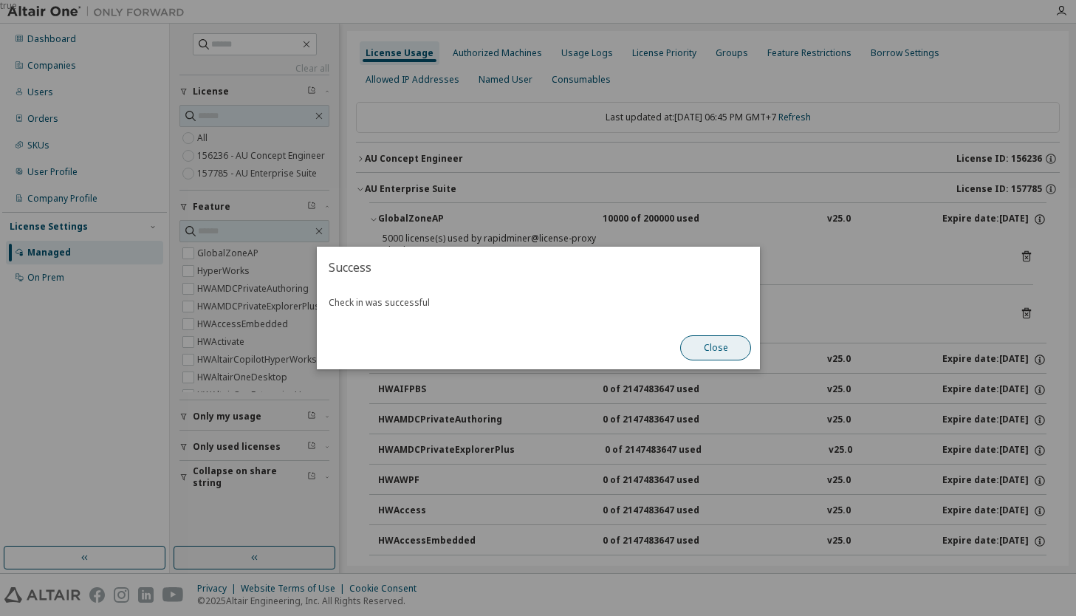
click at [707, 359] on button "Close" at bounding box center [715, 347] width 71 height 25
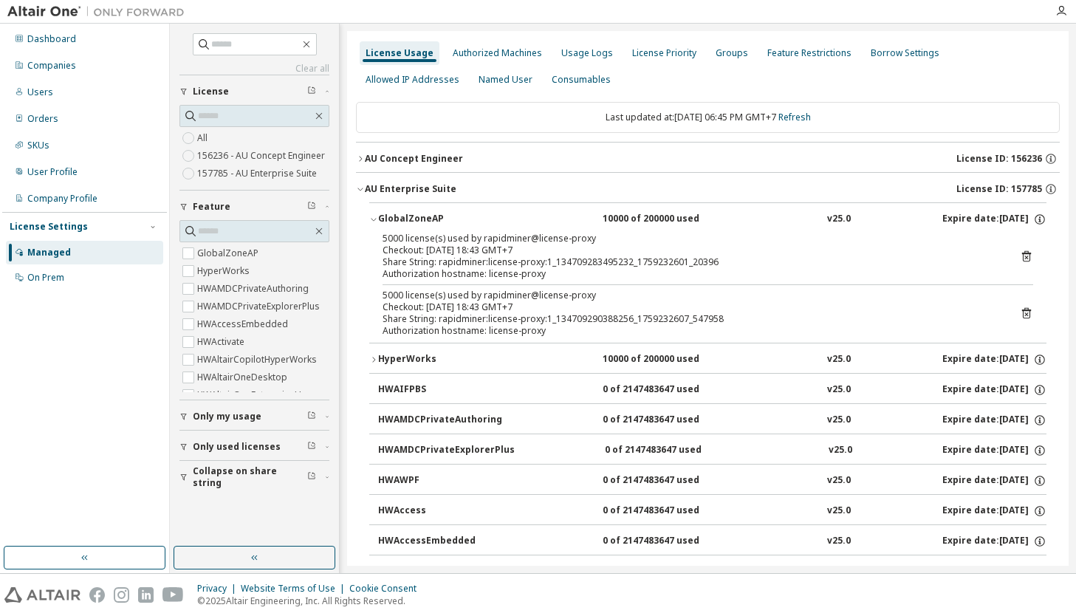
click at [1022, 312] on icon at bounding box center [1026, 313] width 9 height 11
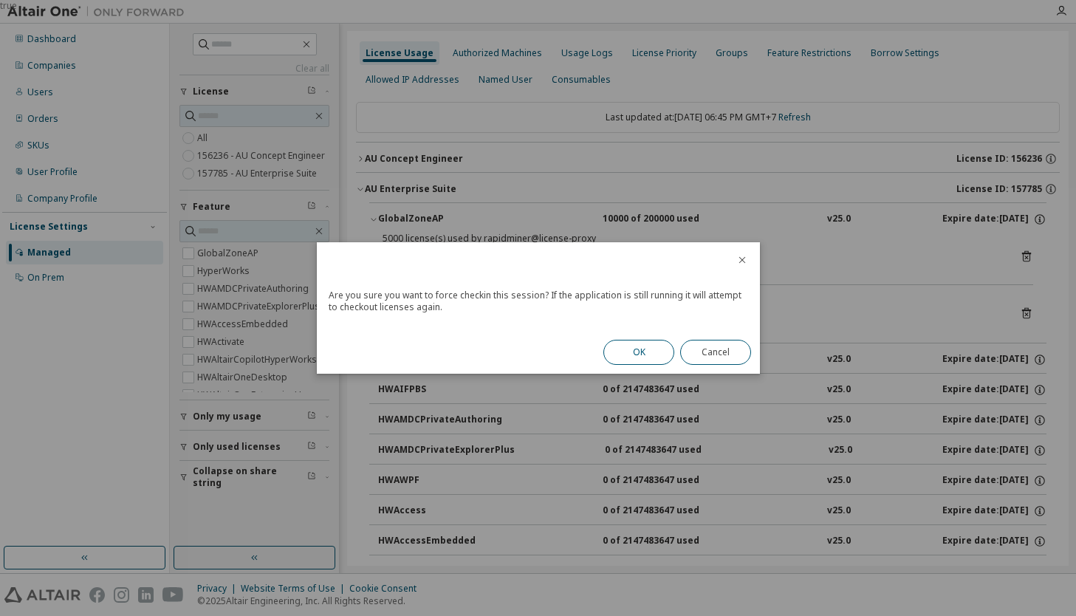
click at [640, 360] on button "OK" at bounding box center [638, 352] width 71 height 25
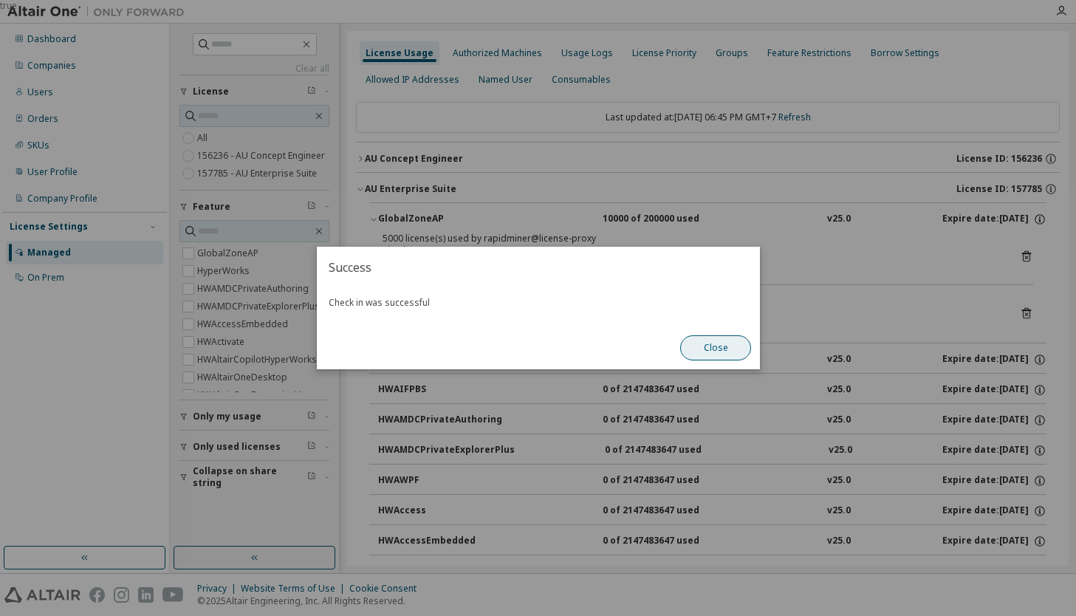
click at [710, 345] on button "Close" at bounding box center [715, 347] width 71 height 25
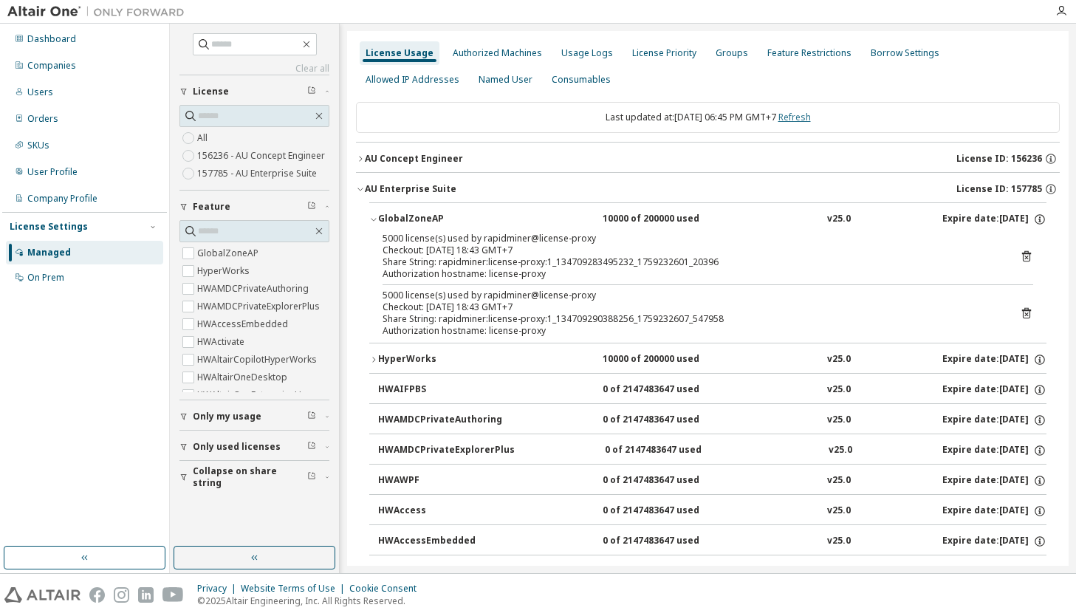
click at [811, 117] on link "Refresh" at bounding box center [794, 117] width 32 height 13
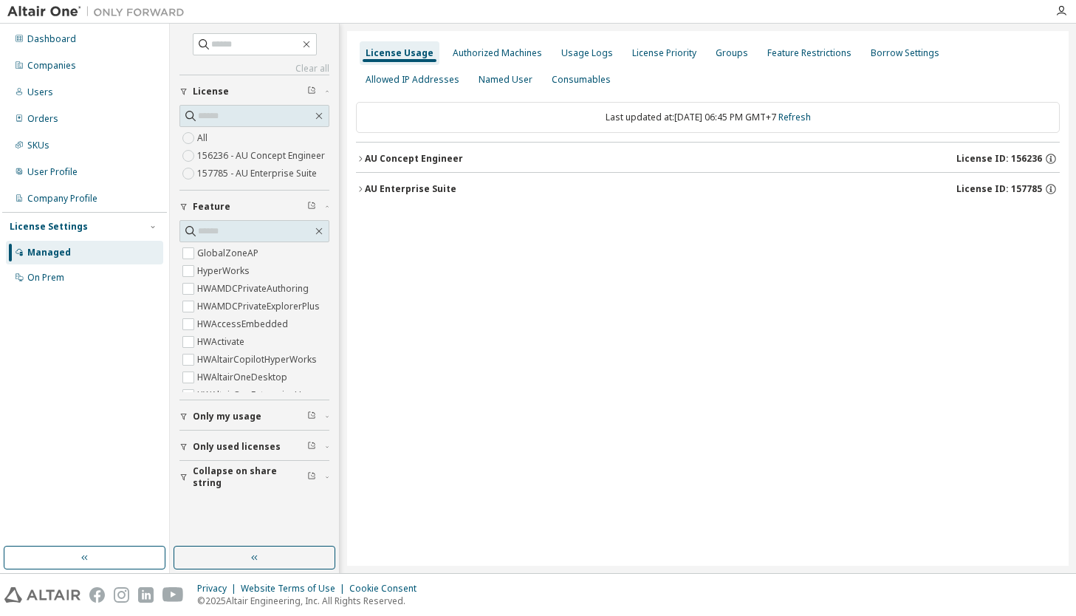
click at [385, 188] on div "AU Enterprise Suite" at bounding box center [411, 189] width 92 height 12
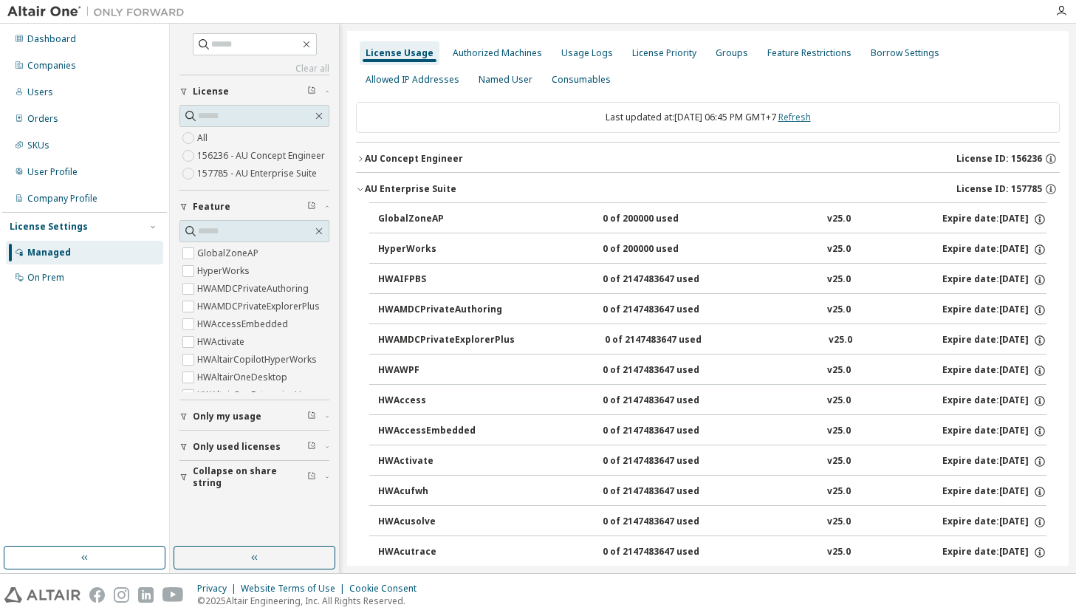
click at [809, 117] on link "Refresh" at bounding box center [794, 117] width 32 height 13
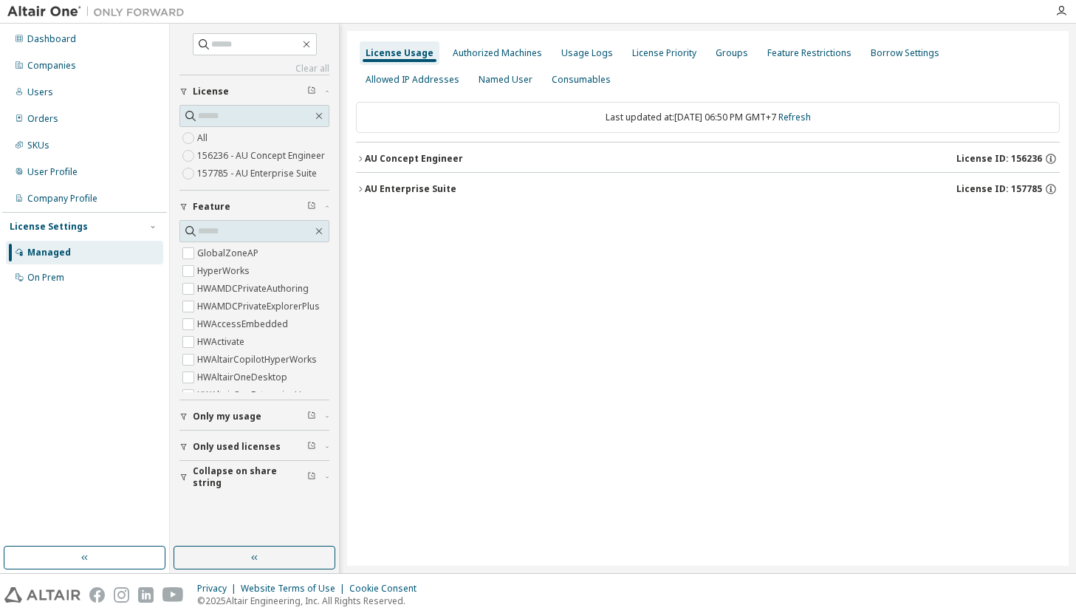
click at [409, 192] on div "AU Enterprise Suite" at bounding box center [411, 189] width 92 height 12
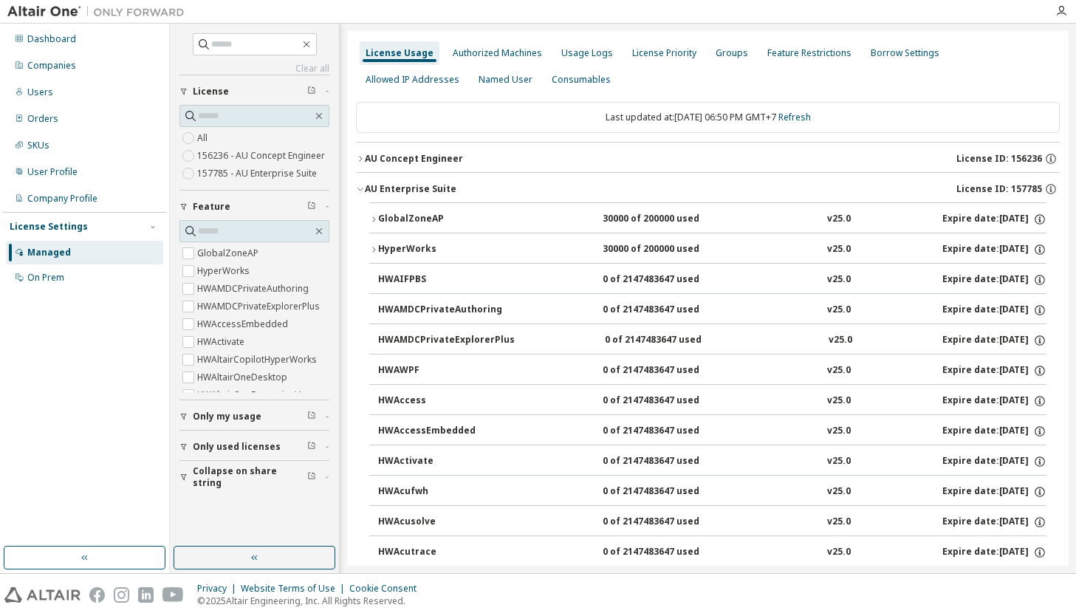
click at [475, 219] on div "GlobalZoneAP" at bounding box center [444, 219] width 133 height 13
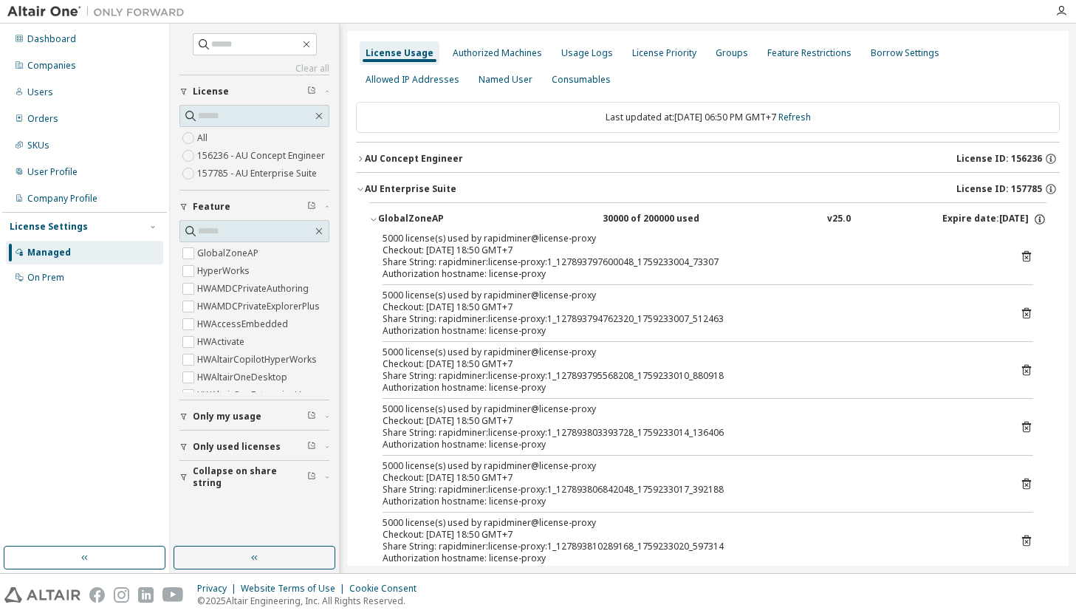
click at [475, 219] on div "GlobalZoneAP" at bounding box center [444, 219] width 133 height 13
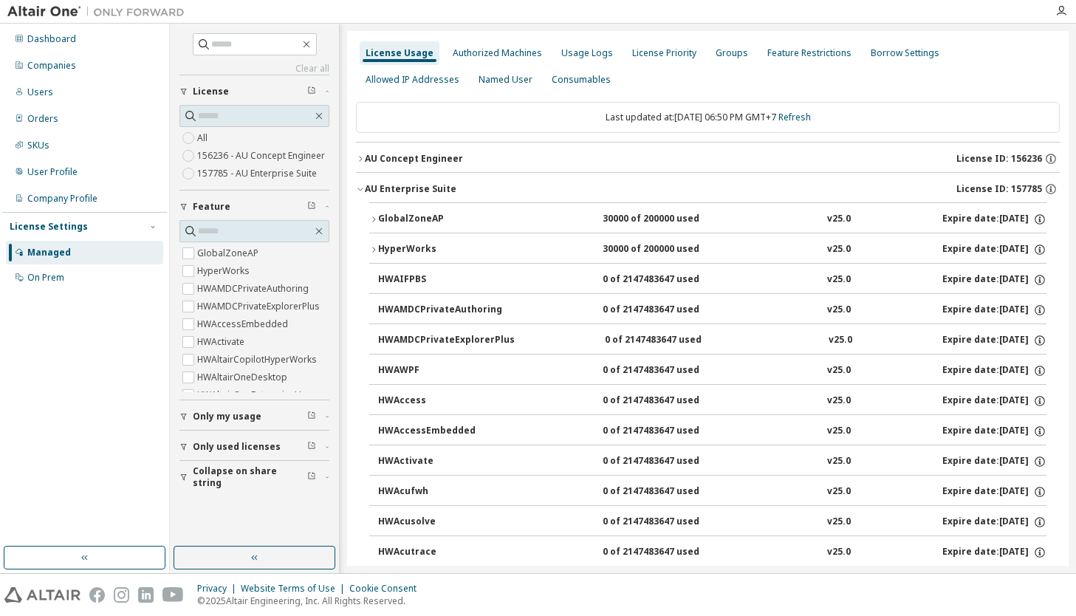
click at [820, 109] on div "Last updated at: [DATE] 06:50 PM GMT+7 Refresh" at bounding box center [708, 117] width 704 height 31
click at [811, 111] on link "Refresh" at bounding box center [794, 117] width 32 height 13
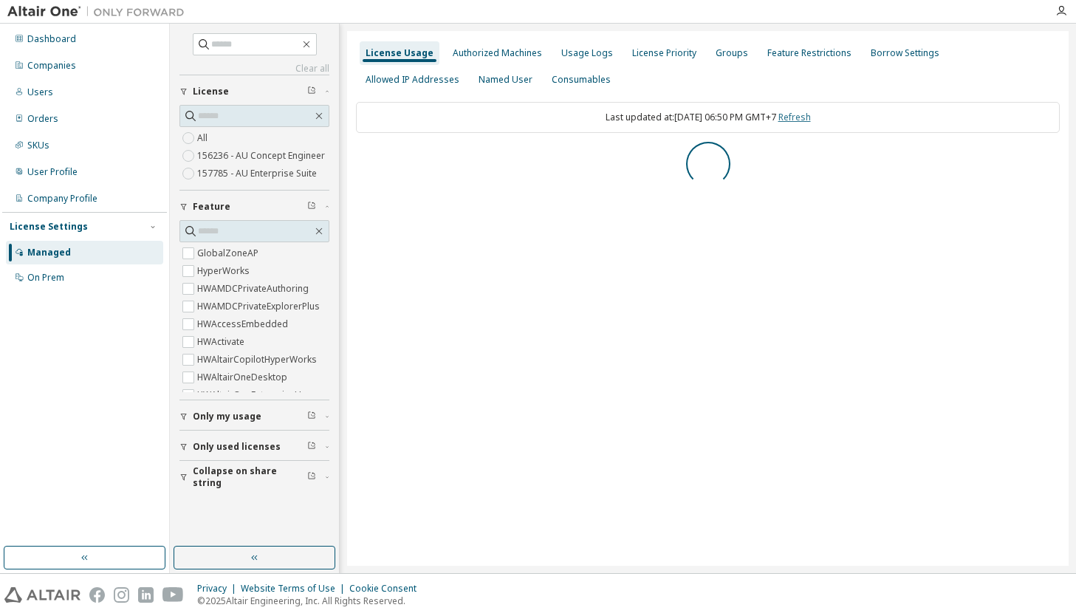
click at [811, 115] on link "Refresh" at bounding box center [794, 117] width 32 height 13
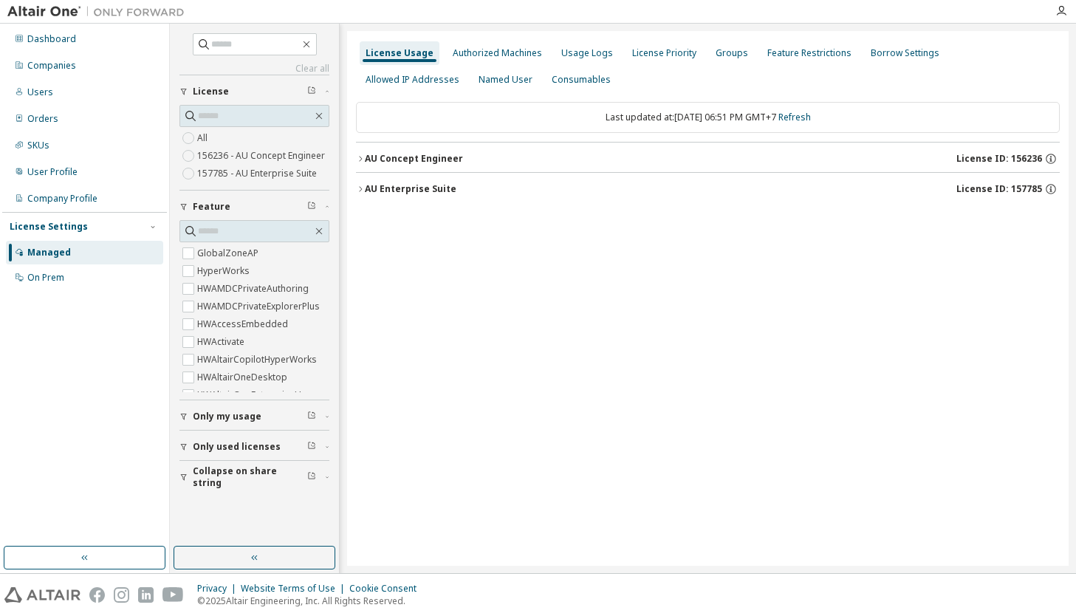
click at [406, 183] on div "AU Enterprise Suite" at bounding box center [411, 189] width 92 height 12
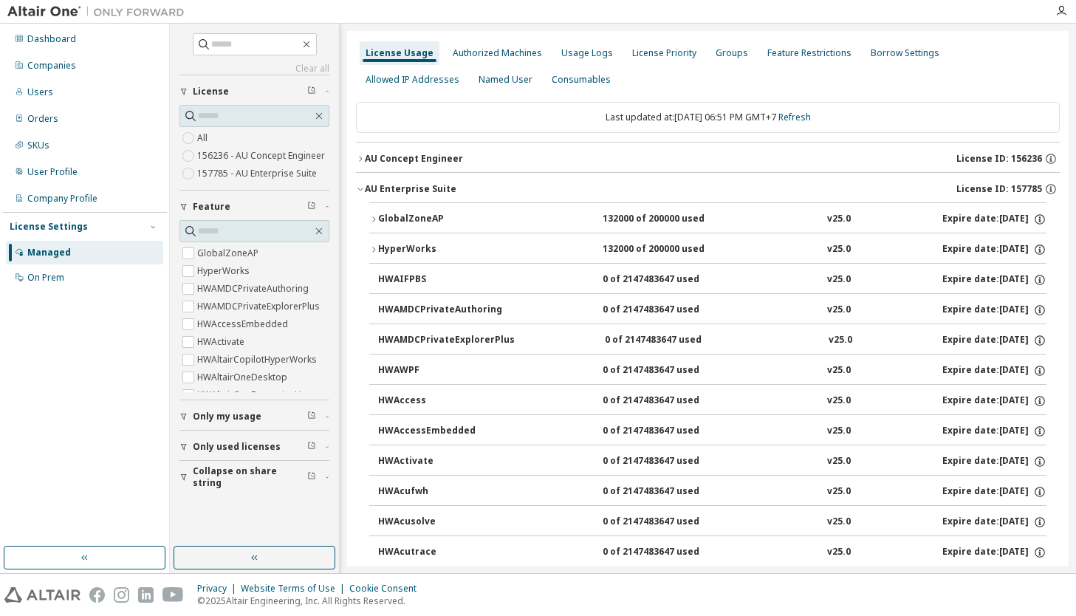
click at [673, 219] on div "132000 of 200000 used" at bounding box center [668, 219] width 133 height 13
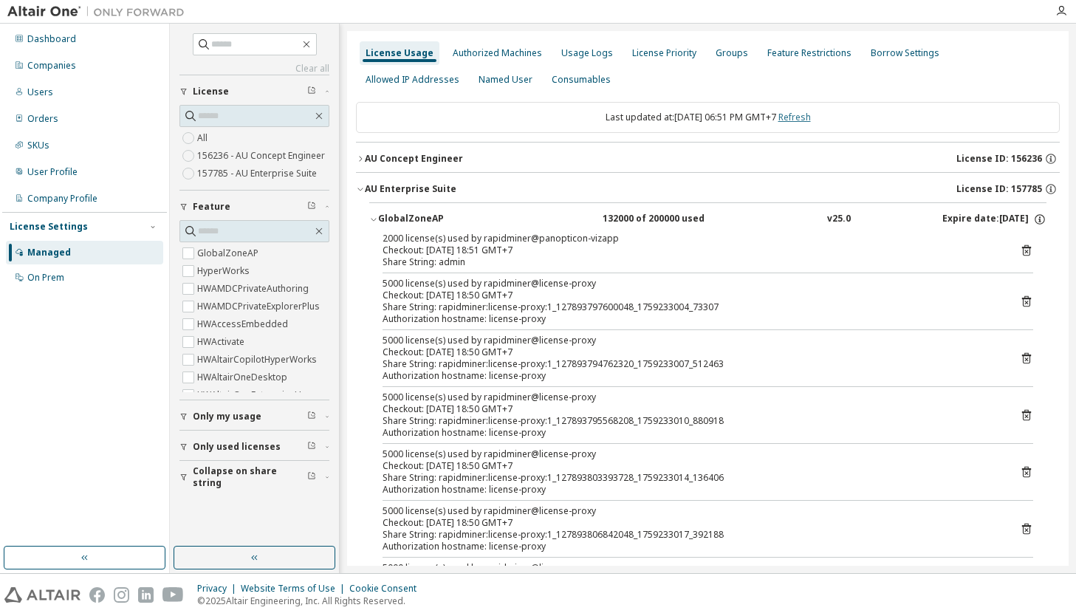
click at [811, 112] on link "Refresh" at bounding box center [794, 117] width 32 height 13
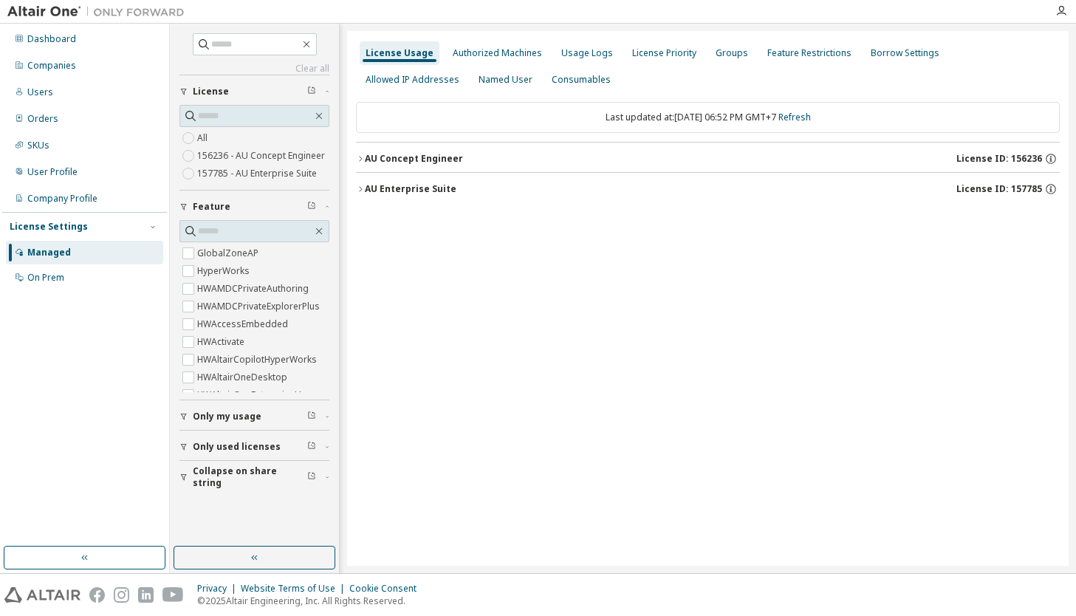
click at [411, 195] on div "AU Enterprise Suite License ID: 157785" at bounding box center [712, 188] width 695 height 13
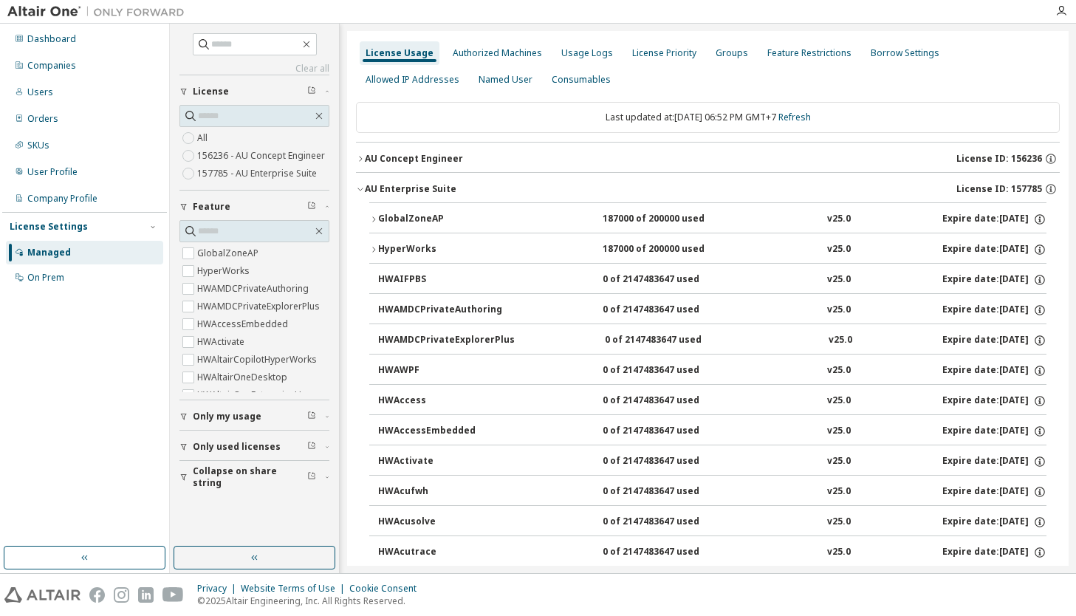
click at [690, 227] on button "GlobalZoneAP 187000 of 200000 used v25.0 Expire date: [DATE]" at bounding box center [707, 219] width 677 height 32
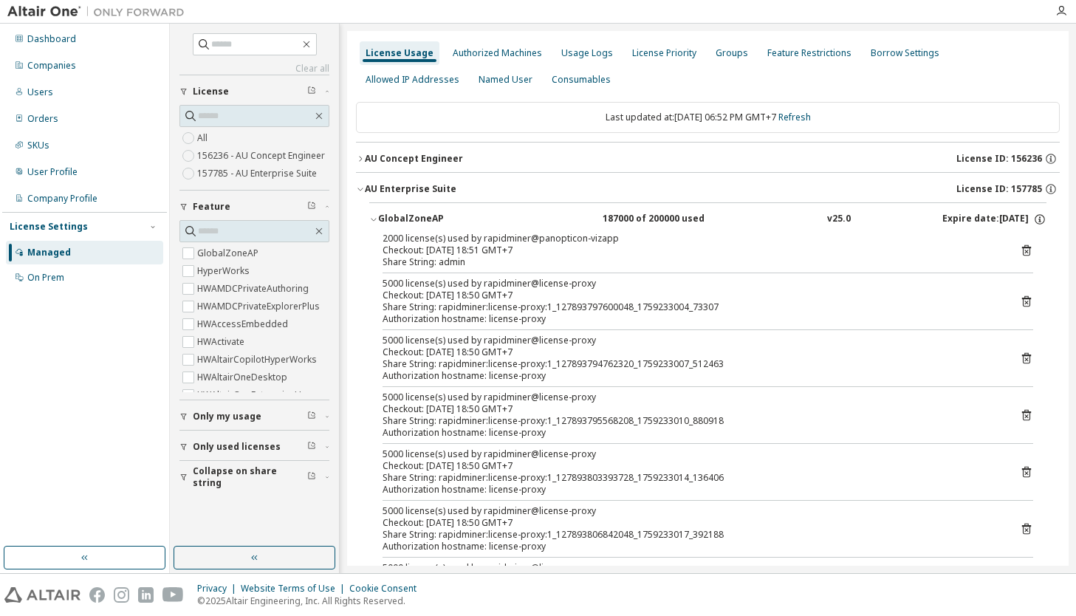
click at [691, 227] on button "GlobalZoneAP 187000 of 200000 used v25.0 Expire date: [DATE]" at bounding box center [707, 219] width 677 height 32
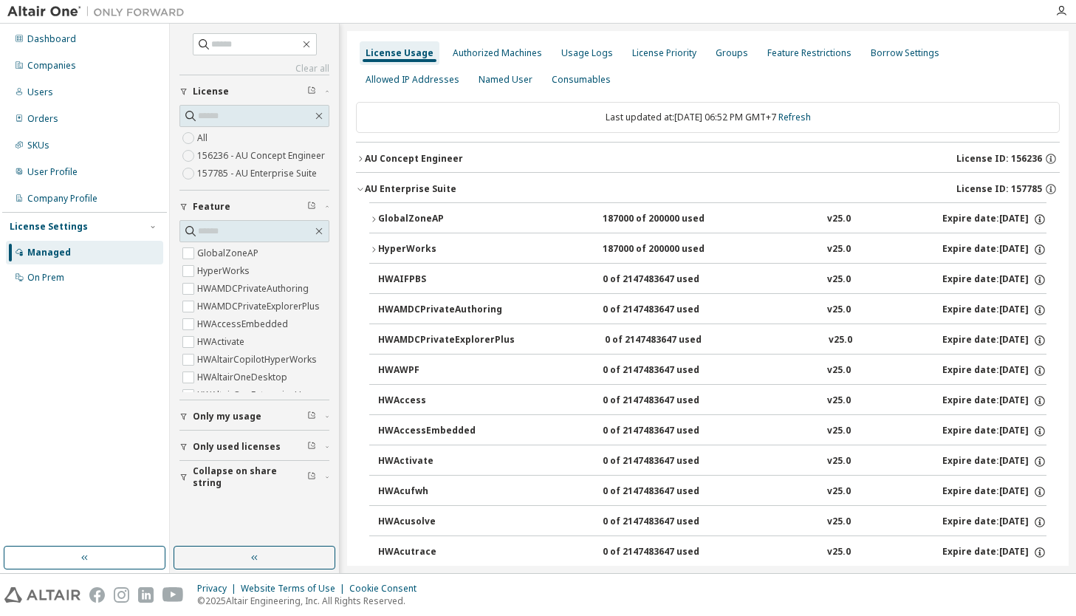
click at [588, 252] on div "HyperWorks 187000 of 200000 used v25.0 Expire date: [DATE]" at bounding box center [712, 249] width 668 height 13
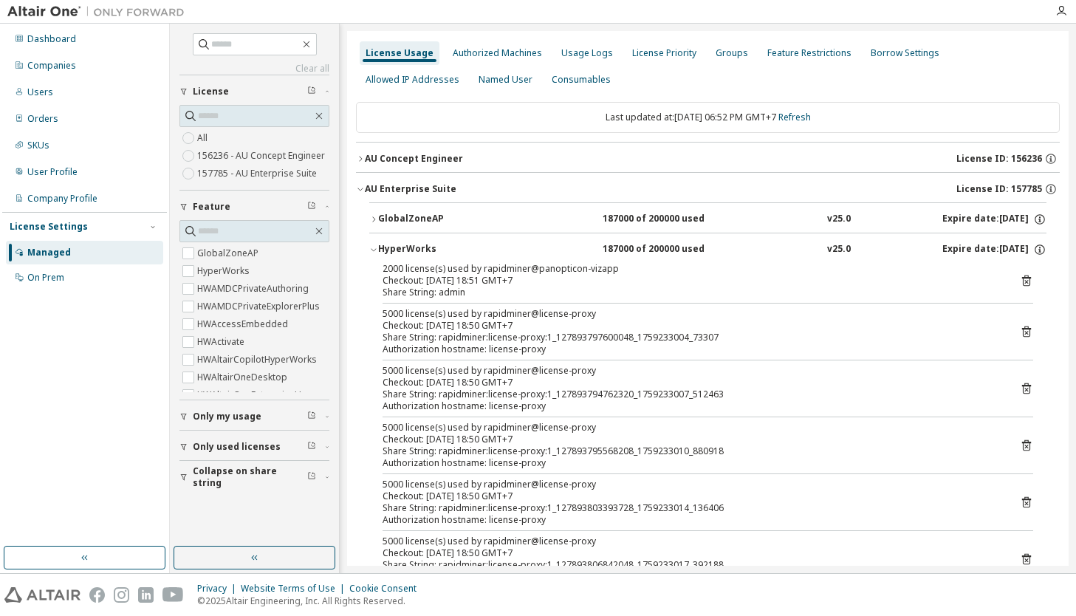
click at [662, 252] on div "187000 of 200000 used" at bounding box center [668, 249] width 133 height 13
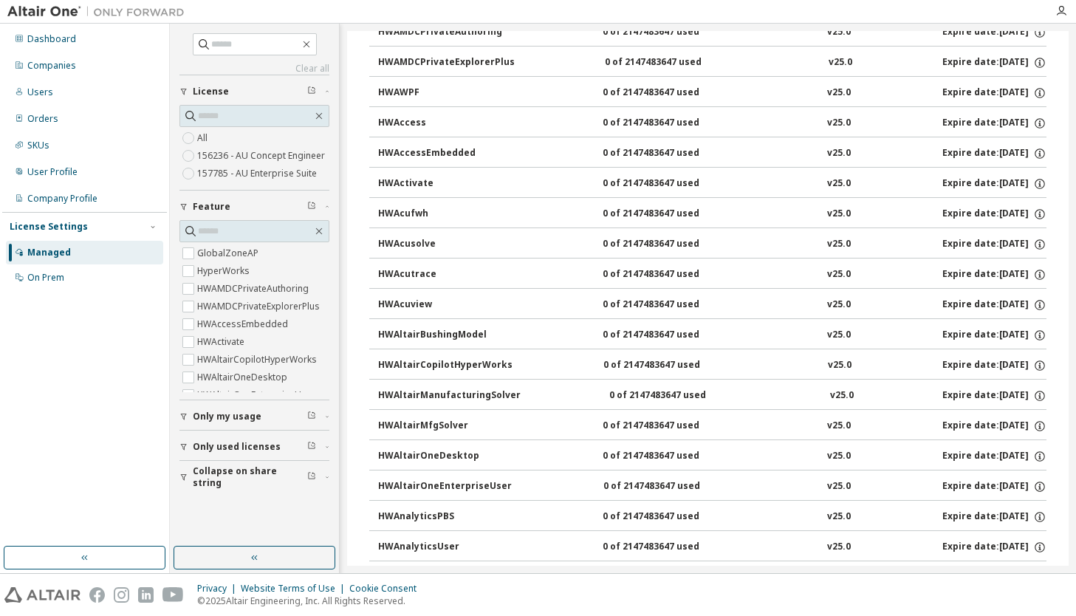
scroll to position [399, 0]
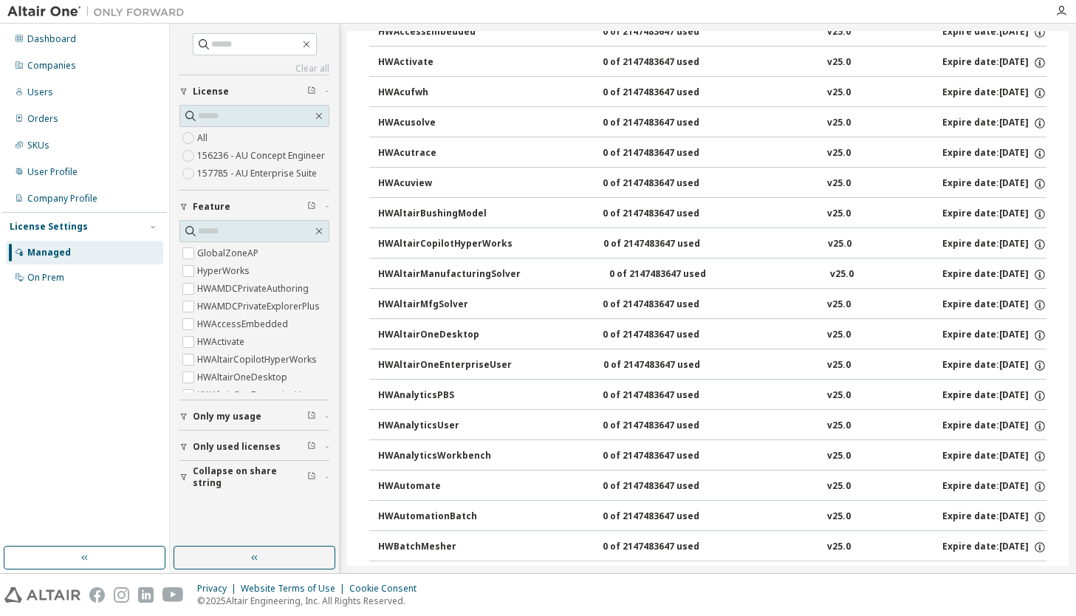
click at [491, 340] on div "HWAltairOneDesktop" at bounding box center [444, 335] width 133 height 13
click at [498, 333] on div "HWAltairOneDesktop" at bounding box center [444, 335] width 133 height 13
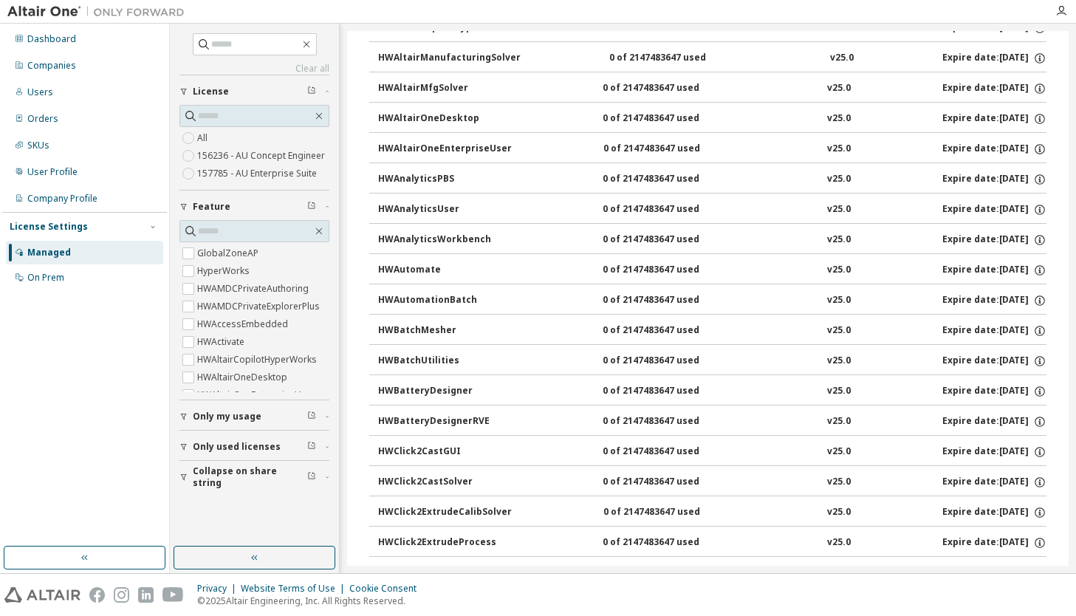
scroll to position [934, 0]
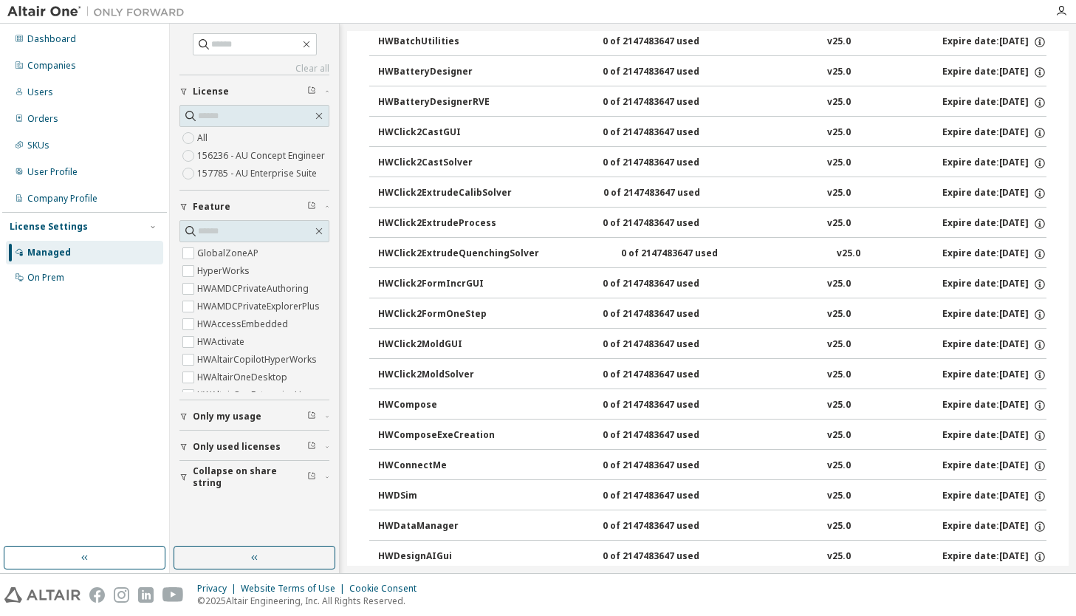
click at [441, 376] on div "HWClick2MoldSolver" at bounding box center [444, 374] width 133 height 13
click at [402, 413] on button "HWCompose 0 of 2147483647 used v25.0 Expire date: [DATE]" at bounding box center [712, 405] width 668 height 32
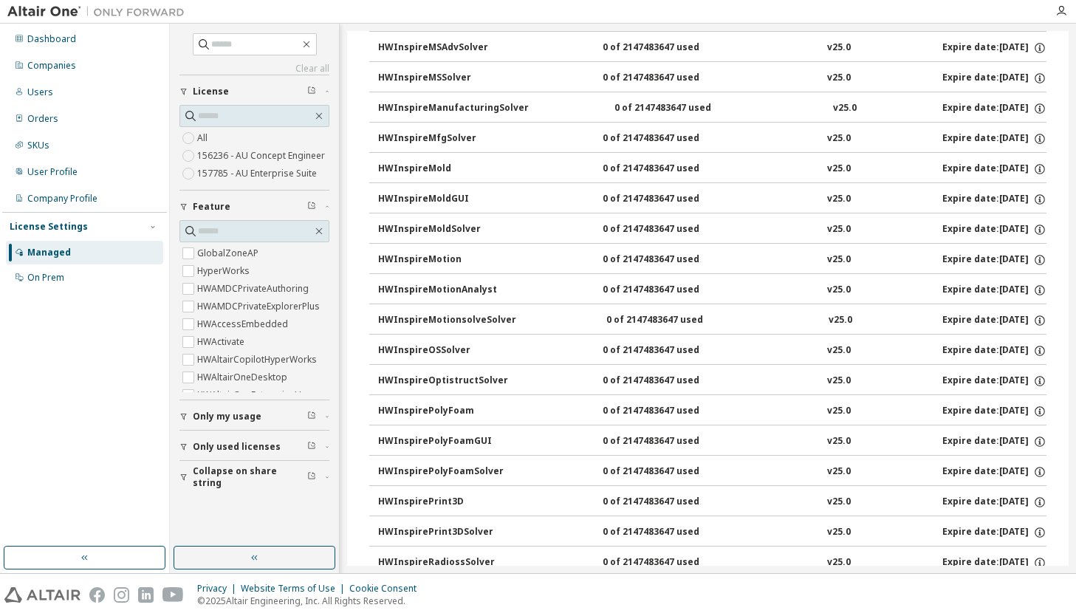
scroll to position [5820, 0]
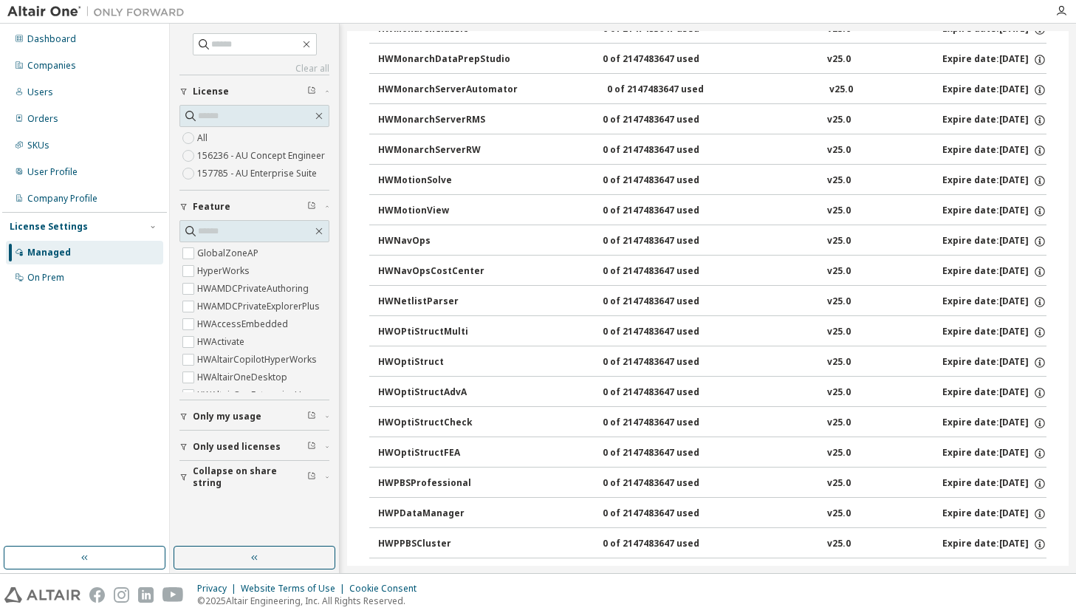
click at [467, 374] on button "HWOptiStruct 0 of 2147483647 used v25.0 Expire date: [DATE]" at bounding box center [712, 362] width 668 height 32
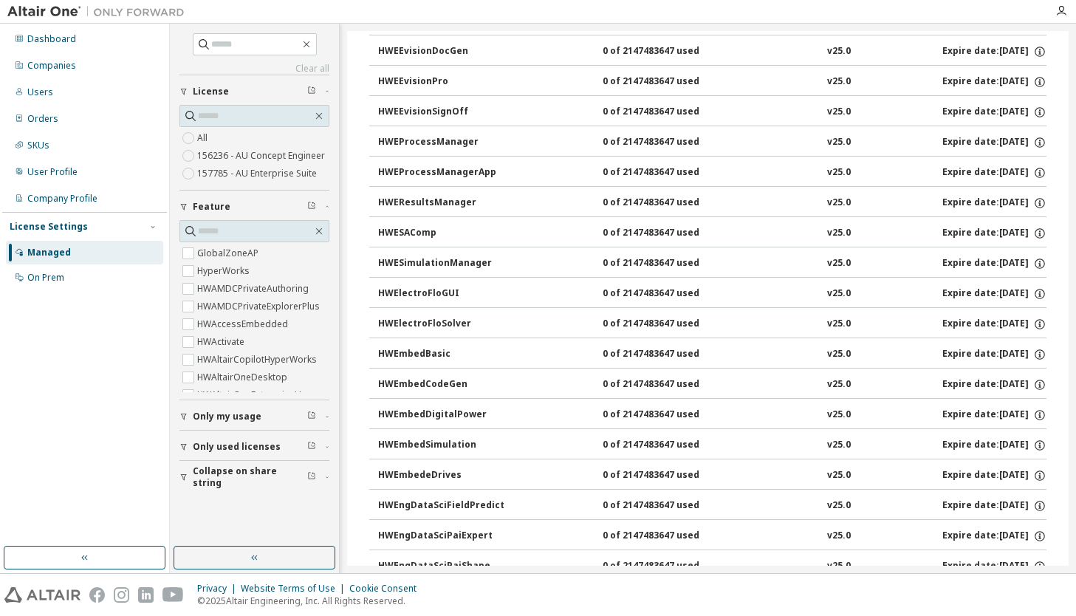
scroll to position [0, 0]
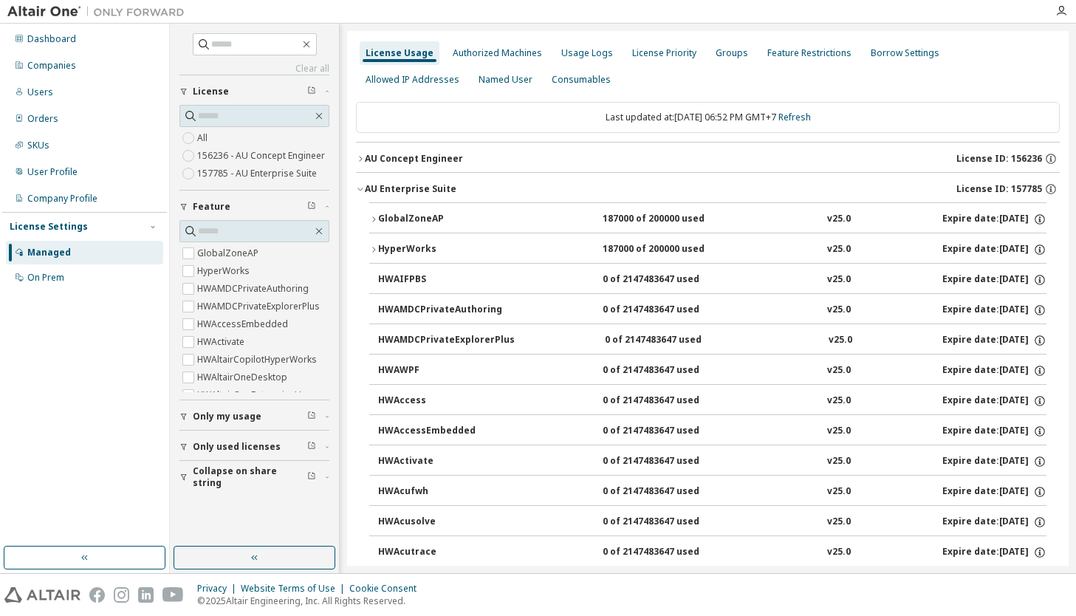
click at [422, 222] on div "GlobalZoneAP" at bounding box center [444, 219] width 133 height 13
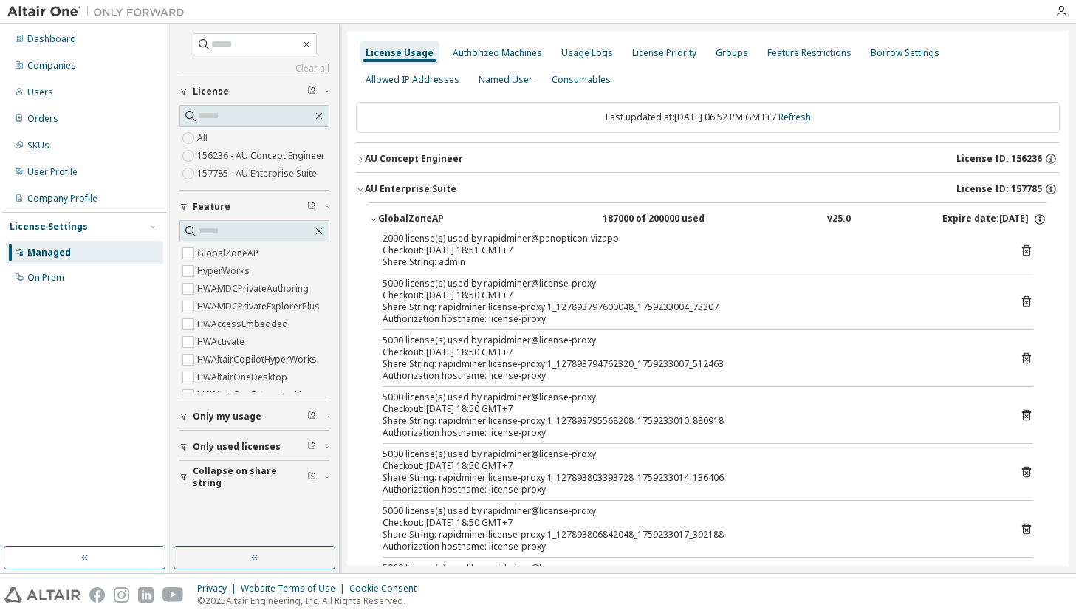
click at [422, 222] on div "GlobalZoneAP" at bounding box center [444, 219] width 133 height 13
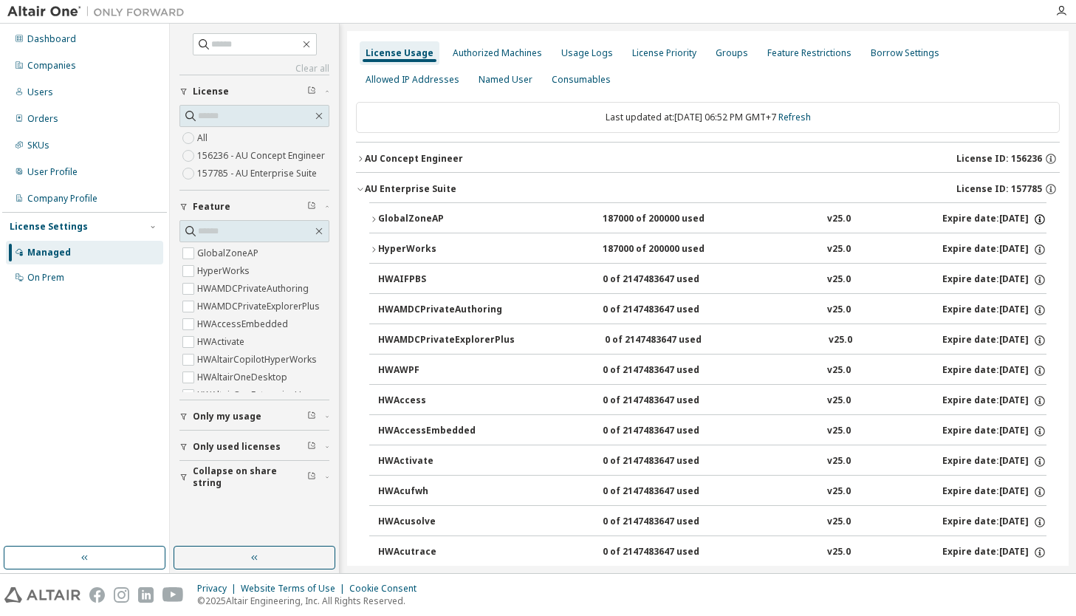
click at [1034, 222] on icon "button" at bounding box center [1039, 219] width 13 height 13
click at [405, 218] on div "GlobalZoneAP" at bounding box center [444, 219] width 133 height 13
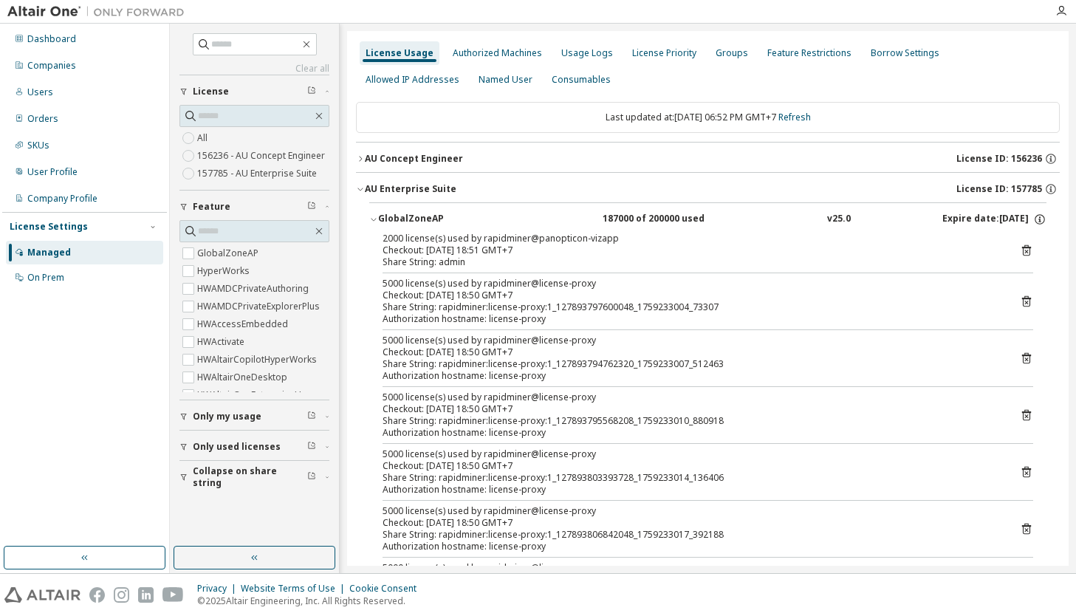
click at [405, 218] on div "GlobalZoneAP" at bounding box center [444, 219] width 133 height 13
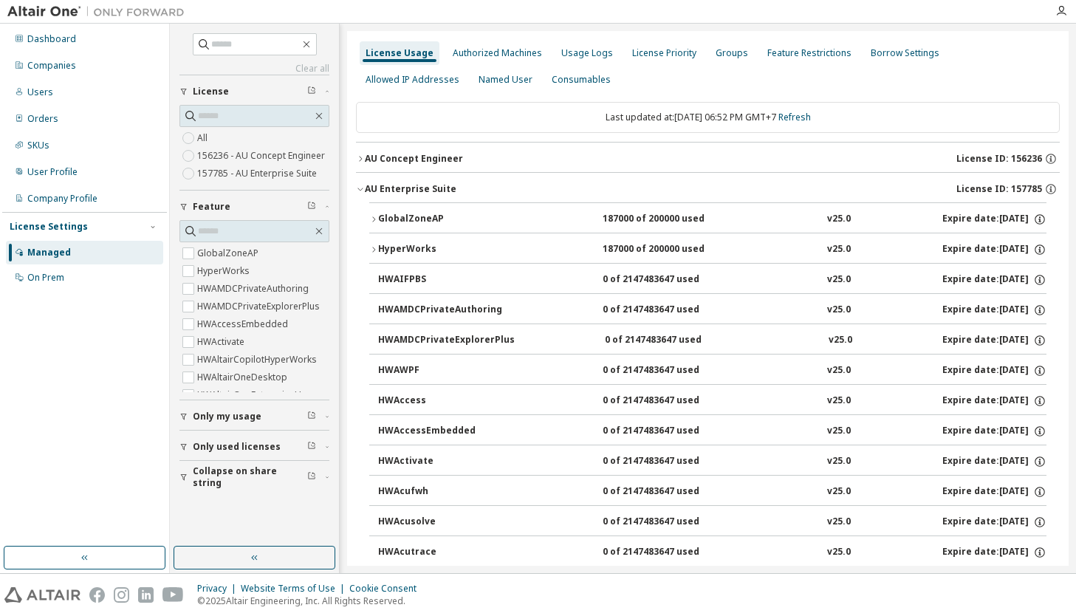
click at [408, 222] on div "GlobalZoneAP" at bounding box center [444, 219] width 133 height 13
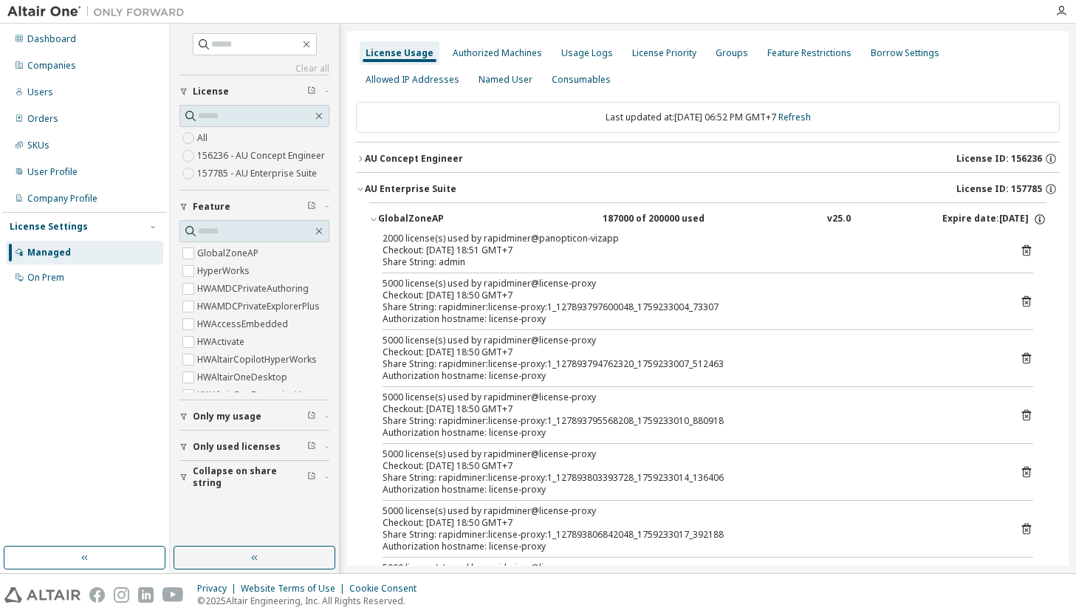
click at [570, 287] on div "5000 license(s) used by rapidminer@license-proxy" at bounding box center [689, 284] width 615 height 12
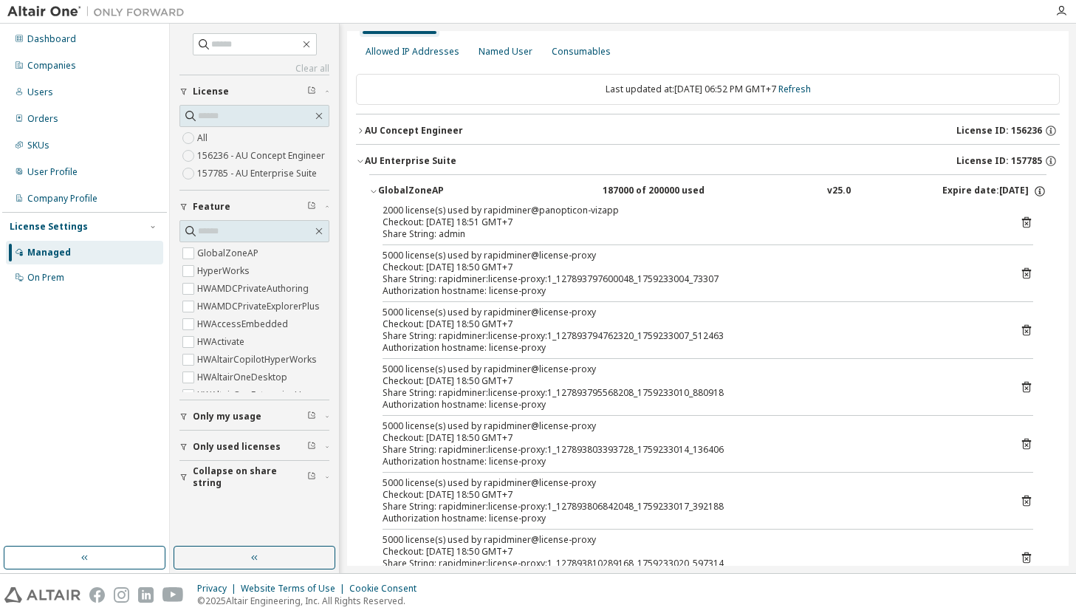
scroll to position [103, 0]
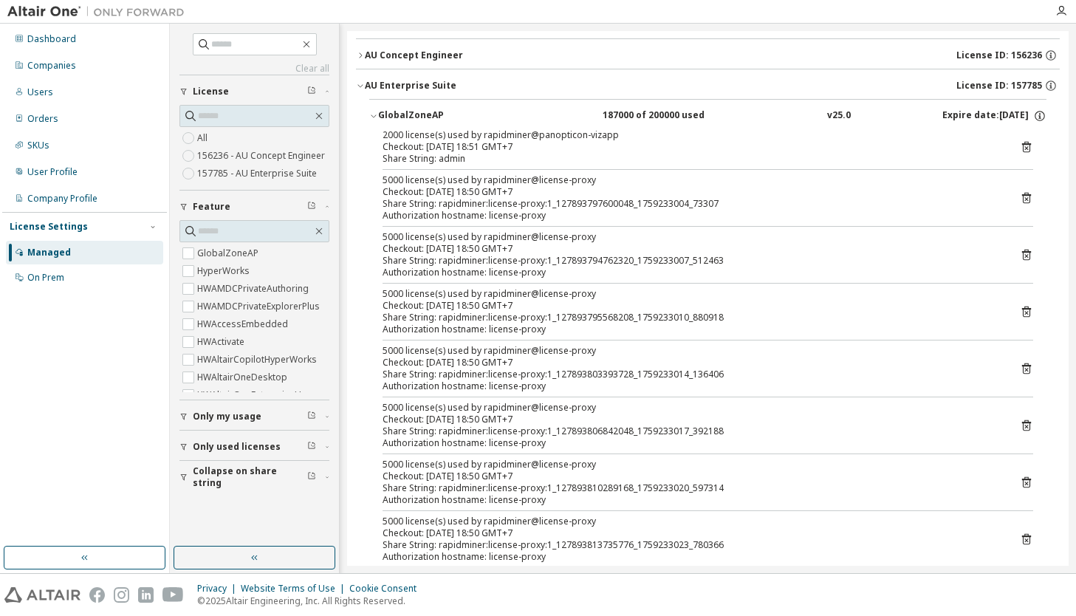
click at [706, 319] on div "Share String: rapidminer:license-proxy:1_127893795568208_1759233010_880918" at bounding box center [689, 318] width 615 height 12
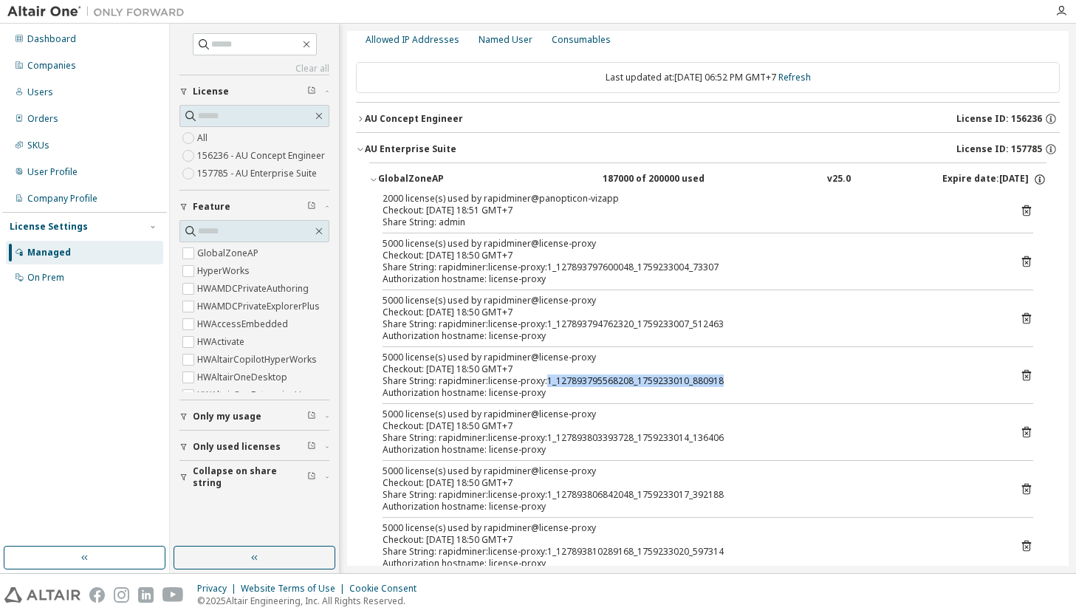
scroll to position [0, 0]
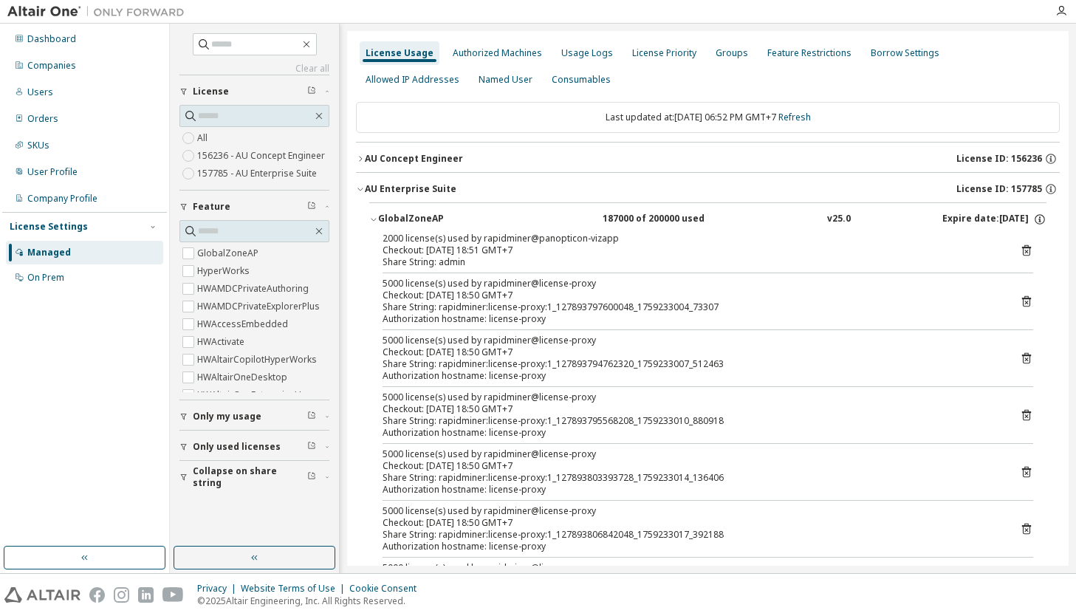
click at [825, 119] on div "Last updated at: [DATE] 06:52 PM GMT+7 Refresh" at bounding box center [708, 117] width 704 height 31
click at [811, 118] on link "Refresh" at bounding box center [794, 117] width 32 height 13
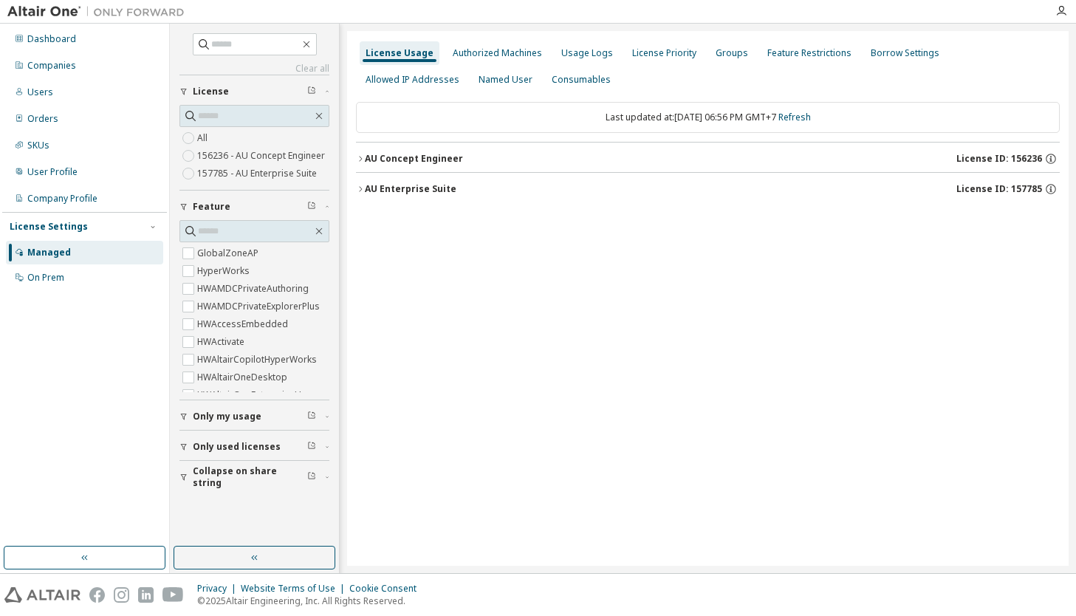
click at [450, 193] on div "AU Enterprise Suite License ID: 157785" at bounding box center [712, 188] width 695 height 13
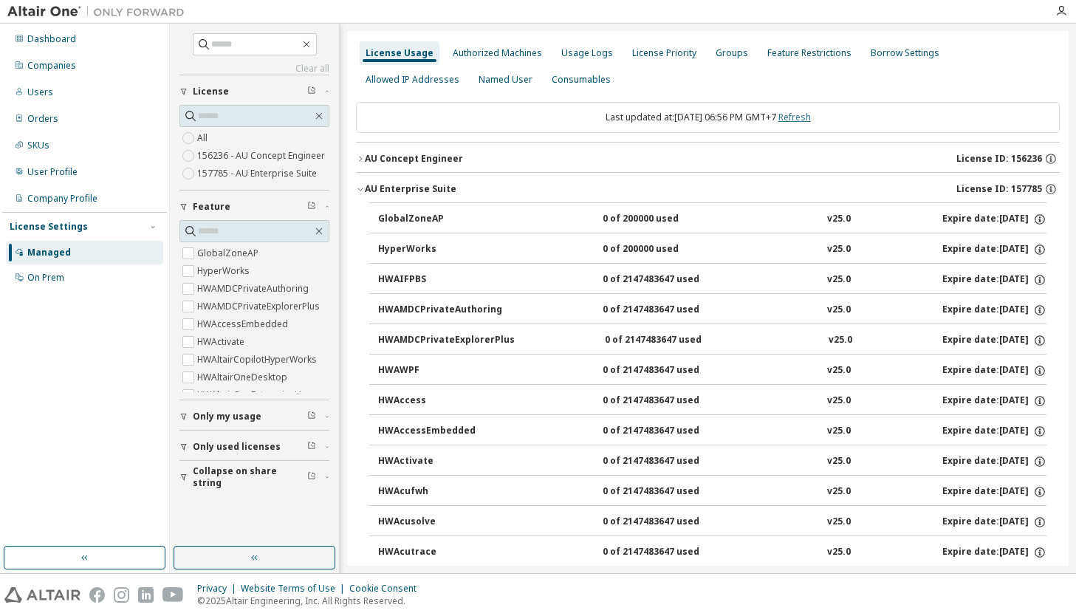
click at [808, 117] on link "Refresh" at bounding box center [794, 117] width 32 height 13
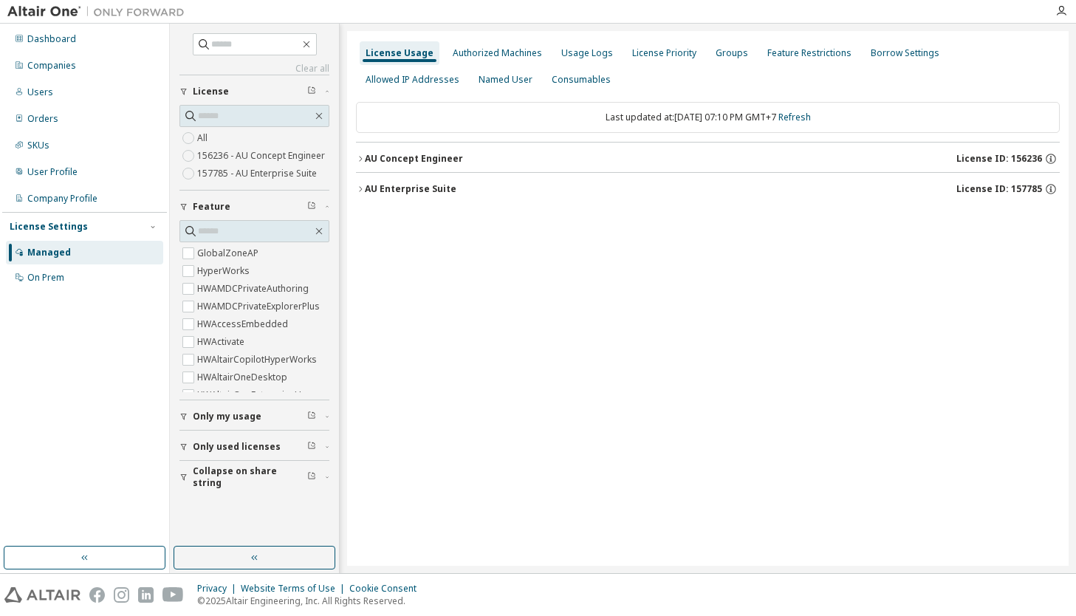
click at [625, 194] on div "AU Enterprise Suite License ID: 157785" at bounding box center [712, 188] width 695 height 13
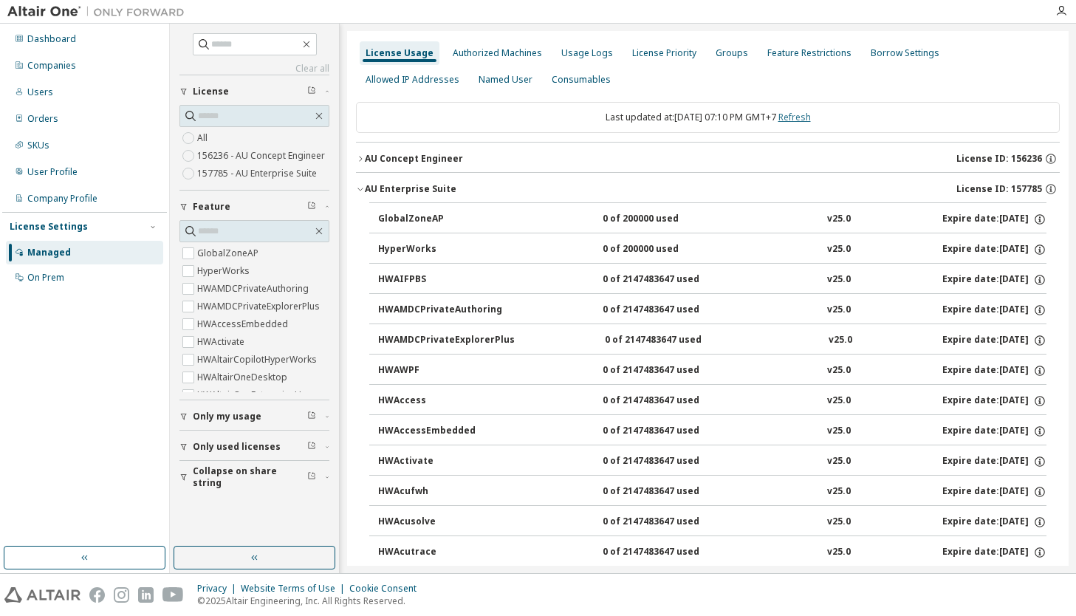
click at [811, 114] on link "Refresh" at bounding box center [794, 117] width 32 height 13
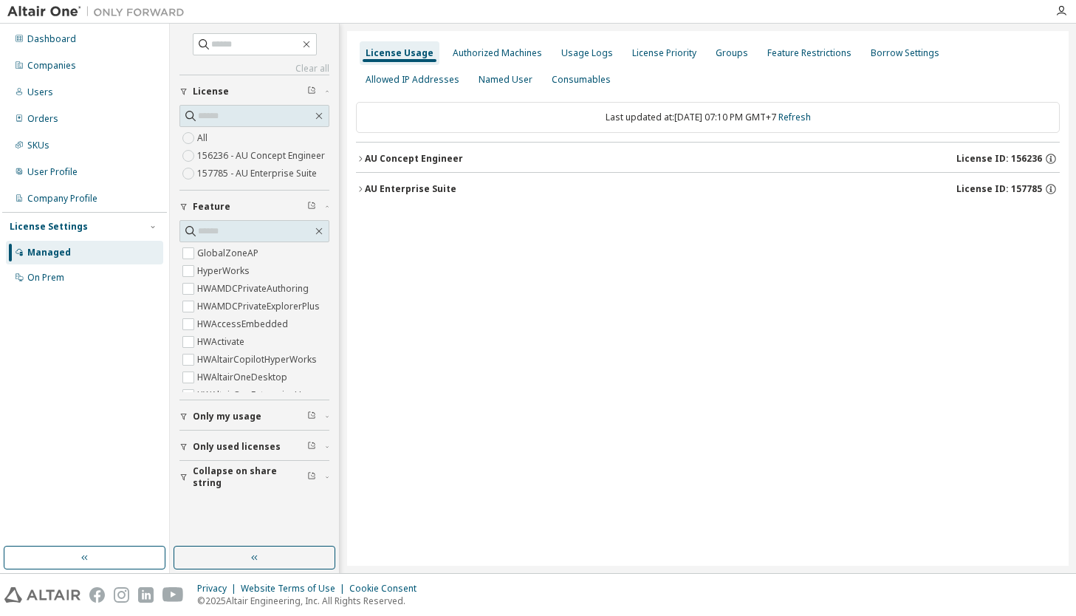
click at [396, 188] on div "AU Enterprise Suite" at bounding box center [411, 189] width 92 height 12
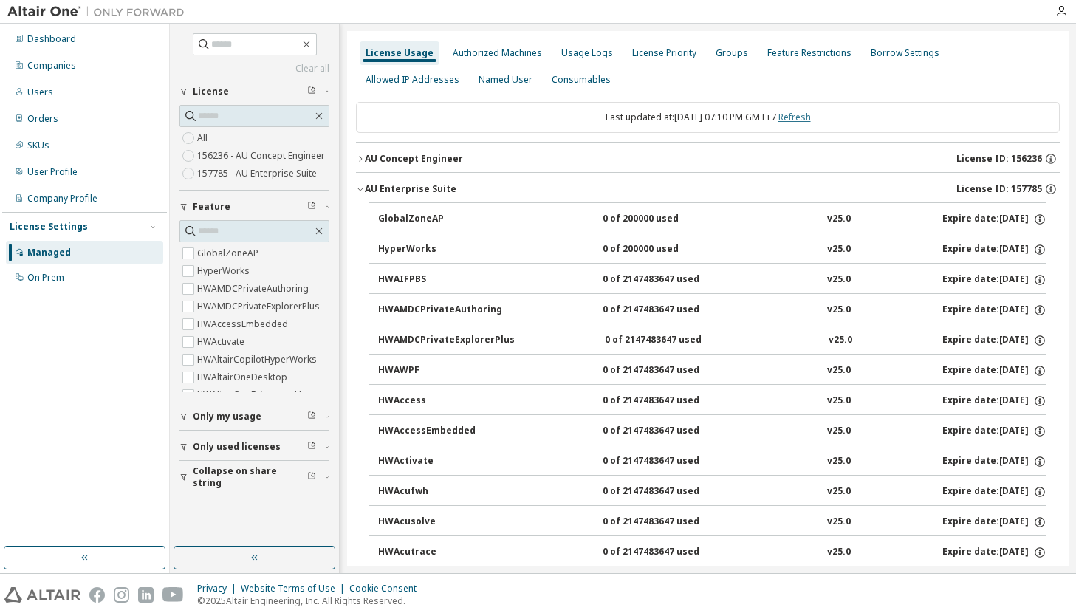
click at [811, 121] on link "Refresh" at bounding box center [794, 117] width 32 height 13
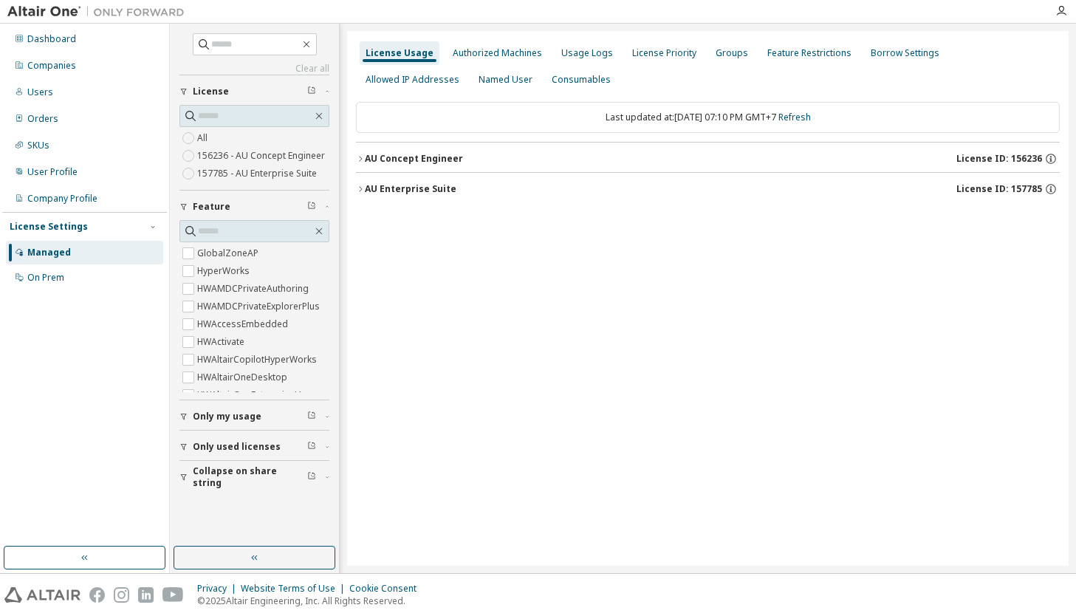
click at [446, 192] on div "AU Enterprise Suite" at bounding box center [411, 189] width 92 height 12
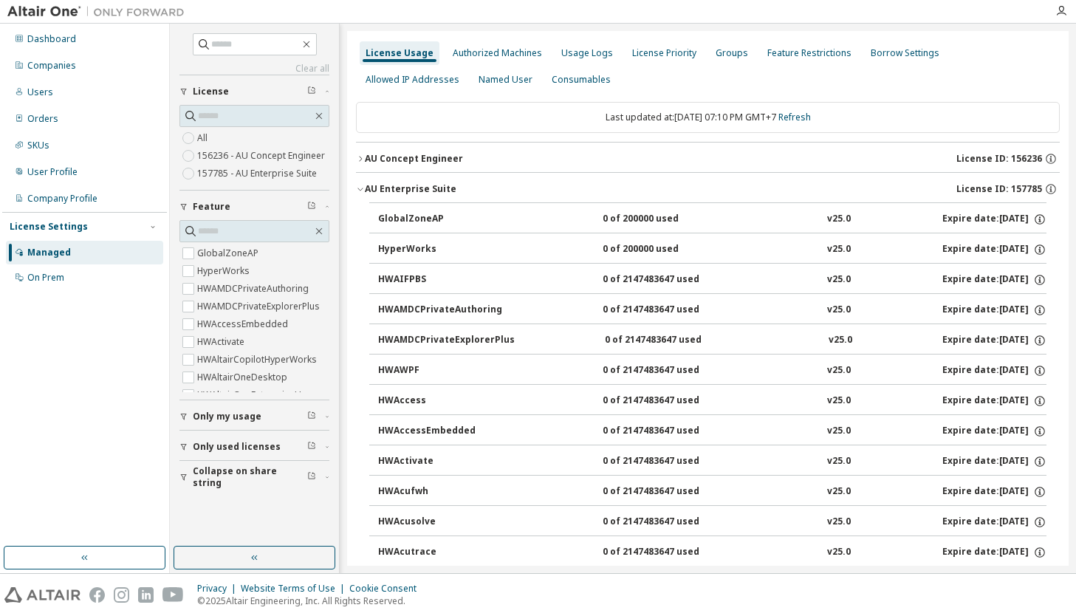
click at [819, 109] on div "Last updated at: [DATE] 07:10 PM GMT+7 Refresh" at bounding box center [708, 117] width 704 height 31
click at [811, 117] on link "Refresh" at bounding box center [794, 117] width 32 height 13
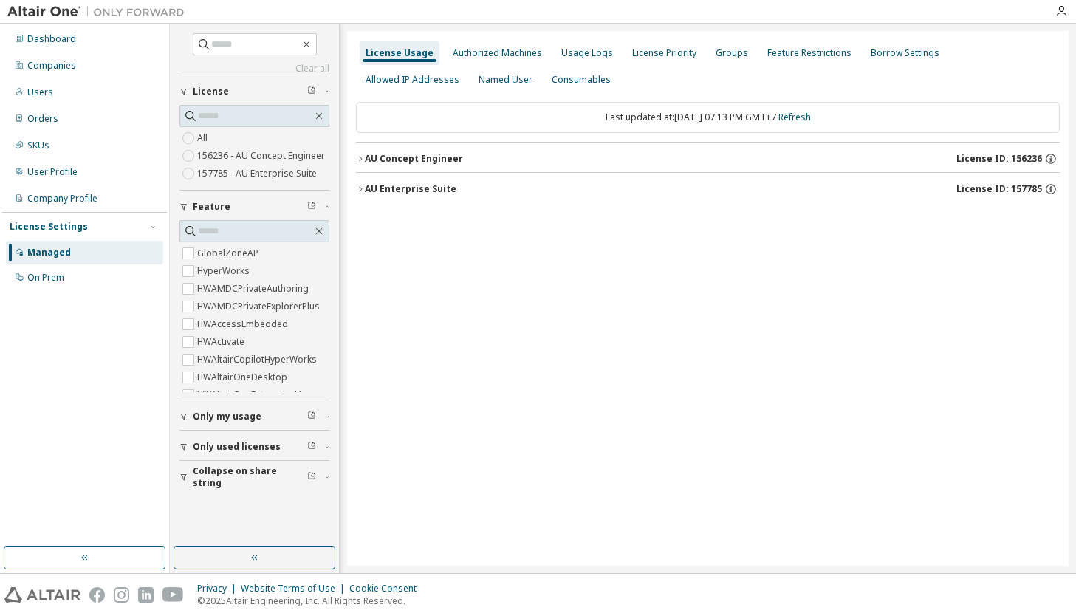
click at [463, 189] on div "AU Enterprise Suite License ID: 157785" at bounding box center [712, 188] width 695 height 13
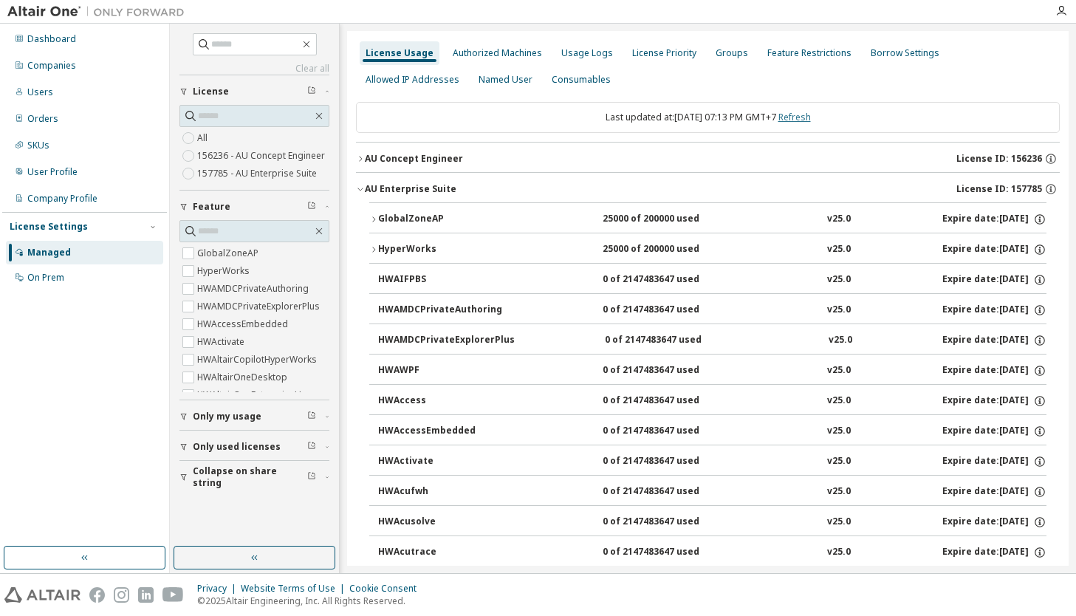
click at [799, 117] on link "Refresh" at bounding box center [794, 117] width 32 height 13
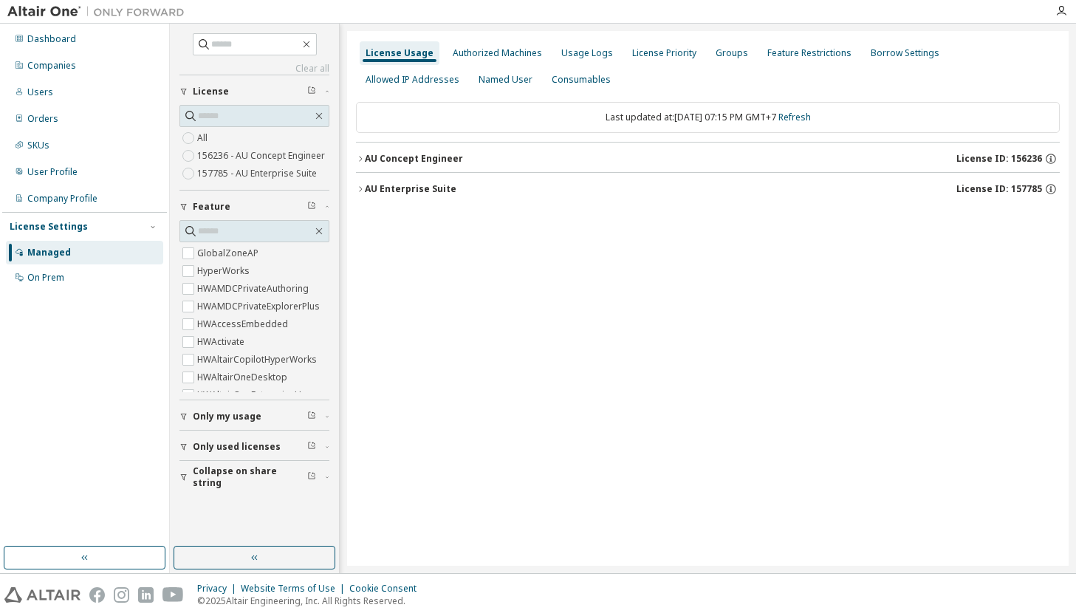
click at [442, 181] on button "AU Enterprise Suite License ID: 157785" at bounding box center [708, 189] width 704 height 32
